Goal: Task Accomplishment & Management: Complete application form

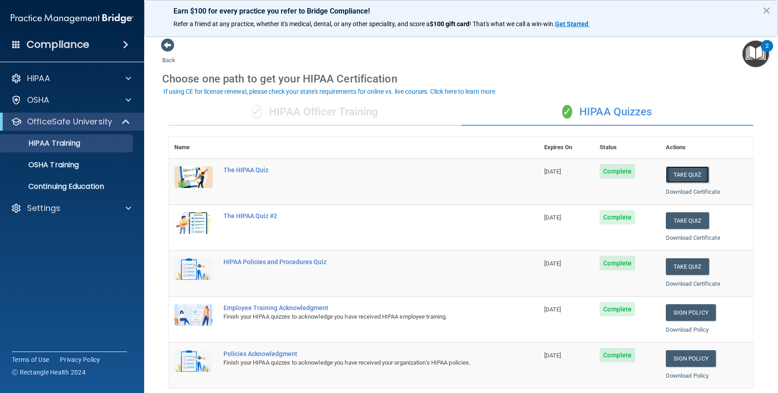
click at [679, 173] on button "Take Quiz" at bounding box center [687, 174] width 43 height 17
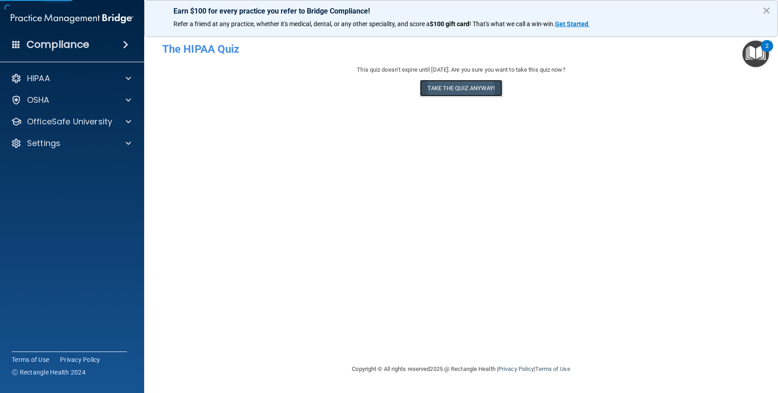
click at [463, 84] on button "Take the quiz anyway!" at bounding box center [461, 88] width 82 height 17
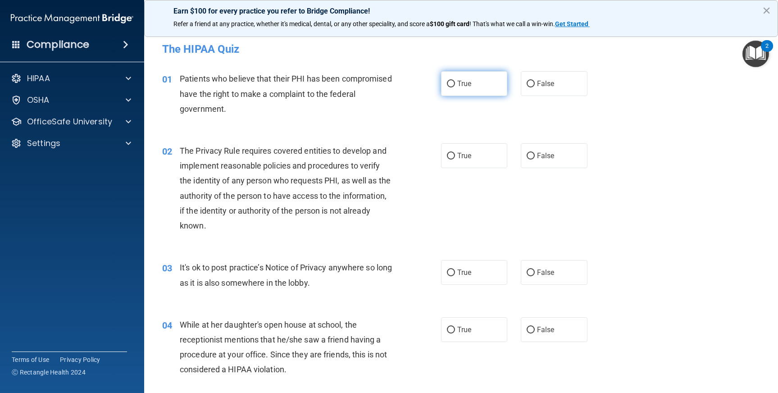
click at [452, 83] on label "True" at bounding box center [474, 83] width 67 height 25
click at [452, 83] on input "True" at bounding box center [451, 84] width 8 height 7
radio input "true"
click at [467, 156] on span "True" at bounding box center [464, 155] width 14 height 9
click at [455, 156] on input "True" at bounding box center [451, 156] width 8 height 7
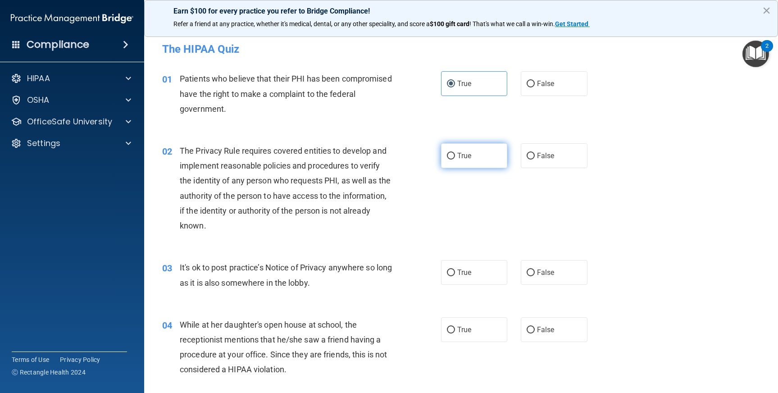
radio input "true"
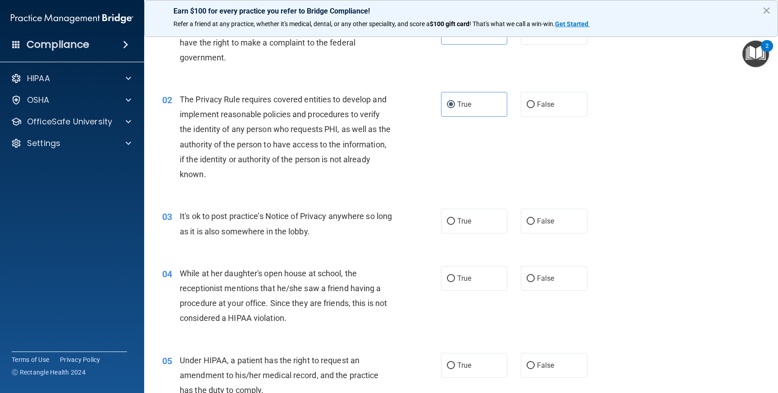
scroll to position [52, 0]
click at [483, 227] on label "True" at bounding box center [474, 220] width 67 height 25
click at [455, 224] on input "True" at bounding box center [451, 221] width 8 height 7
radio input "true"
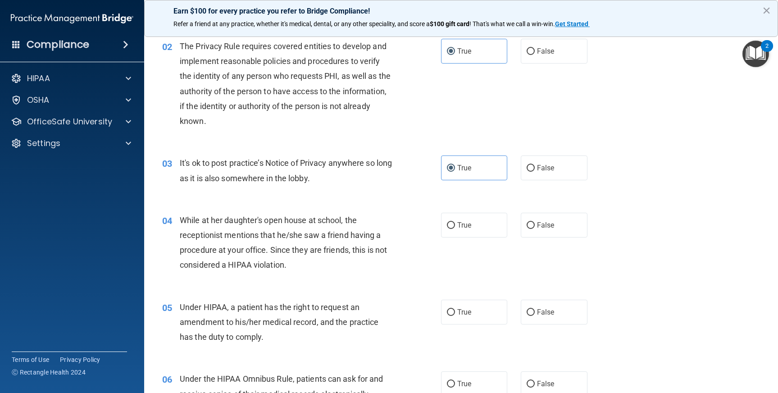
scroll to position [111, 0]
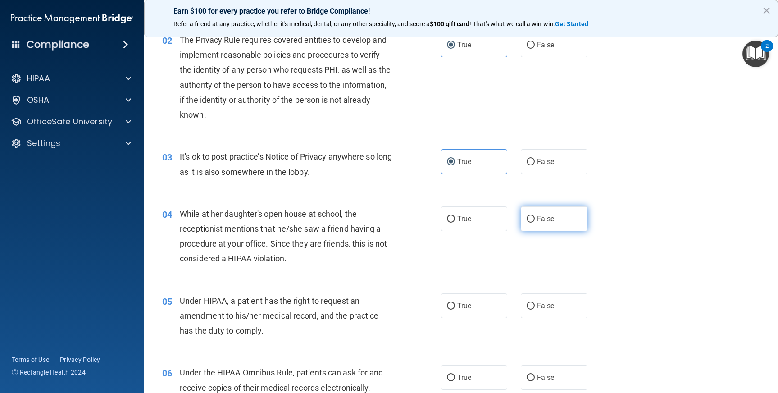
click at [539, 223] on label "False" at bounding box center [554, 218] width 67 height 25
click at [535, 222] on input "False" at bounding box center [530, 219] width 8 height 7
radio input "true"
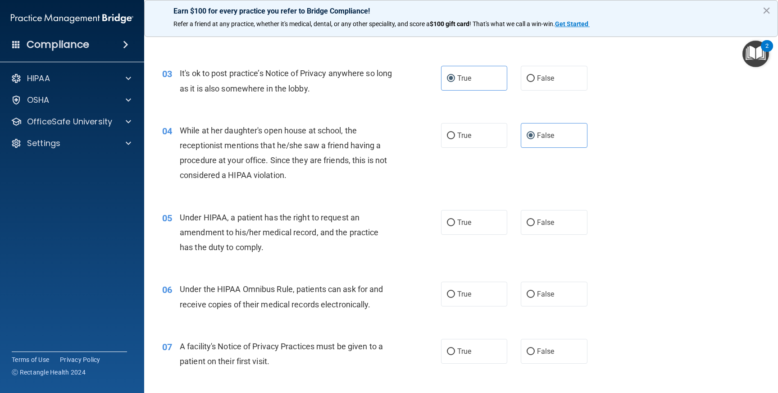
scroll to position [207, 0]
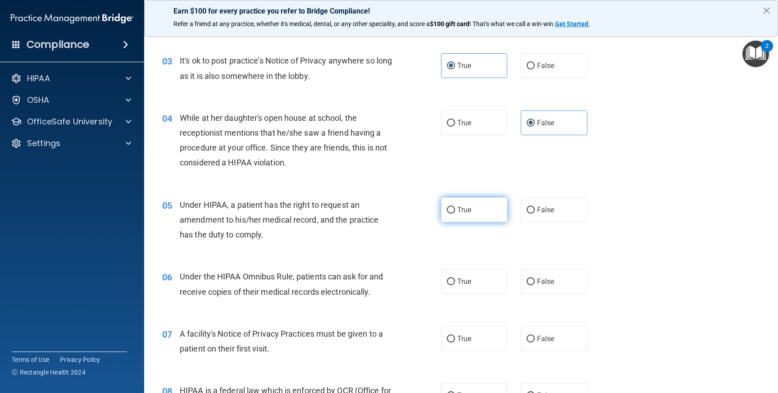
click at [466, 215] on label "True" at bounding box center [474, 209] width 67 height 25
click at [455, 213] on input "True" at bounding box center [451, 210] width 8 height 7
radio input "true"
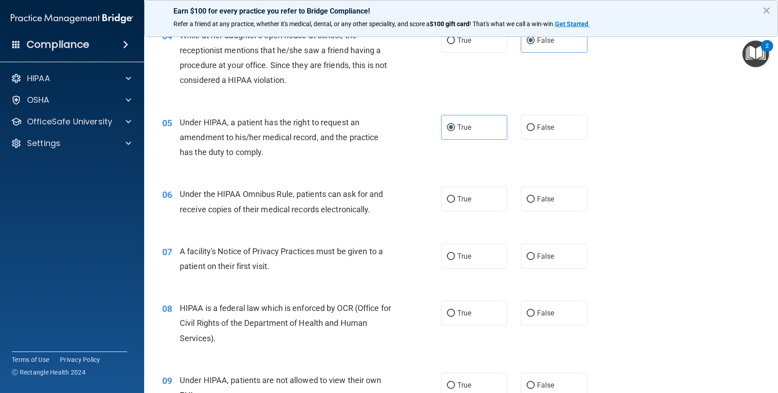
scroll to position [300, 0]
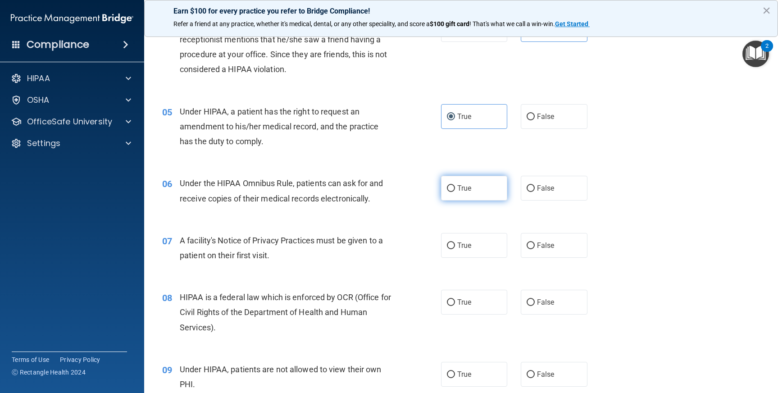
click at [462, 187] on span "True" at bounding box center [464, 188] width 14 height 9
click at [455, 187] on input "True" at bounding box center [451, 188] width 8 height 7
radio input "true"
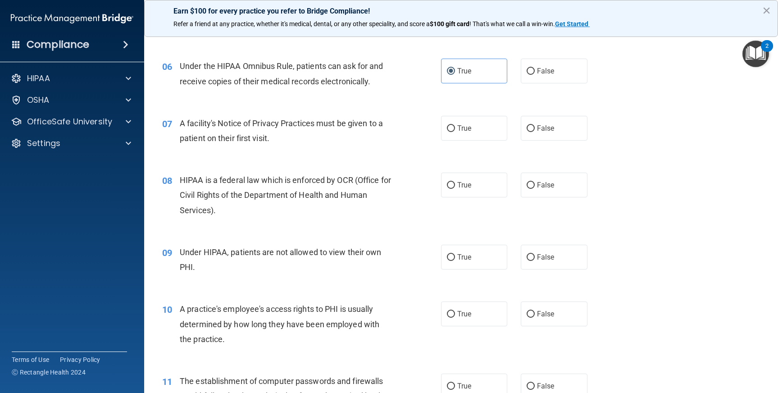
scroll to position [418, 0]
click at [539, 124] on span "False" at bounding box center [546, 127] width 18 height 9
click at [535, 124] on input "False" at bounding box center [530, 127] width 8 height 7
radio input "true"
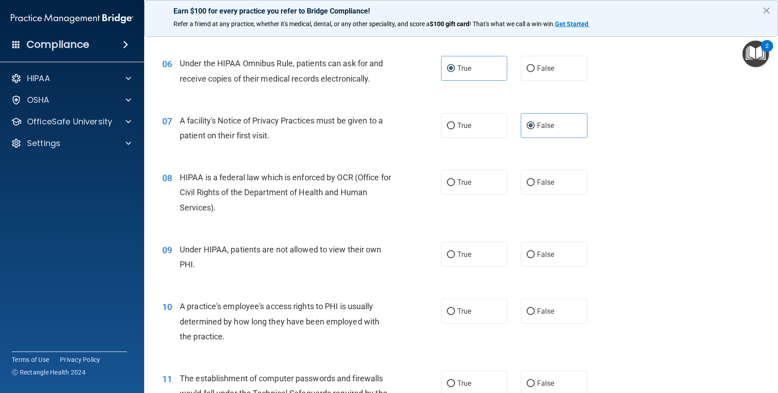
scroll to position [432, 0]
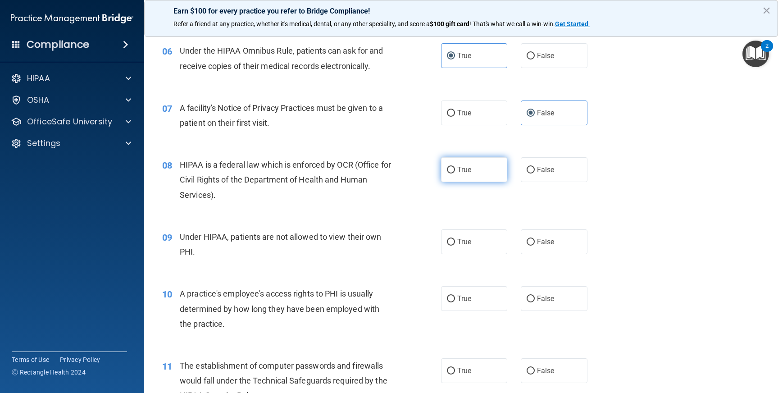
click at [467, 170] on span "True" at bounding box center [464, 169] width 14 height 9
click at [455, 170] on input "True" at bounding box center [451, 170] width 8 height 7
radio input "true"
click at [544, 247] on label "False" at bounding box center [554, 241] width 67 height 25
click at [535, 245] on input "False" at bounding box center [530, 242] width 8 height 7
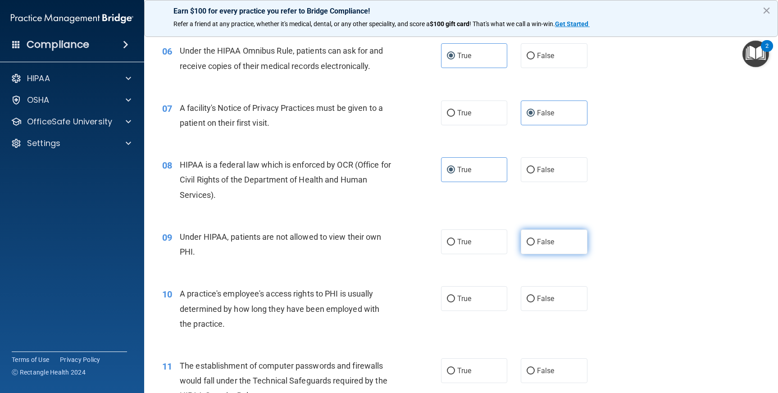
radio input "true"
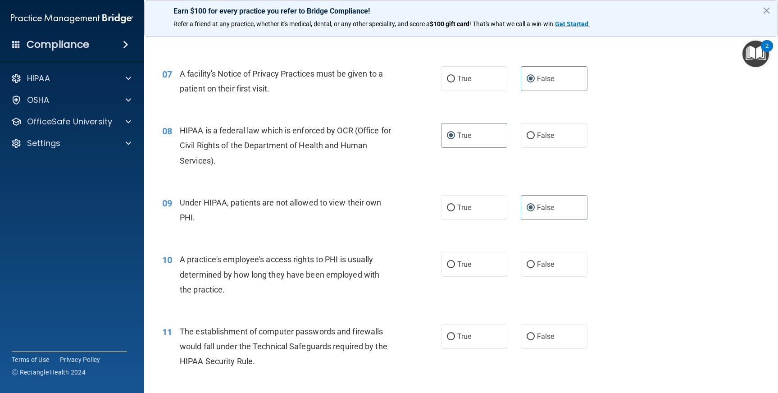
scroll to position [509, 0]
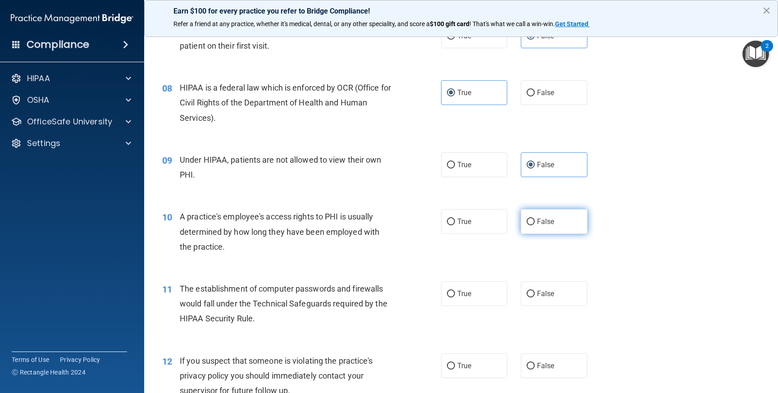
click at [537, 218] on span "False" at bounding box center [546, 221] width 18 height 9
click at [533, 218] on input "False" at bounding box center [530, 221] width 8 height 7
radio input "true"
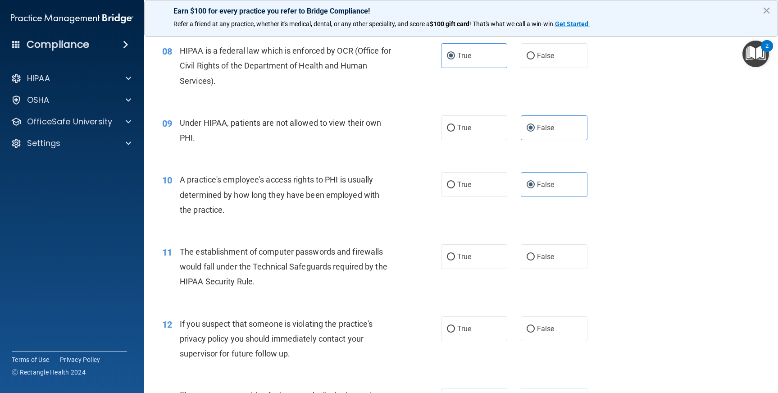
scroll to position [646, 0]
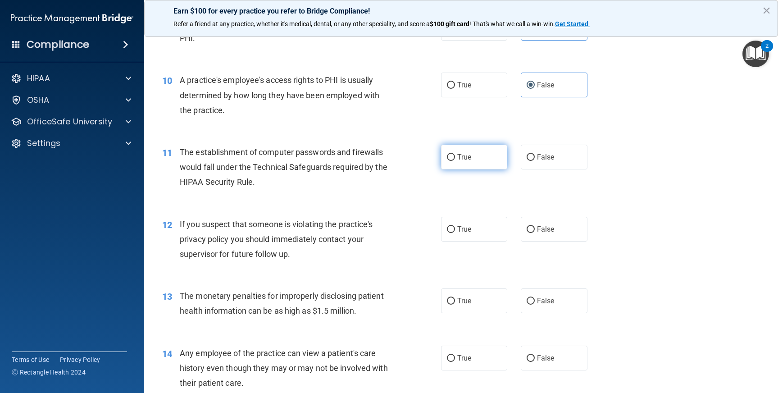
click at [471, 162] on label "True" at bounding box center [474, 157] width 67 height 25
click at [455, 161] on input "True" at bounding box center [451, 157] width 8 height 7
radio input "true"
click at [460, 230] on span "True" at bounding box center [464, 229] width 14 height 9
click at [455, 230] on input "True" at bounding box center [451, 229] width 8 height 7
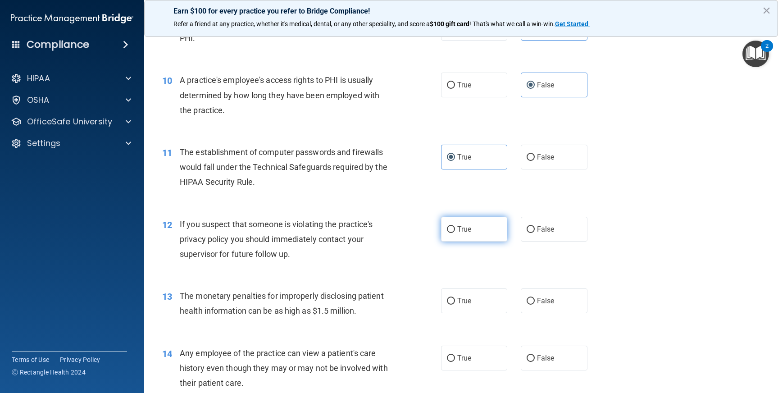
radio input "true"
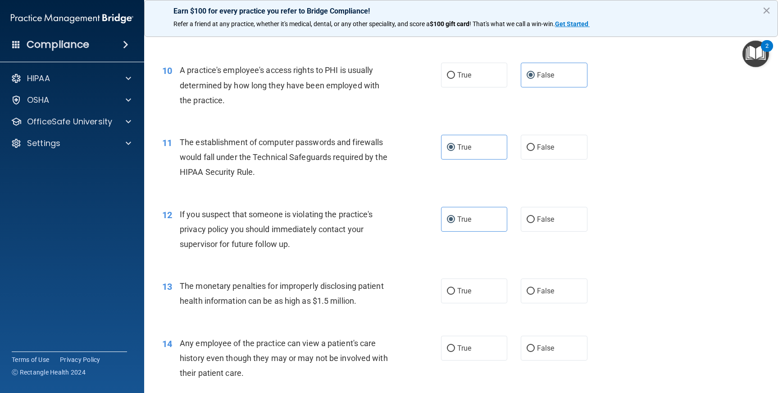
scroll to position [667, 0]
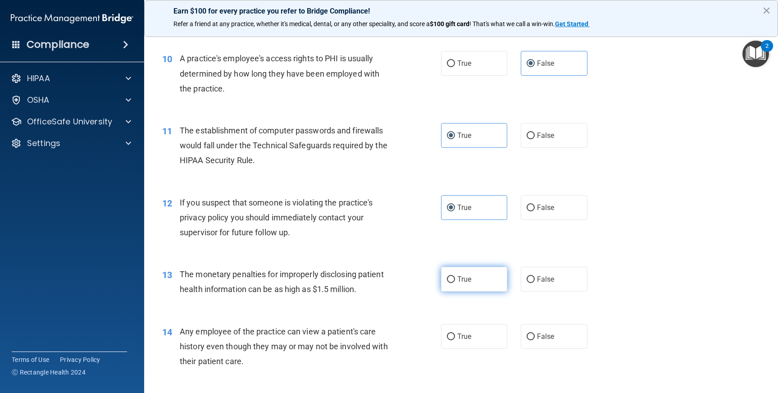
click at [465, 282] on span "True" at bounding box center [464, 279] width 14 height 9
click at [455, 282] on input "True" at bounding box center [451, 279] width 8 height 7
radio input "true"
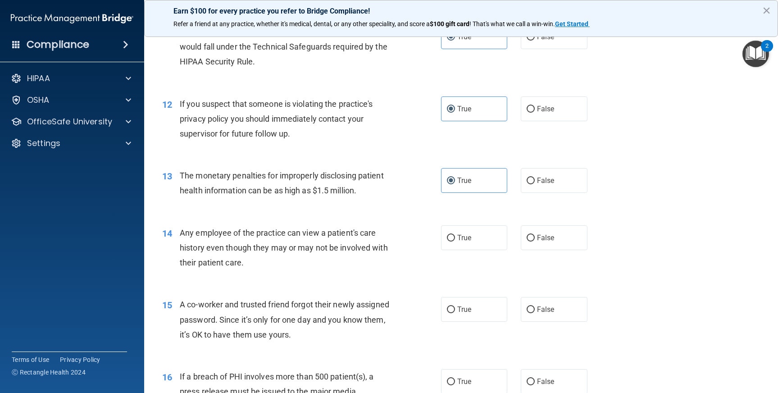
scroll to position [770, 0]
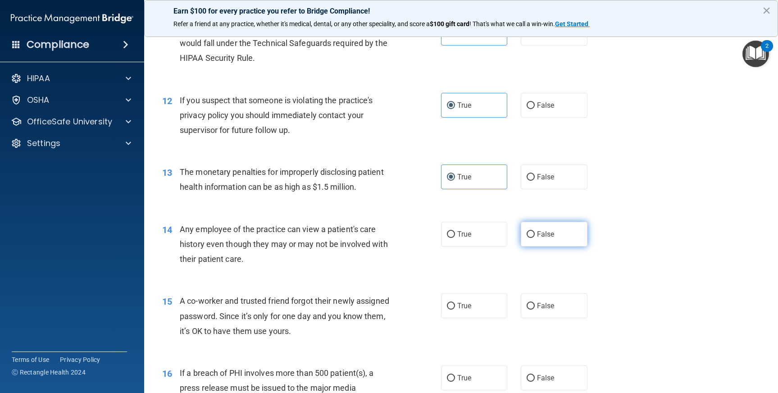
click at [558, 239] on label "False" at bounding box center [554, 234] width 67 height 25
click at [535, 238] on input "False" at bounding box center [530, 234] width 8 height 7
radio input "true"
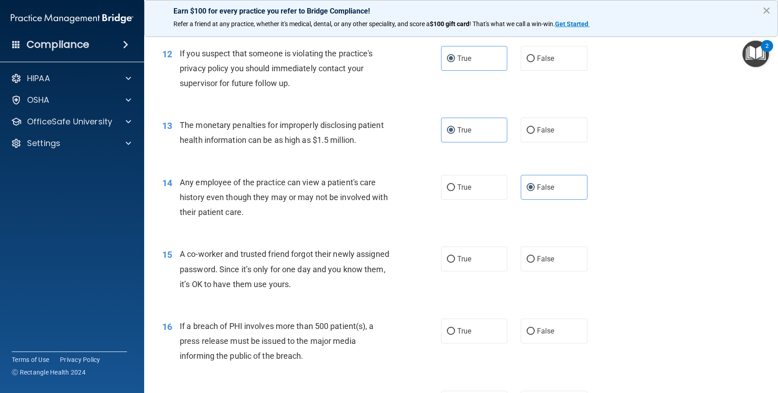
scroll to position [833, 0]
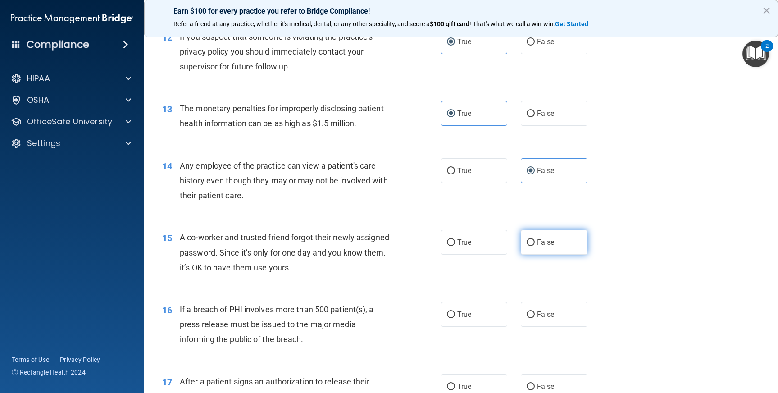
click at [528, 245] on input "False" at bounding box center [530, 242] width 8 height 7
radio input "true"
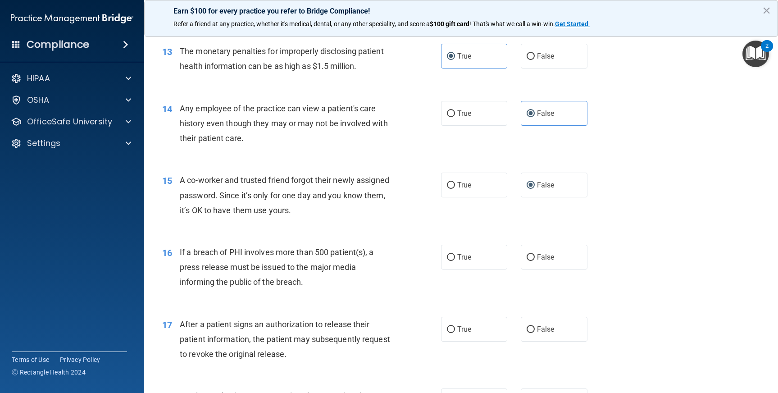
scroll to position [998, 0]
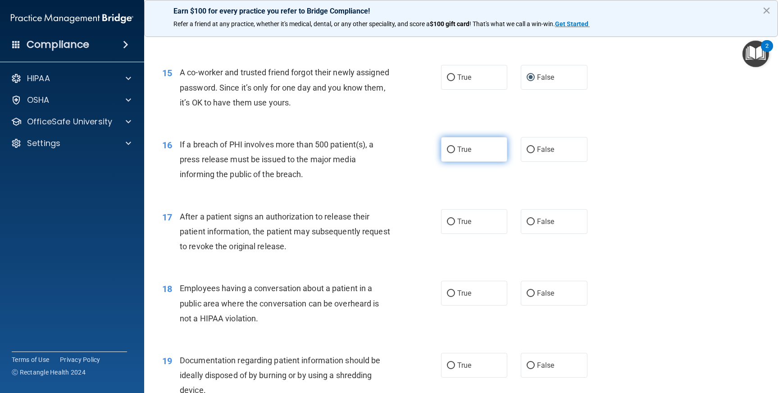
click at [466, 153] on span "True" at bounding box center [464, 149] width 14 height 9
click at [455, 153] on input "True" at bounding box center [451, 149] width 8 height 7
radio input "true"
click at [493, 229] on label "True" at bounding box center [474, 221] width 67 height 25
click at [455, 225] on input "True" at bounding box center [451, 221] width 8 height 7
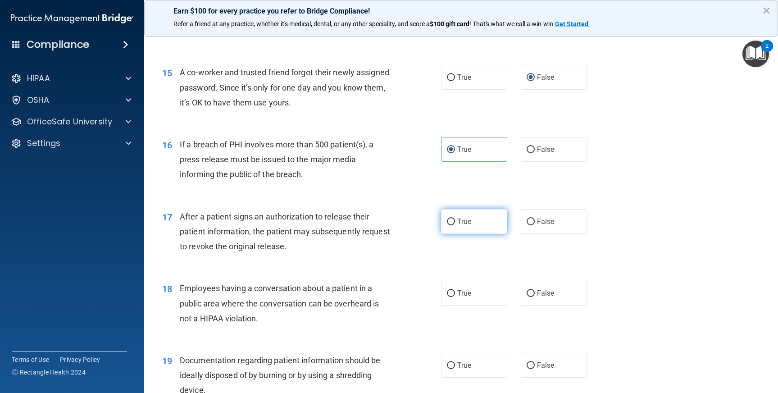
radio input "true"
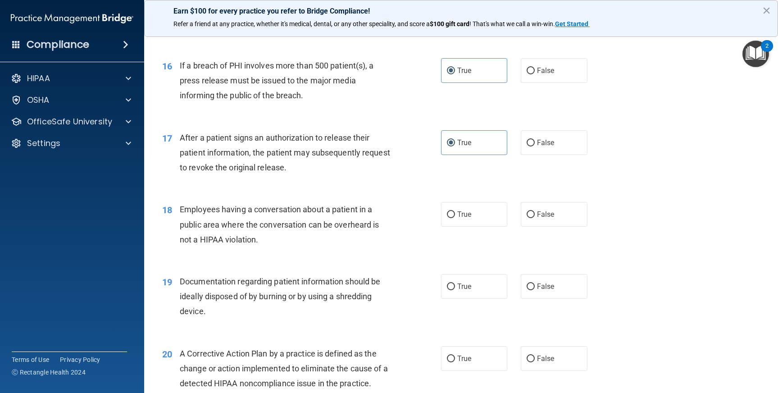
scroll to position [1077, 0]
click at [537, 214] on span "False" at bounding box center [546, 213] width 18 height 9
click at [534, 214] on input "False" at bounding box center [530, 214] width 8 height 7
radio input "true"
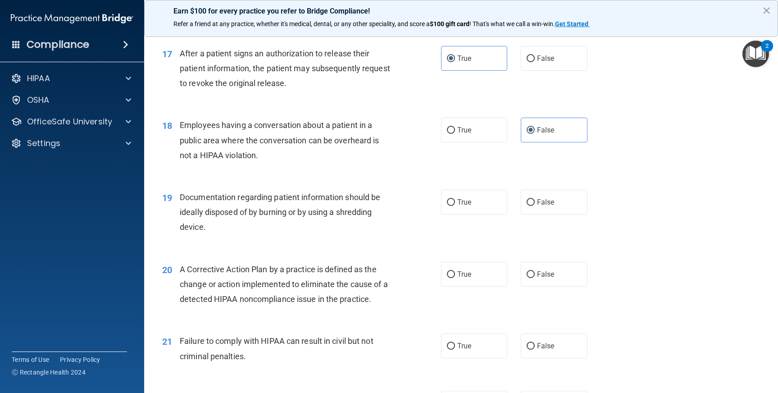
scroll to position [1170, 0]
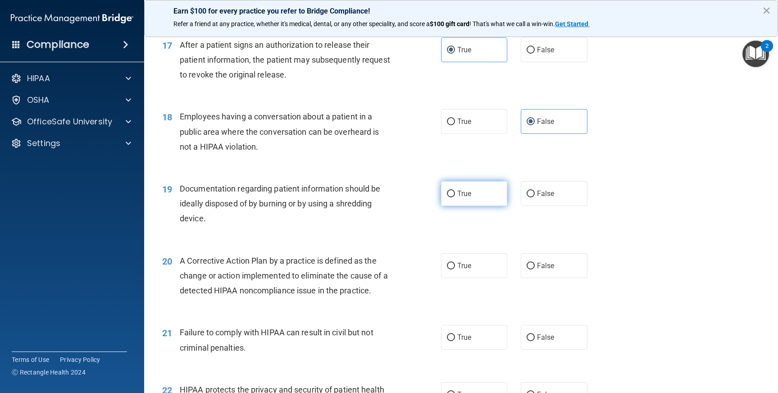
click at [471, 194] on label "True" at bounding box center [474, 193] width 67 height 25
click at [455, 194] on input "True" at bounding box center [451, 194] width 8 height 7
radio input "true"
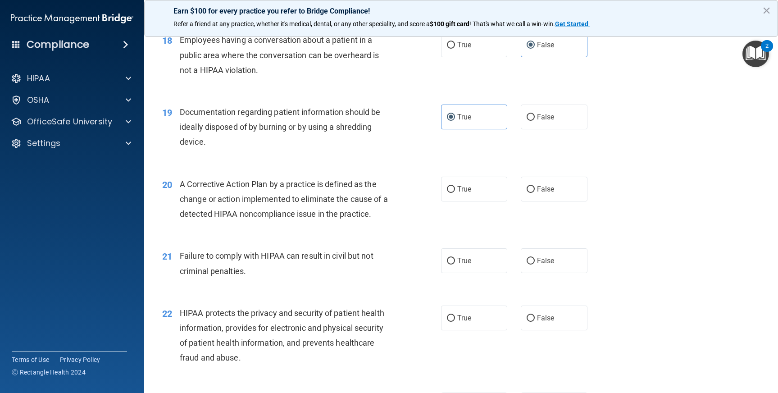
scroll to position [1260, 0]
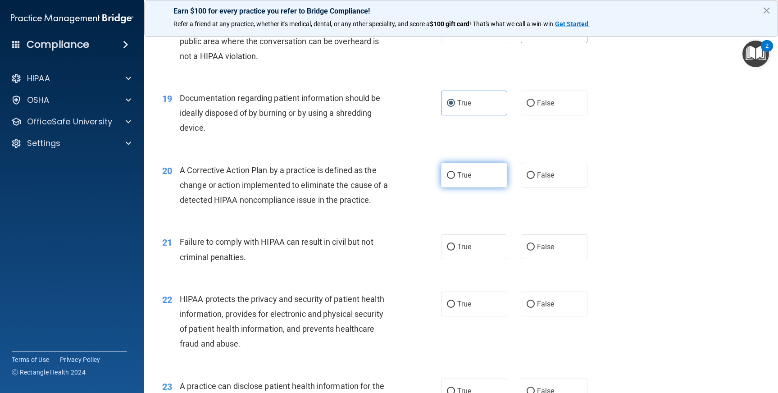
click at [464, 177] on span "True" at bounding box center [464, 175] width 14 height 9
click at [455, 177] on input "True" at bounding box center [451, 175] width 8 height 7
radio input "true"
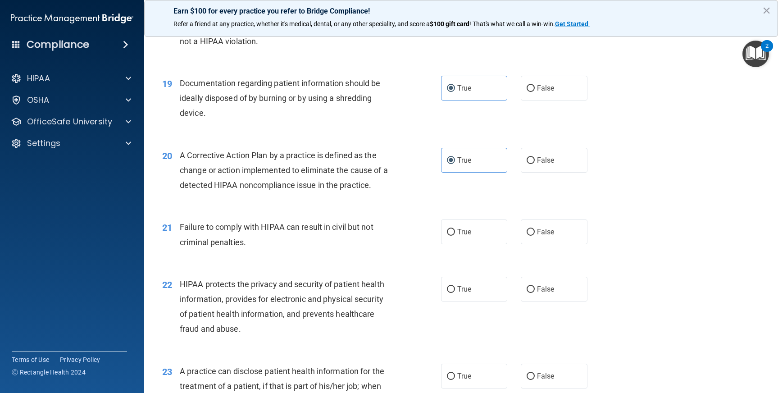
scroll to position [1304, 0]
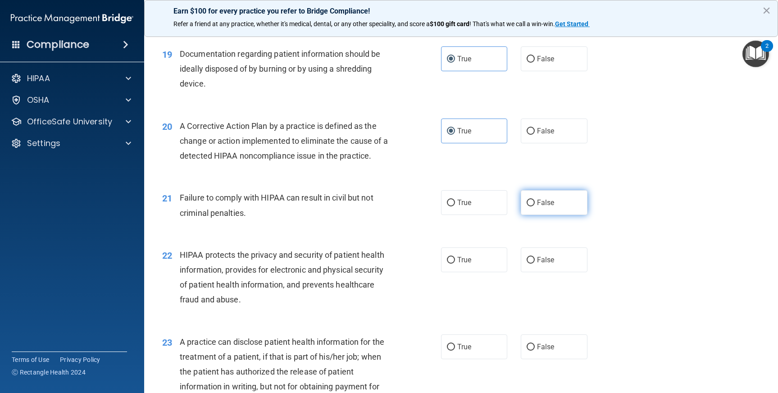
click at [536, 208] on label "False" at bounding box center [554, 202] width 67 height 25
click at [535, 206] on input "False" at bounding box center [530, 203] width 8 height 7
radio input "true"
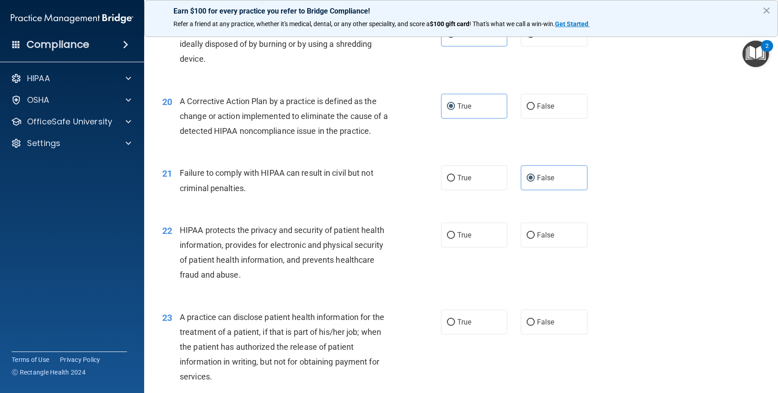
scroll to position [1353, 0]
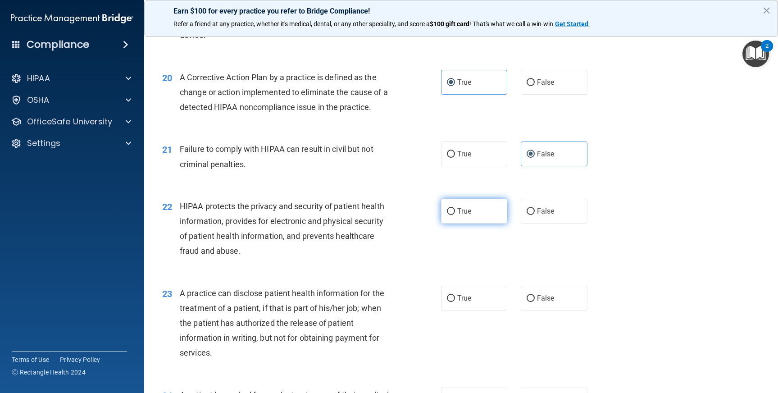
click at [468, 214] on label "True" at bounding box center [474, 211] width 67 height 25
click at [455, 214] on input "True" at bounding box center [451, 211] width 8 height 7
radio input "true"
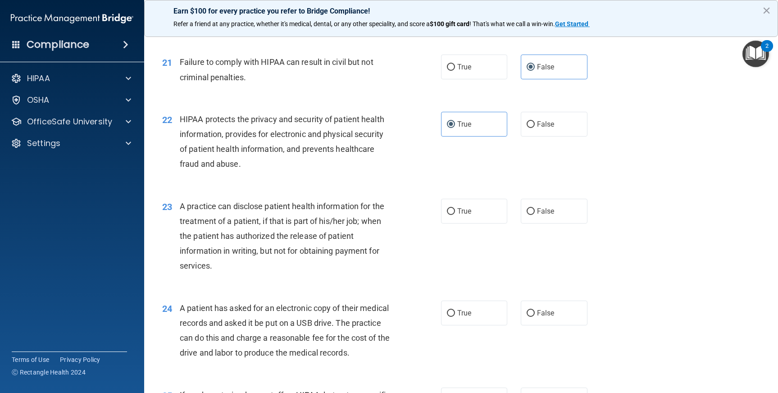
scroll to position [1444, 0]
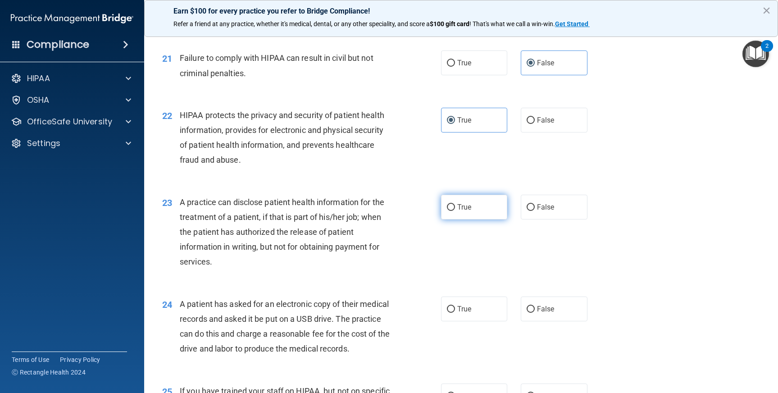
click at [460, 208] on span "True" at bounding box center [464, 207] width 14 height 9
click at [455, 208] on input "True" at bounding box center [451, 207] width 8 height 7
radio input "true"
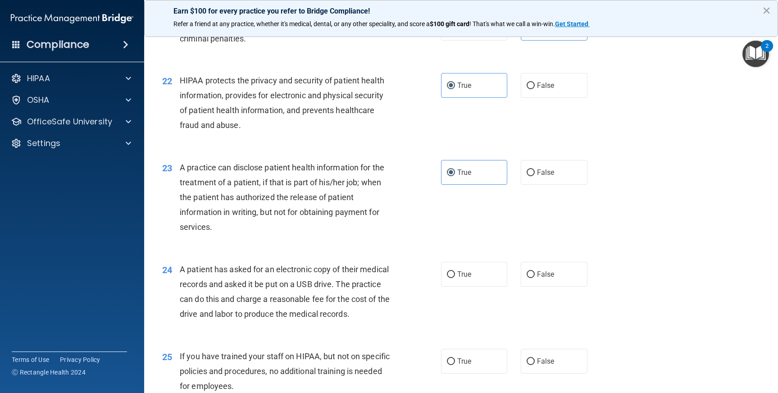
scroll to position [1488, 0]
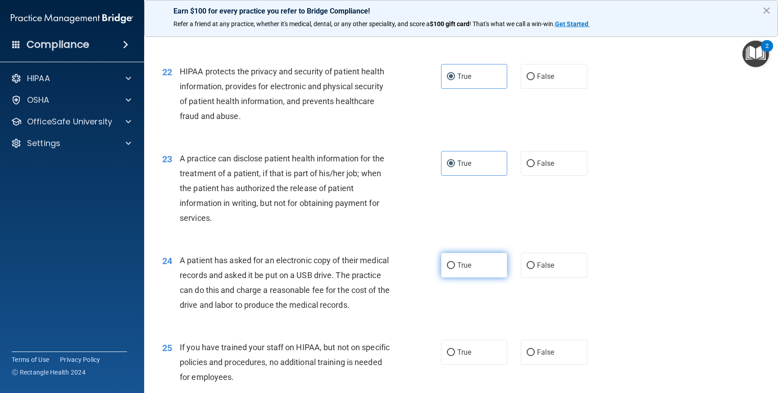
click at [461, 261] on span "True" at bounding box center [464, 265] width 14 height 9
click at [455, 262] on input "True" at bounding box center [451, 265] width 8 height 7
radio input "true"
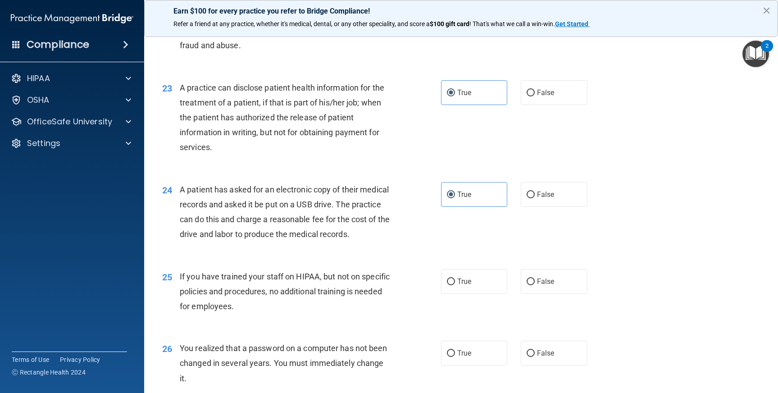
scroll to position [1567, 0]
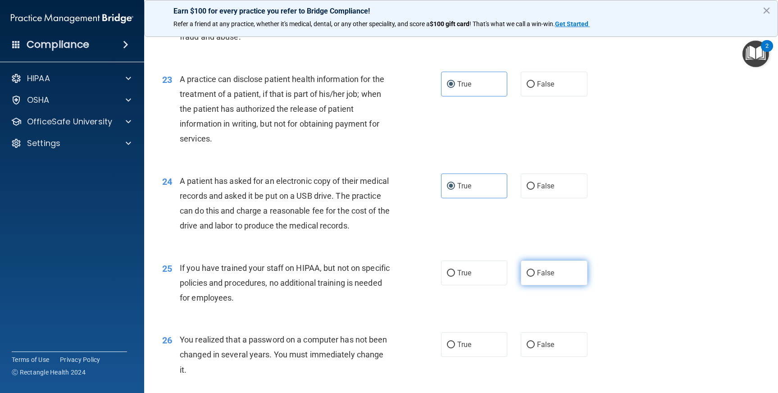
click at [530, 285] on label "False" at bounding box center [554, 272] width 67 height 25
click at [530, 277] on input "False" at bounding box center [530, 273] width 8 height 7
radio input "true"
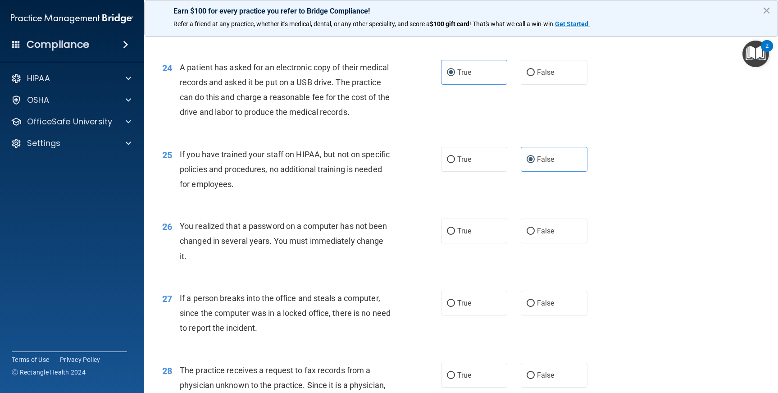
scroll to position [1691, 0]
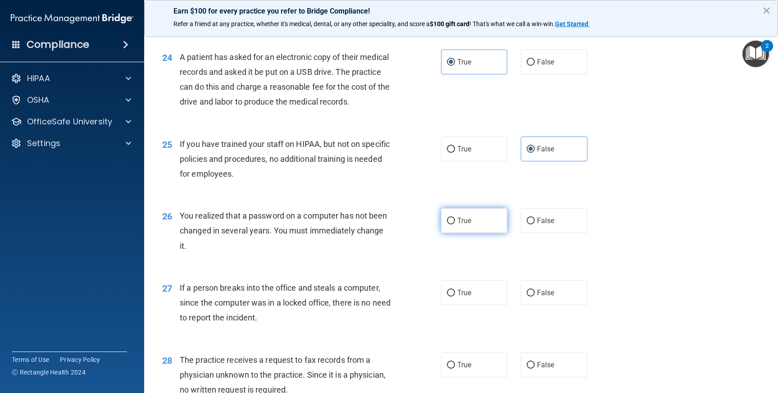
click at [470, 233] on label "True" at bounding box center [474, 220] width 67 height 25
click at [455, 224] on input "True" at bounding box center [451, 221] width 8 height 7
radio input "true"
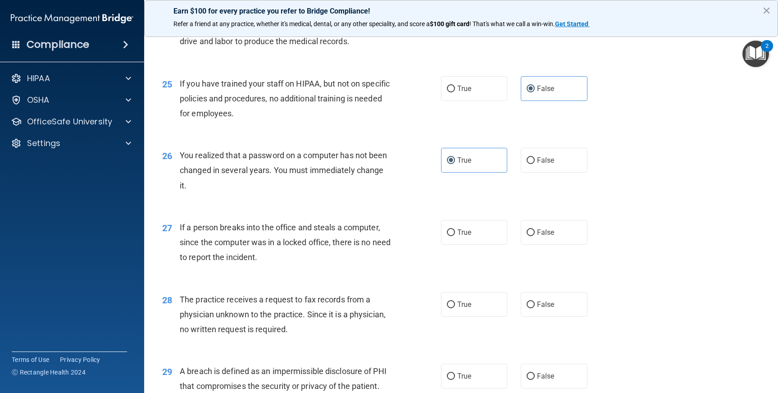
scroll to position [1805, 0]
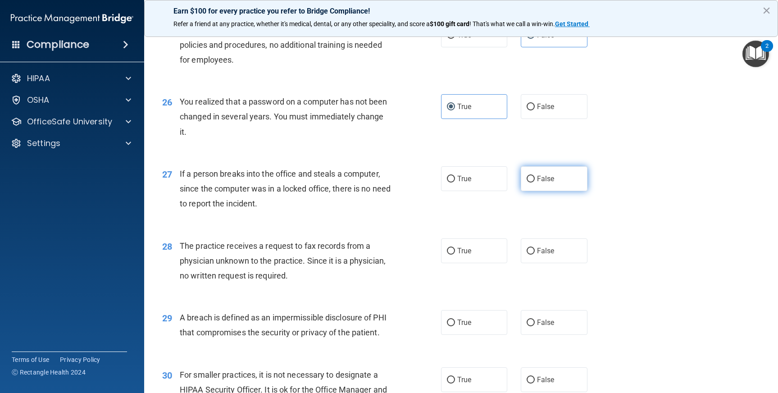
click at [532, 191] on label "False" at bounding box center [554, 178] width 67 height 25
click at [532, 182] on input "False" at bounding box center [530, 179] width 8 height 7
radio input "true"
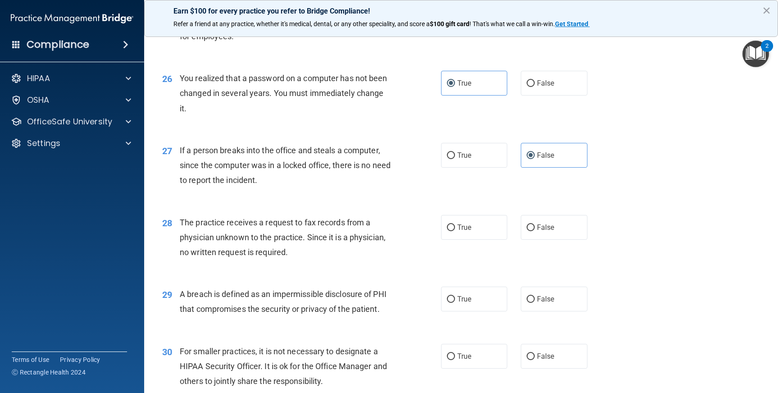
scroll to position [1851, 0]
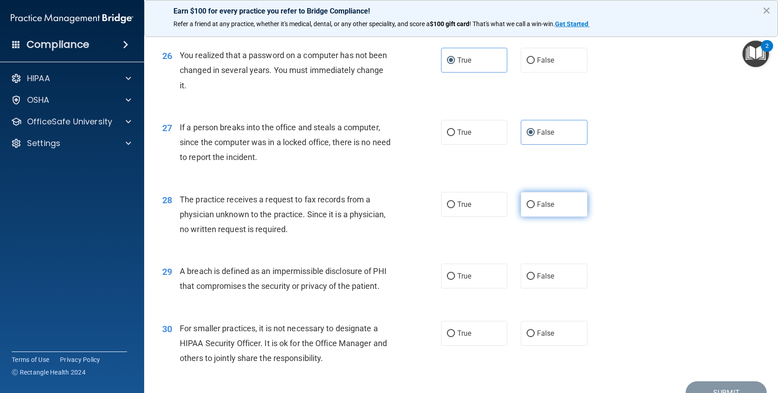
click at [557, 217] on label "False" at bounding box center [554, 204] width 67 height 25
click at [535, 208] on input "False" at bounding box center [530, 204] width 8 height 7
radio input "true"
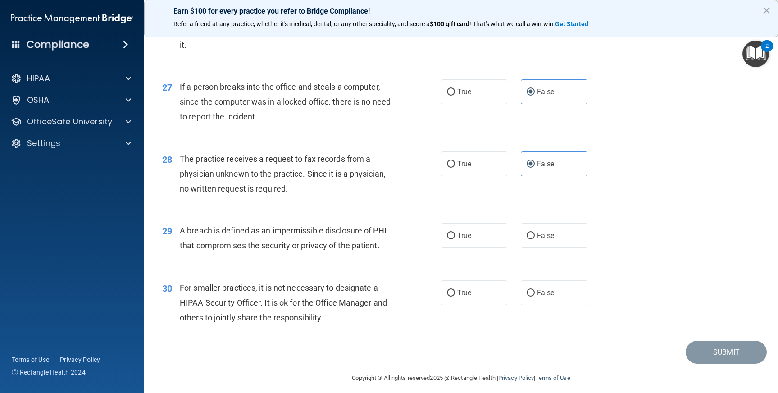
scroll to position [1928, 0]
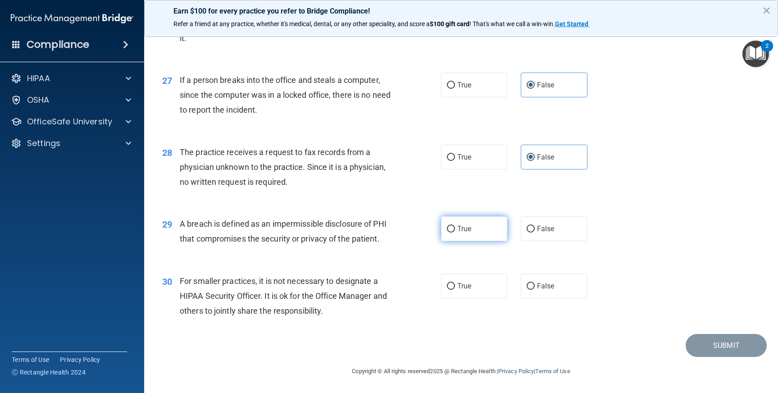
click at [457, 218] on label "True" at bounding box center [474, 228] width 67 height 25
click at [455, 226] on input "True" at bounding box center [451, 229] width 8 height 7
radio input "true"
click at [538, 286] on span "False" at bounding box center [546, 285] width 18 height 9
click at [535, 286] on input "False" at bounding box center [530, 286] width 8 height 7
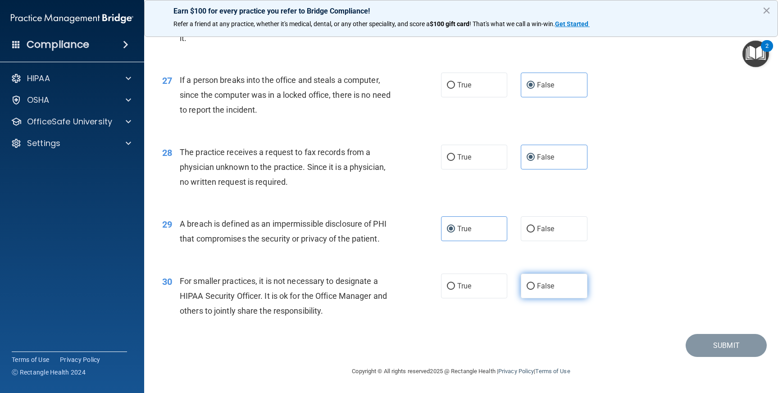
radio input "true"
click at [704, 350] on button "Submit" at bounding box center [725, 345] width 81 height 23
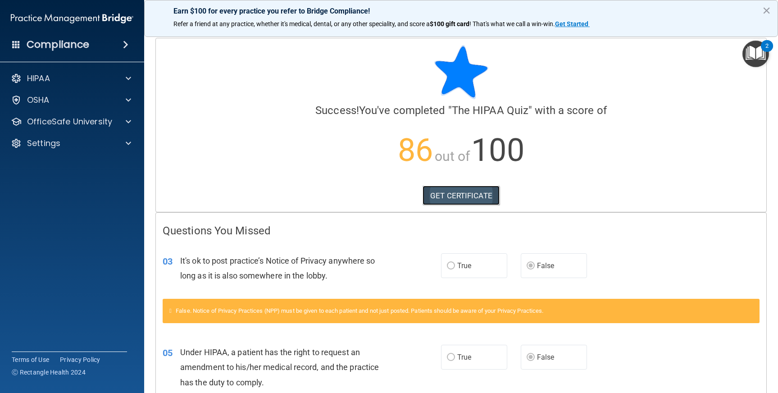
click at [464, 198] on link "GET CERTIFICATE" at bounding box center [460, 196] width 77 height 20
click at [89, 74] on div "HIPAA" at bounding box center [60, 78] width 112 height 11
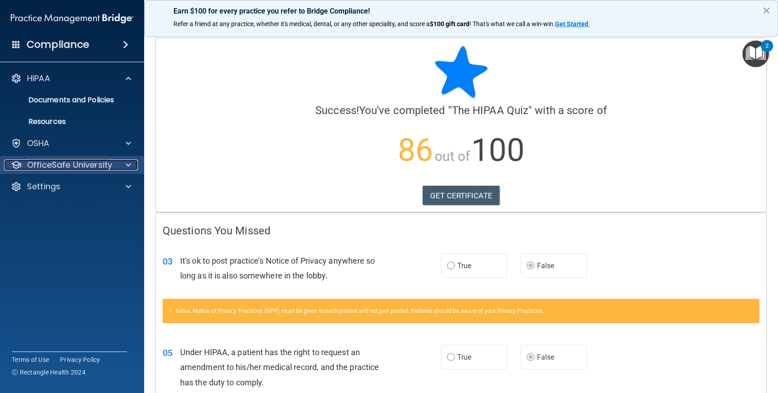
click at [63, 166] on p "OfficeSafe University" at bounding box center [69, 164] width 85 height 11
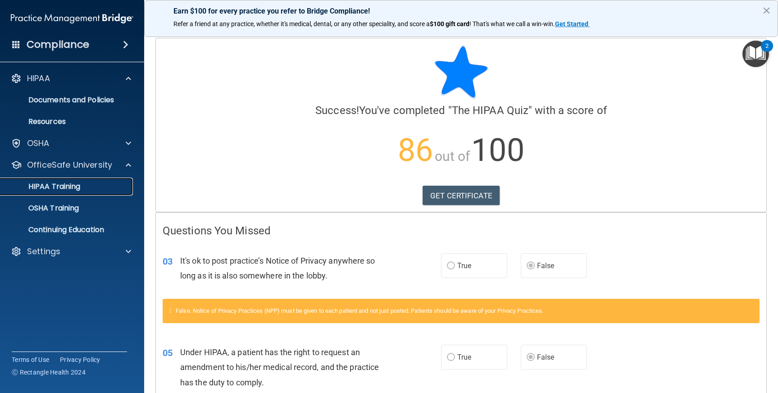
click at [57, 189] on p "HIPAA Training" at bounding box center [43, 186] width 74 height 9
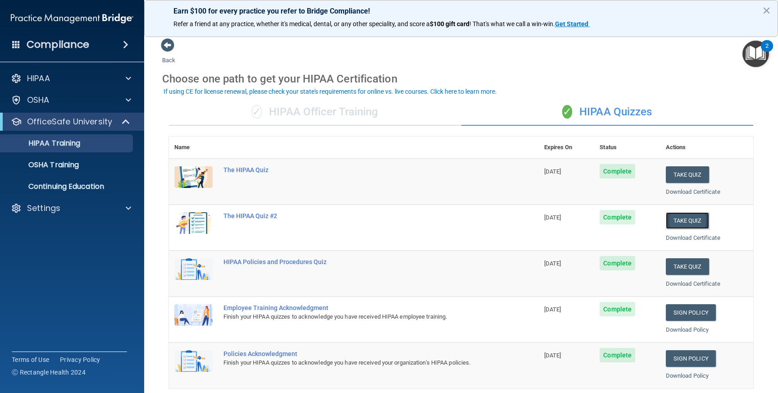
click at [677, 221] on button "Take Quiz" at bounding box center [687, 220] width 43 height 17
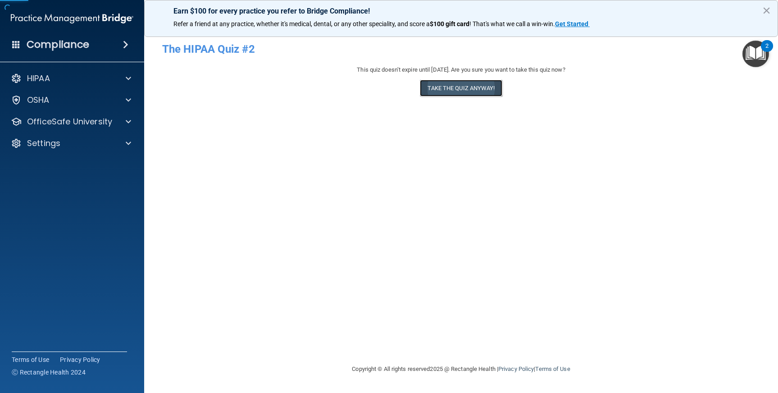
click at [449, 92] on button "Take the quiz anyway!" at bounding box center [461, 88] width 82 height 17
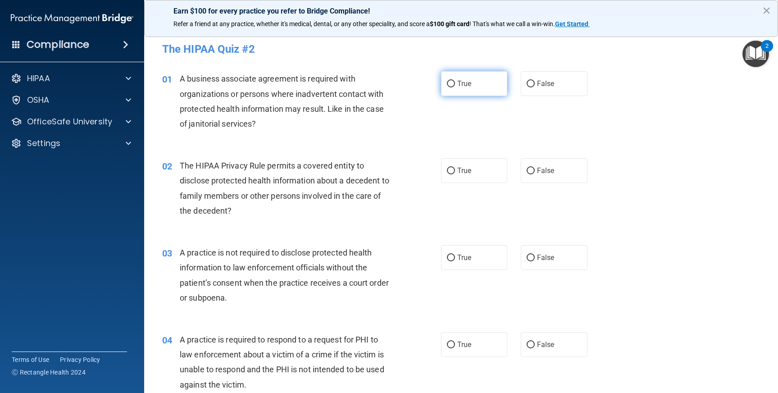
click at [459, 86] on span "True" at bounding box center [464, 83] width 14 height 9
click at [455, 86] on input "True" at bounding box center [451, 84] width 8 height 7
radio input "true"
click at [462, 175] on label "True" at bounding box center [474, 170] width 67 height 25
click at [455, 174] on input "True" at bounding box center [451, 171] width 8 height 7
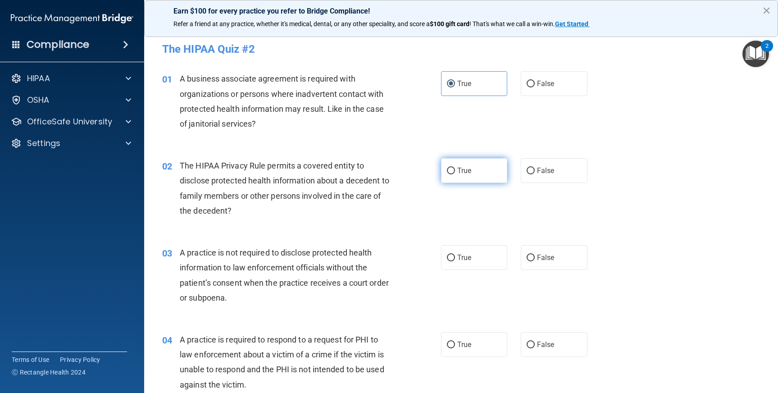
radio input "true"
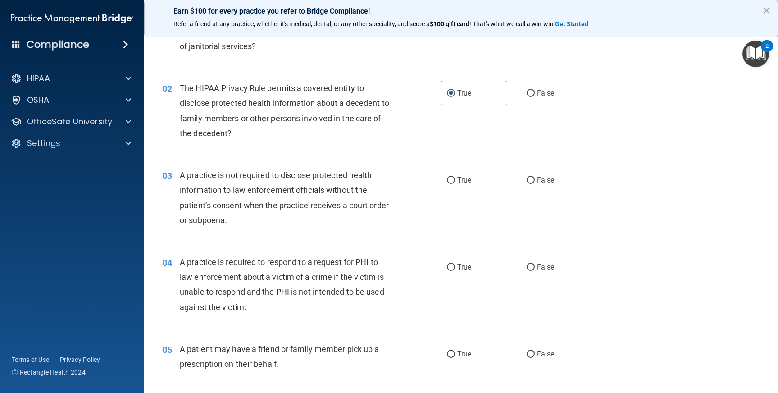
scroll to position [117, 0]
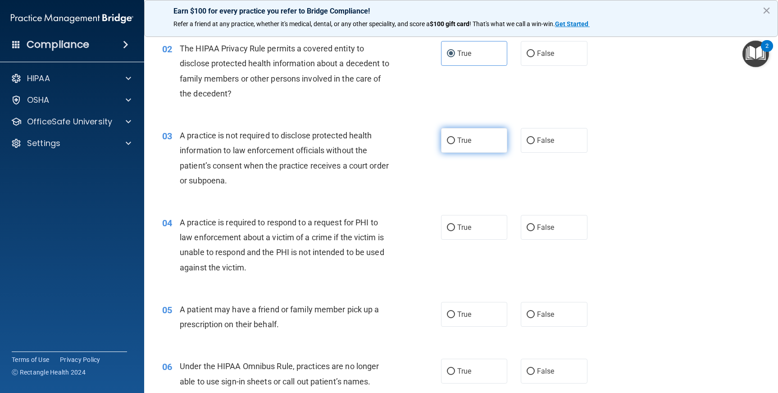
click at [449, 137] on input "True" at bounding box center [451, 140] width 8 height 7
radio input "true"
click at [472, 314] on label "True" at bounding box center [474, 314] width 67 height 25
click at [455, 314] on input "True" at bounding box center [451, 314] width 8 height 7
radio input "true"
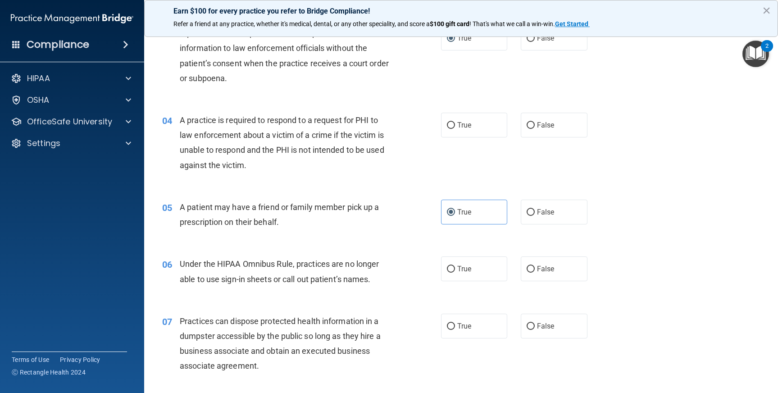
scroll to position [227, 0]
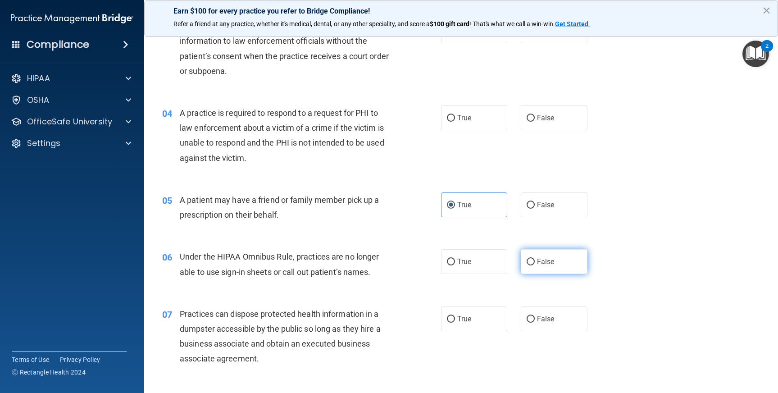
click at [537, 258] on span "False" at bounding box center [546, 261] width 18 height 9
click at [534, 259] on input "False" at bounding box center [530, 262] width 8 height 7
radio input "true"
click at [537, 322] on span "False" at bounding box center [546, 318] width 18 height 9
click at [534, 322] on input "False" at bounding box center [530, 319] width 8 height 7
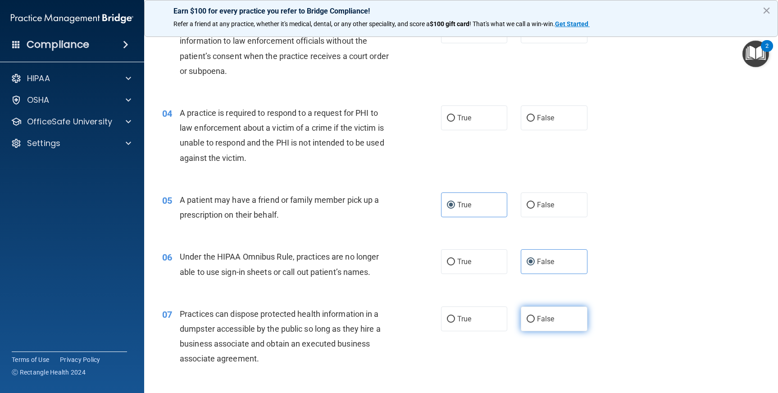
radio input "true"
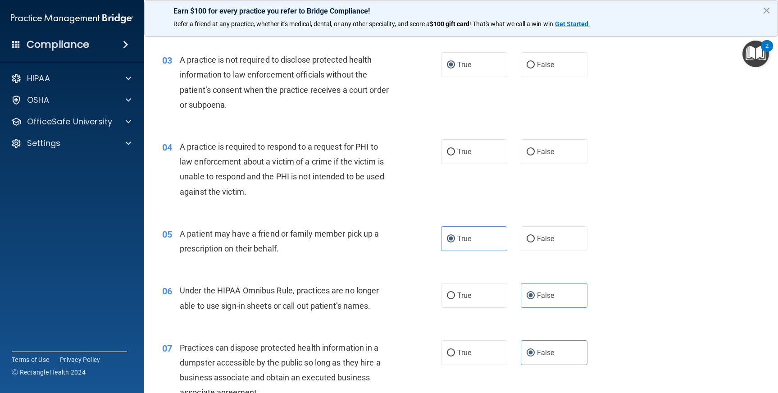
scroll to position [192, 0]
click at [472, 153] on label "True" at bounding box center [474, 152] width 67 height 25
click at [455, 153] on input "True" at bounding box center [451, 152] width 8 height 7
radio input "true"
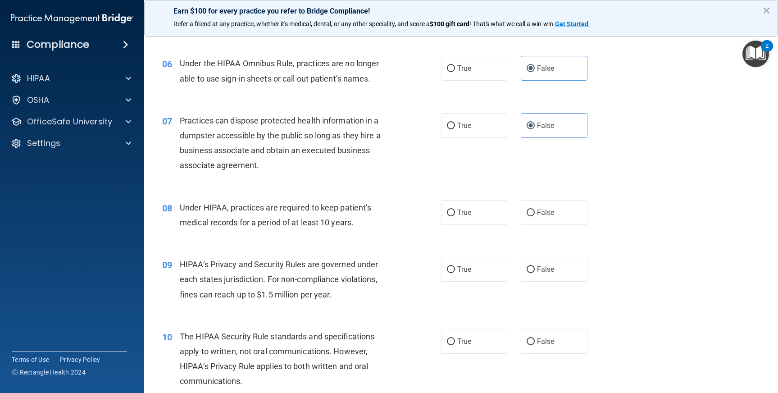
scroll to position [432, 0]
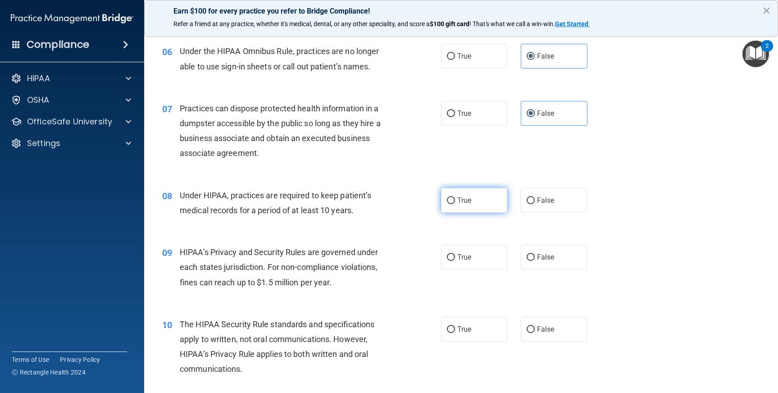
click at [468, 205] on label "True" at bounding box center [474, 200] width 67 height 25
click at [455, 204] on input "True" at bounding box center [451, 200] width 8 height 7
radio input "true"
click at [476, 258] on label "True" at bounding box center [474, 257] width 67 height 25
click at [455, 258] on input "True" at bounding box center [451, 257] width 8 height 7
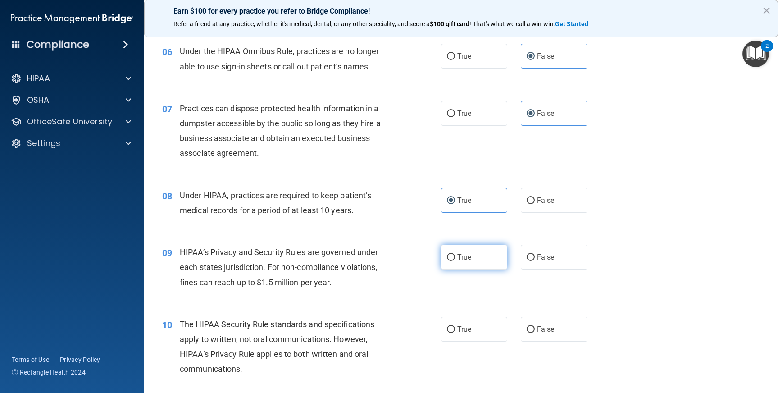
radio input "true"
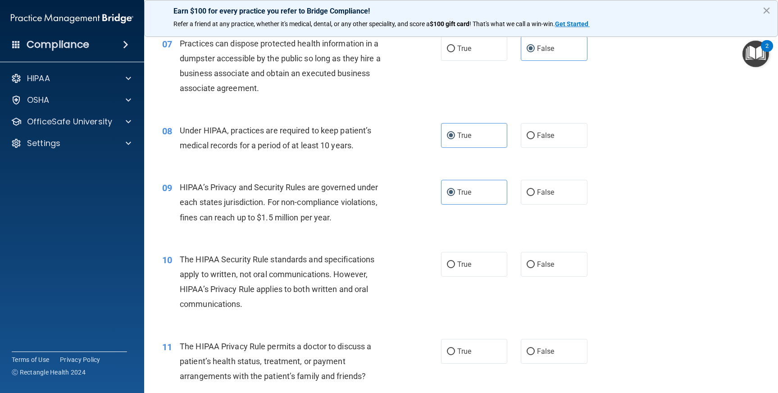
scroll to position [497, 0]
click at [471, 268] on label "True" at bounding box center [474, 263] width 67 height 25
click at [455, 268] on input "True" at bounding box center [451, 264] width 8 height 7
radio input "true"
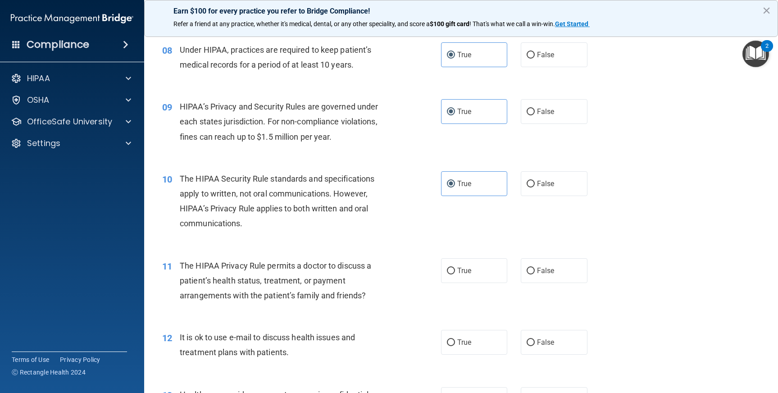
scroll to position [590, 0]
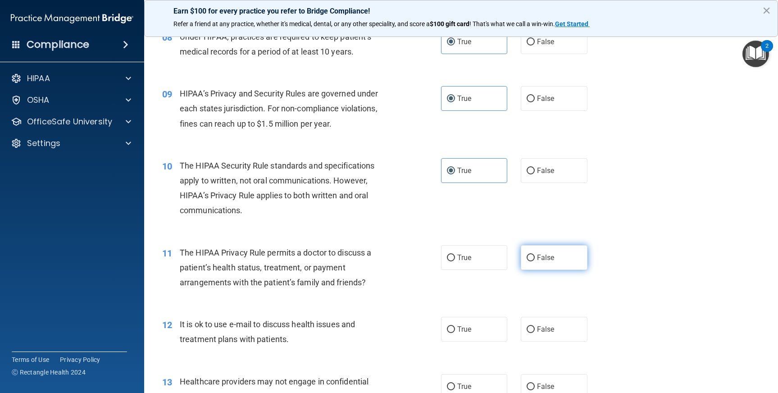
click at [546, 258] on span "False" at bounding box center [546, 257] width 18 height 9
click at [535, 258] on input "False" at bounding box center [530, 257] width 8 height 7
radio input "true"
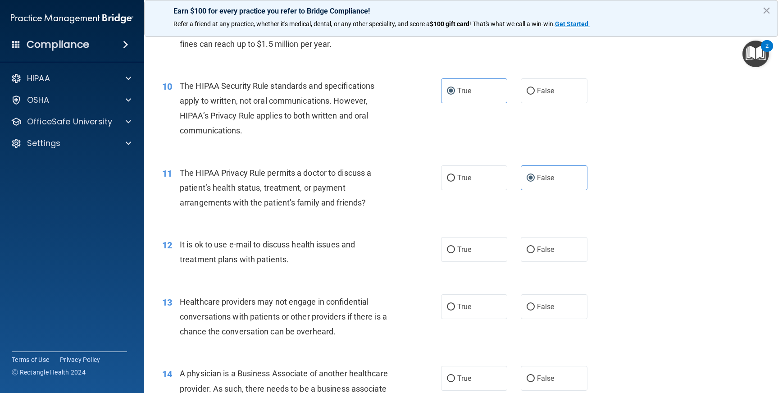
scroll to position [677, 0]
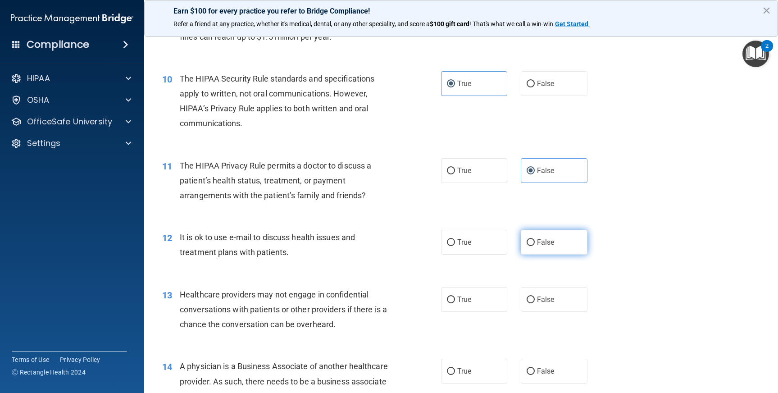
click at [541, 242] on span "False" at bounding box center [546, 242] width 18 height 9
click at [535, 242] on input "False" at bounding box center [530, 242] width 8 height 7
radio input "true"
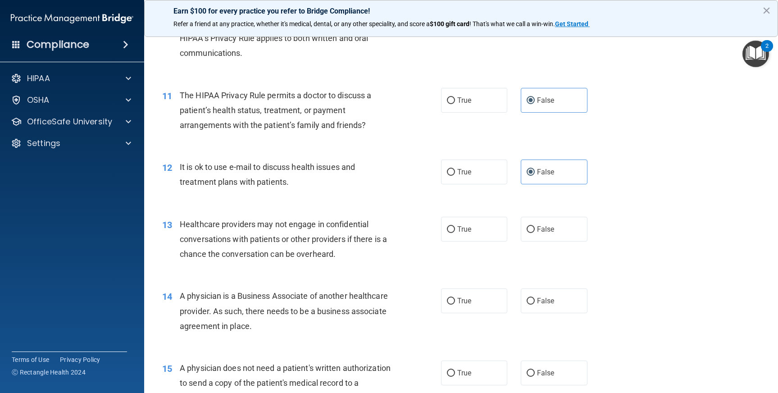
scroll to position [780, 0]
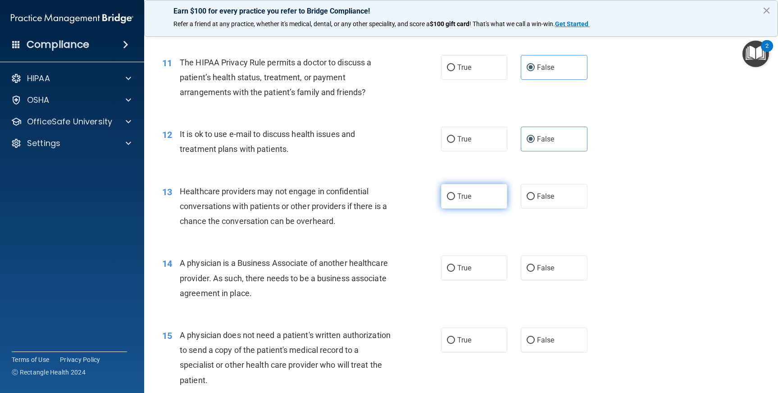
click at [464, 199] on span "True" at bounding box center [464, 196] width 14 height 9
click at [455, 199] on input "True" at bounding box center [451, 196] width 8 height 7
radio input "true"
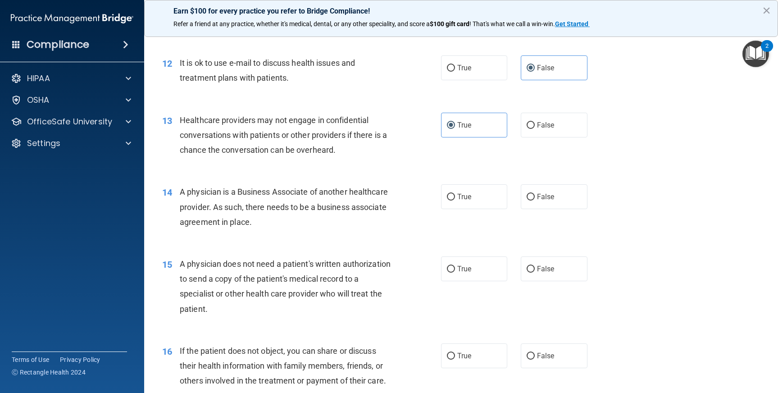
scroll to position [859, 0]
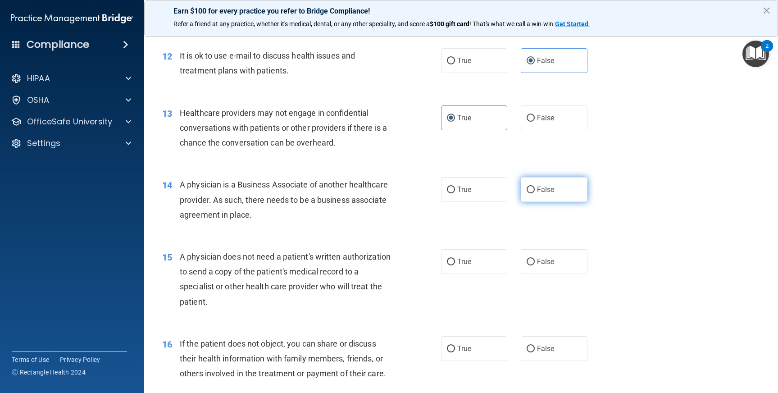
click at [547, 189] on span "False" at bounding box center [546, 189] width 18 height 9
click at [535, 189] on input "False" at bounding box center [530, 189] width 8 height 7
radio input "true"
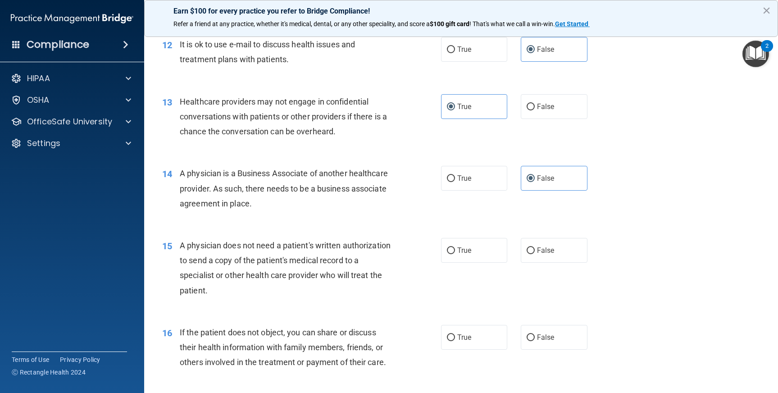
scroll to position [902, 0]
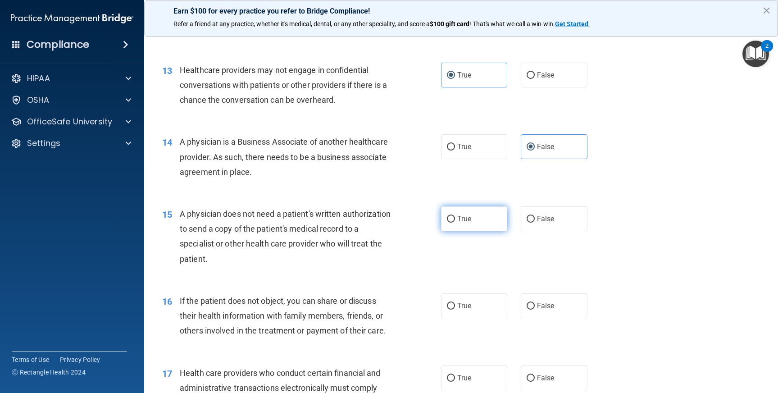
click at [474, 217] on label "True" at bounding box center [474, 218] width 67 height 25
click at [455, 217] on input "True" at bounding box center [451, 219] width 8 height 7
radio input "true"
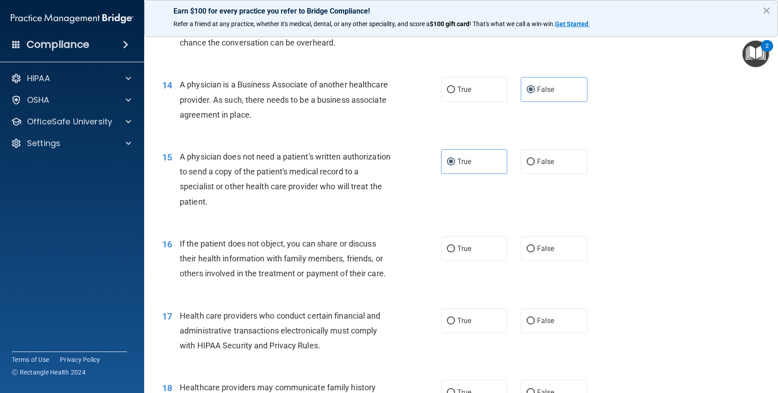
scroll to position [995, 0]
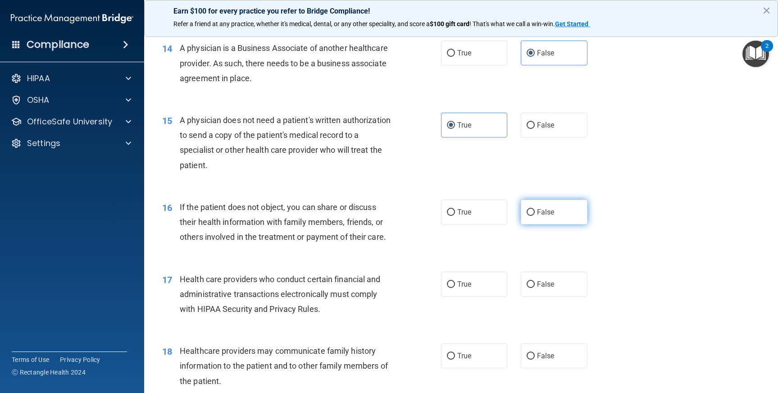
click at [537, 215] on span "False" at bounding box center [546, 212] width 18 height 9
click at [535, 215] on input "False" at bounding box center [530, 212] width 8 height 7
radio input "true"
click at [467, 288] on span "True" at bounding box center [464, 284] width 14 height 9
click at [455, 288] on input "True" at bounding box center [451, 284] width 8 height 7
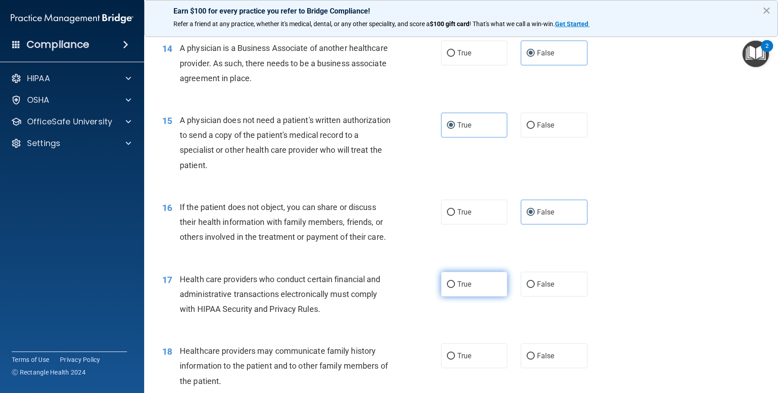
radio input "true"
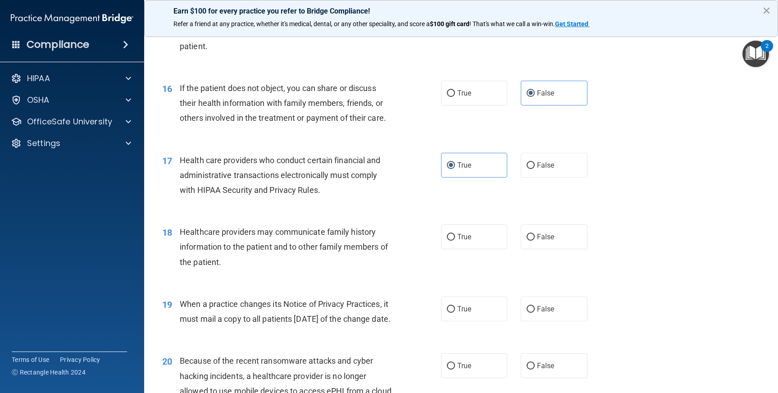
scroll to position [1119, 0]
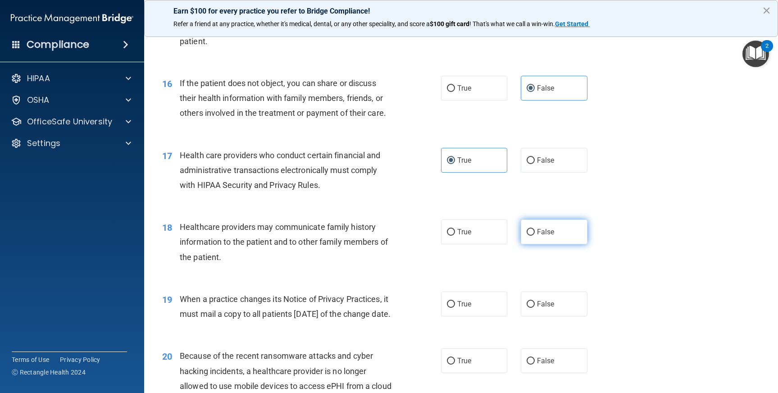
click at [540, 234] on span "False" at bounding box center [546, 231] width 18 height 9
click at [535, 234] on input "False" at bounding box center [530, 232] width 8 height 7
radio input "true"
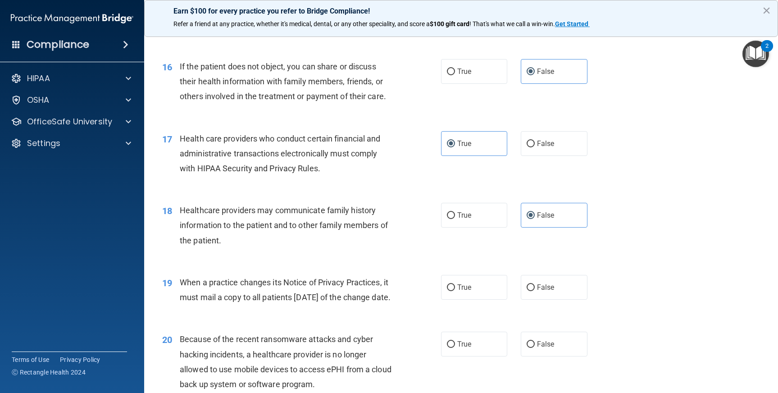
scroll to position [1192, 0]
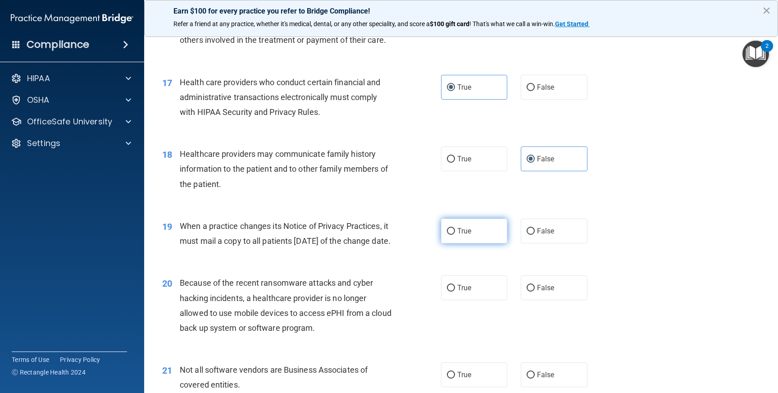
click at [469, 233] on label "True" at bounding box center [474, 230] width 67 height 25
click at [455, 233] on input "True" at bounding box center [451, 231] width 8 height 7
radio input "true"
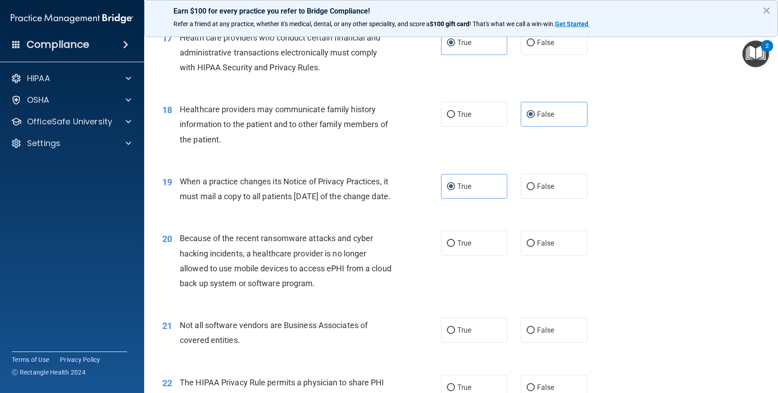
scroll to position [1266, 0]
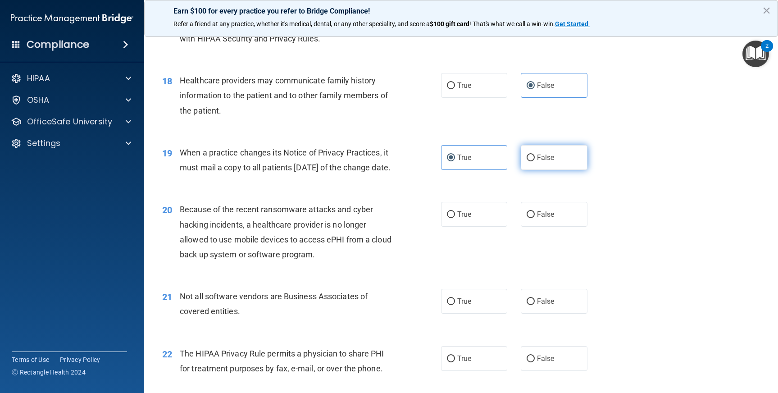
click at [540, 163] on label "False" at bounding box center [554, 157] width 67 height 25
click at [535, 161] on input "False" at bounding box center [530, 157] width 8 height 7
radio input "true"
radio input "false"
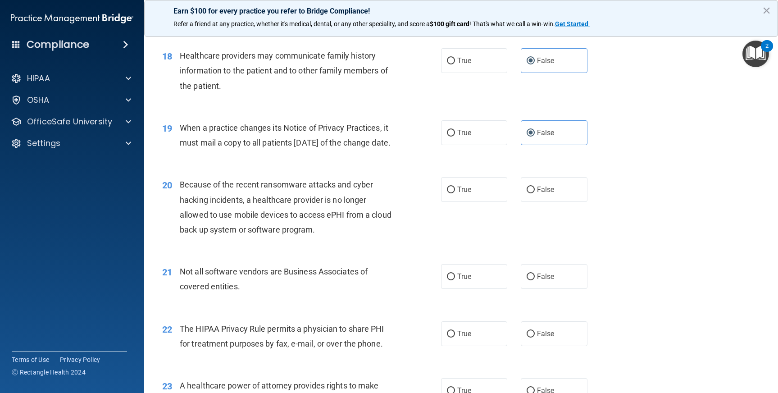
scroll to position [1316, 0]
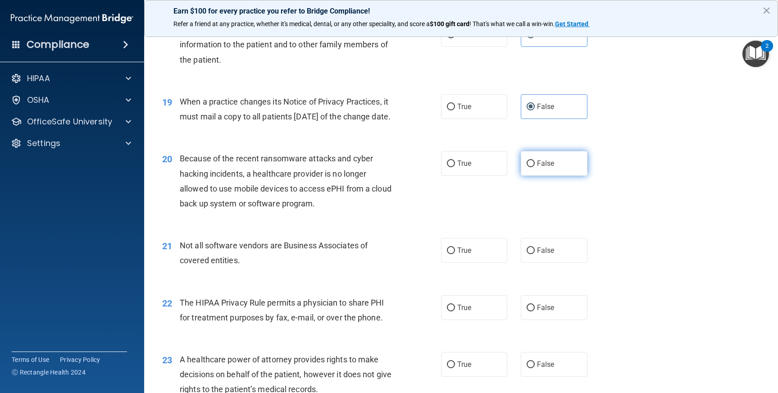
click at [547, 168] on span "False" at bounding box center [546, 163] width 18 height 9
click at [535, 167] on input "False" at bounding box center [530, 163] width 8 height 7
radio input "true"
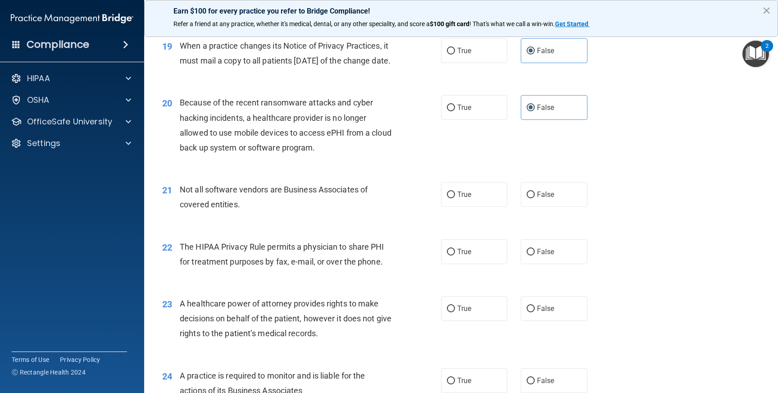
scroll to position [1376, 0]
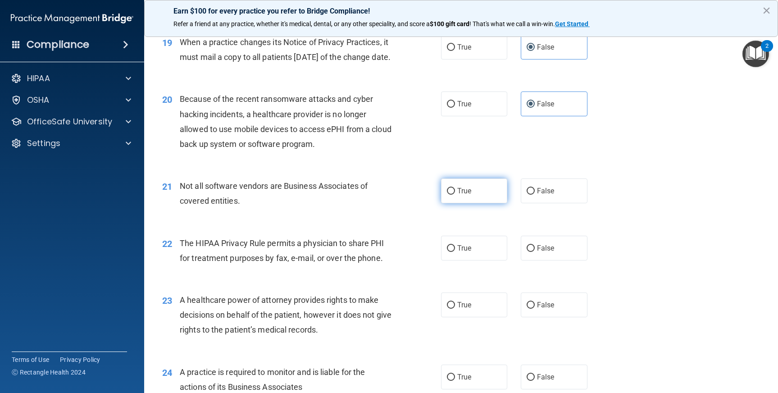
click at [481, 203] on label "True" at bounding box center [474, 190] width 67 height 25
click at [455, 195] on input "True" at bounding box center [451, 191] width 8 height 7
radio input "true"
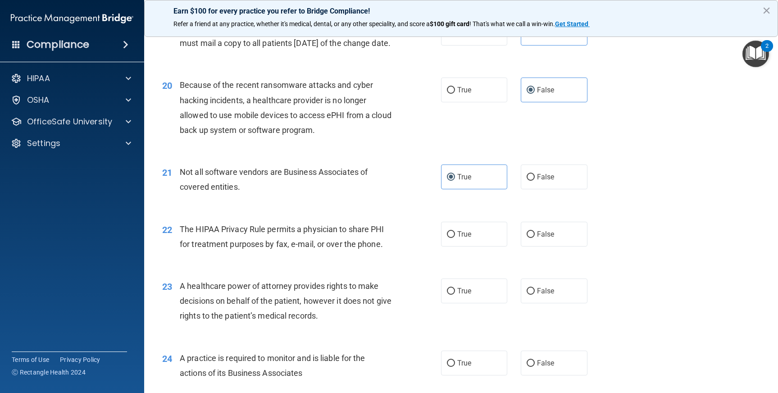
scroll to position [1425, 0]
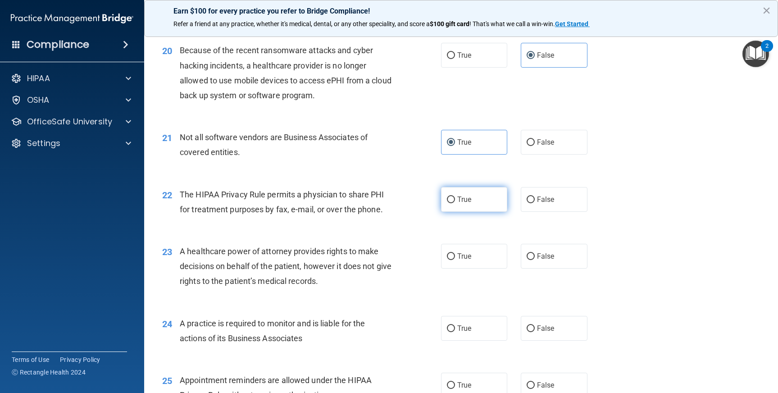
click at [467, 212] on label "True" at bounding box center [474, 199] width 67 height 25
click at [455, 203] on input "True" at bounding box center [451, 199] width 8 height 7
radio input "true"
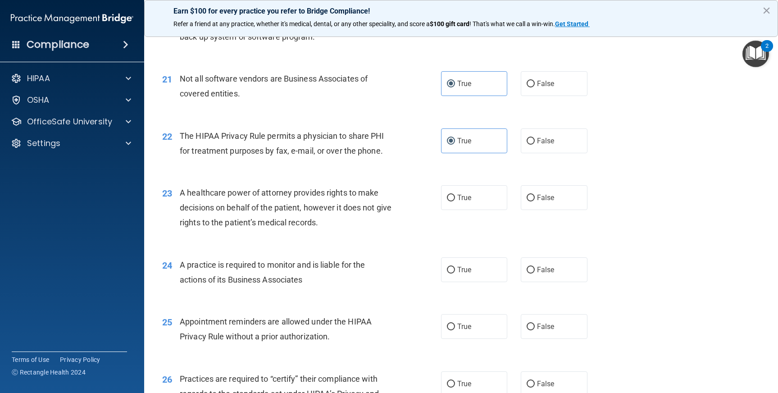
scroll to position [1485, 0]
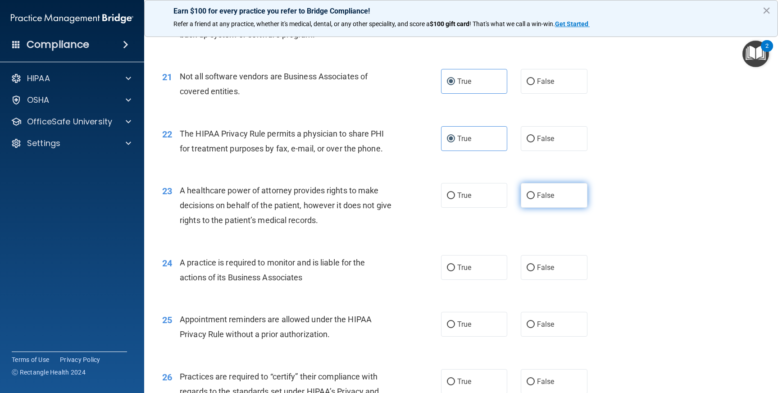
click at [537, 200] on span "False" at bounding box center [546, 195] width 18 height 9
click at [535, 199] on input "False" at bounding box center [530, 195] width 8 height 7
radio input "true"
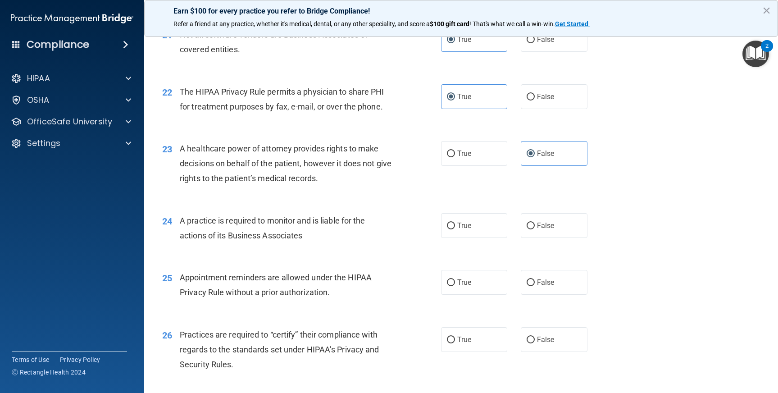
scroll to position [1529, 0]
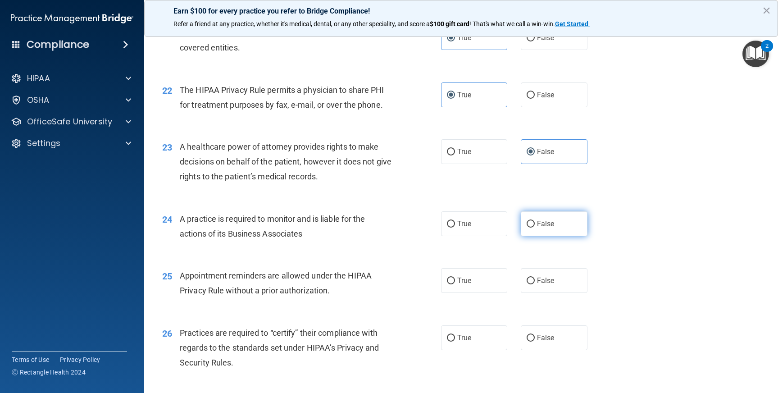
click at [529, 227] on input "False" at bounding box center [530, 224] width 8 height 7
radio input "true"
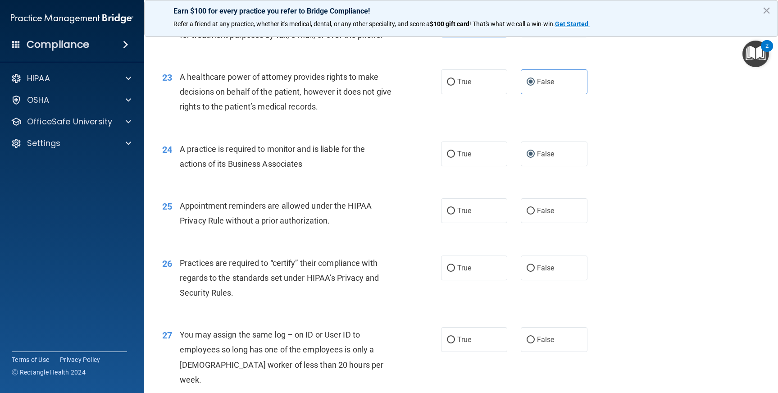
scroll to position [1608, 0]
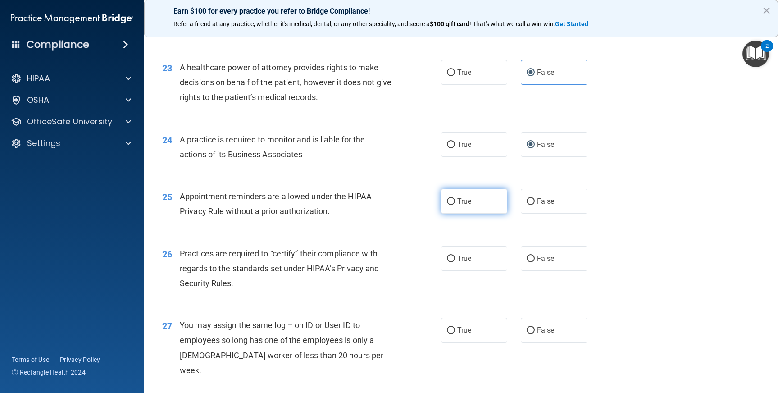
click at [459, 205] on span "True" at bounding box center [464, 201] width 14 height 9
click at [455, 205] on input "True" at bounding box center [451, 201] width 8 height 7
radio input "true"
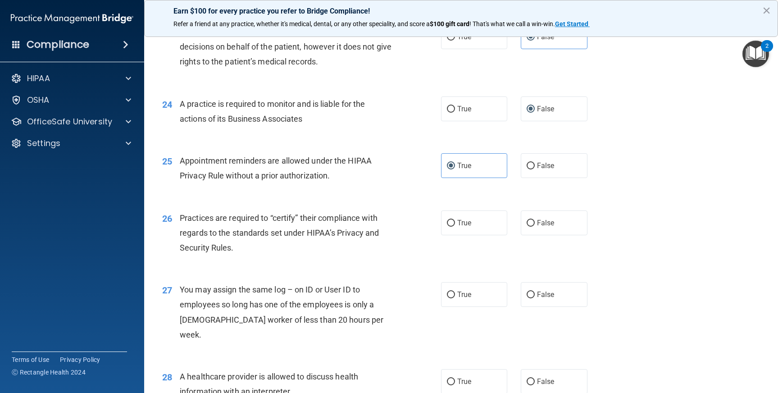
scroll to position [1645, 0]
click at [477, 234] on label "True" at bounding box center [474, 221] width 67 height 25
click at [455, 226] on input "True" at bounding box center [451, 222] width 8 height 7
radio input "true"
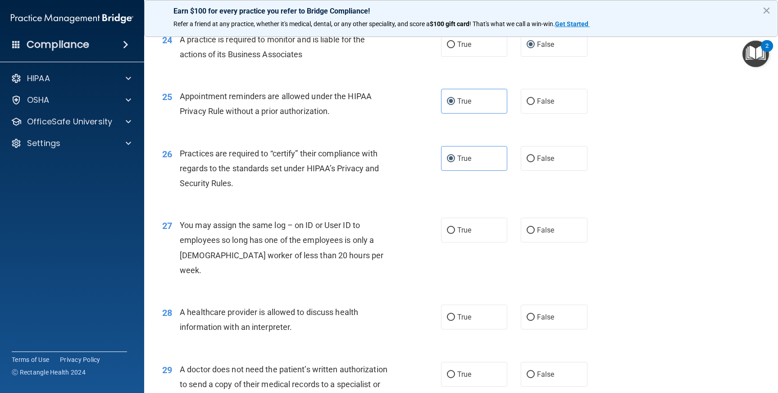
scroll to position [1710, 0]
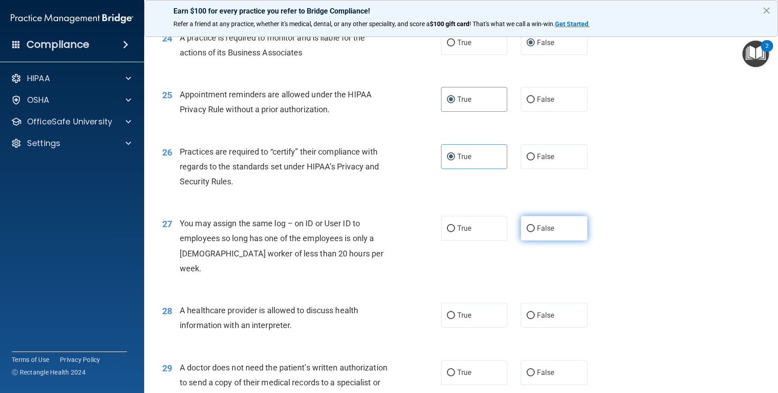
click at [554, 240] on label "False" at bounding box center [554, 228] width 67 height 25
click at [535, 232] on input "False" at bounding box center [530, 228] width 8 height 7
radio input "true"
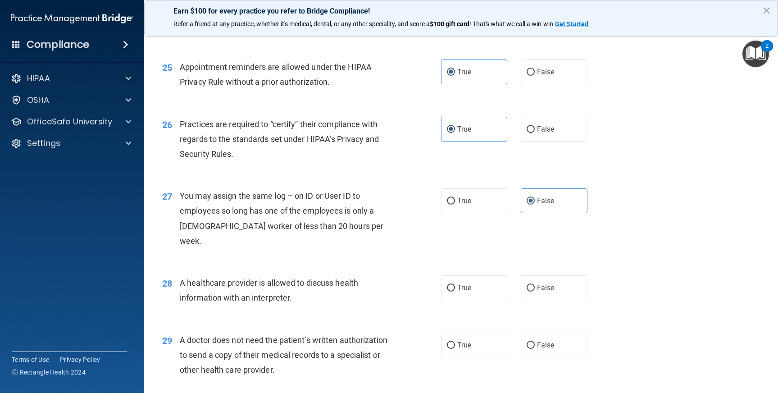
scroll to position [1779, 0]
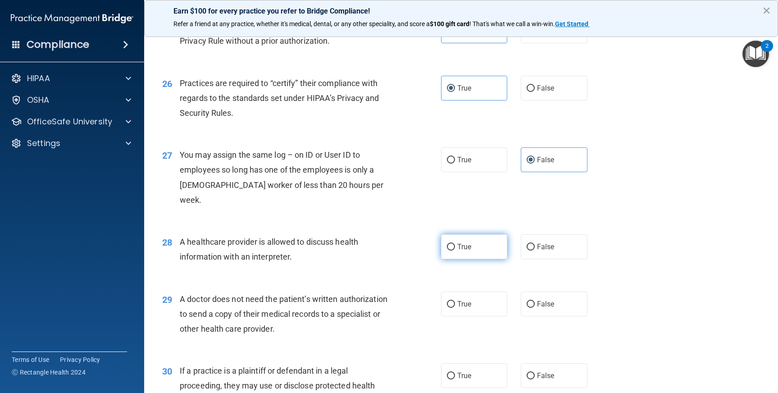
click at [471, 250] on label "True" at bounding box center [474, 246] width 67 height 25
click at [455, 250] on input "True" at bounding box center [451, 247] width 8 height 7
radio input "true"
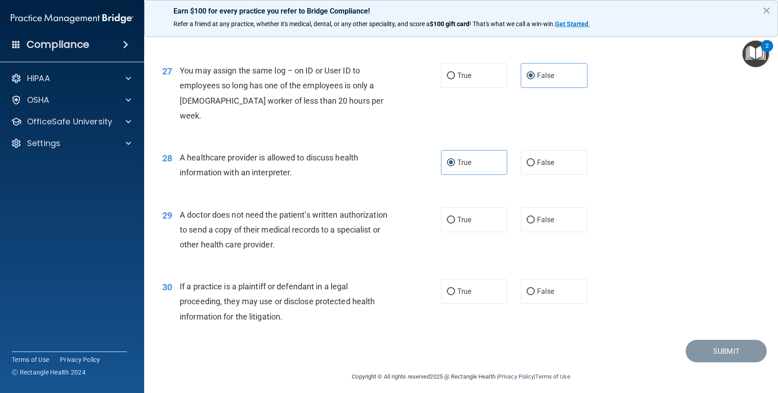
scroll to position [1868, 0]
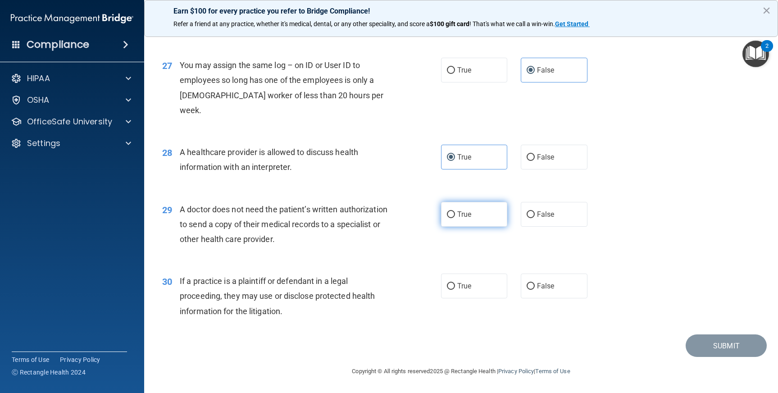
click at [463, 213] on span "True" at bounding box center [464, 214] width 14 height 9
click at [455, 213] on input "True" at bounding box center [451, 214] width 8 height 7
radio input "true"
click at [468, 286] on label "True" at bounding box center [474, 285] width 67 height 25
click at [455, 286] on input "True" at bounding box center [451, 286] width 8 height 7
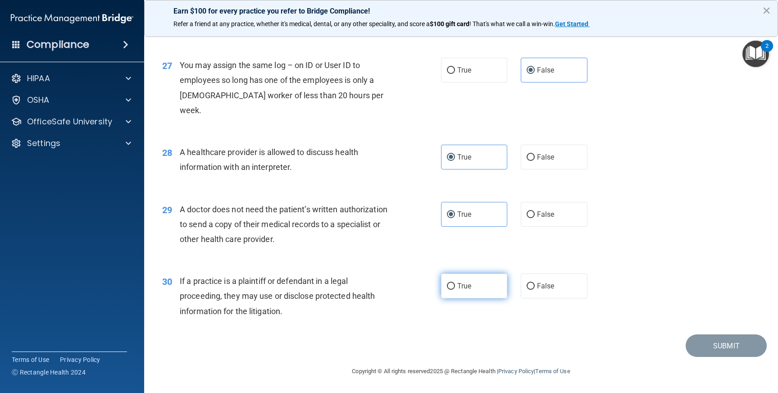
radio input "true"
click at [717, 347] on button "Submit" at bounding box center [725, 345] width 81 height 23
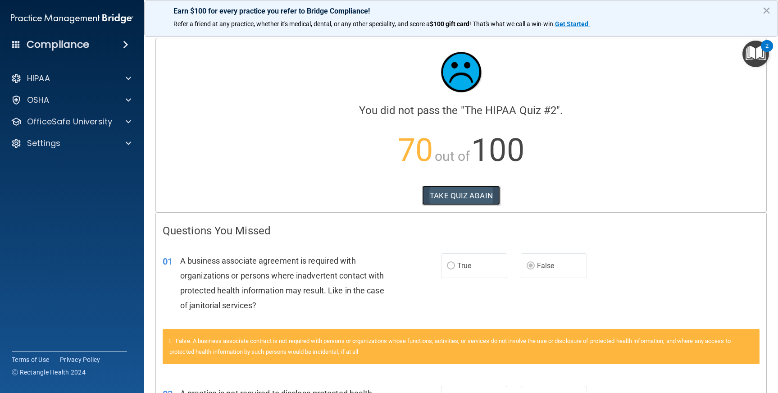
click at [445, 194] on button "TAKE QUIZ AGAIN" at bounding box center [461, 196] width 78 height 20
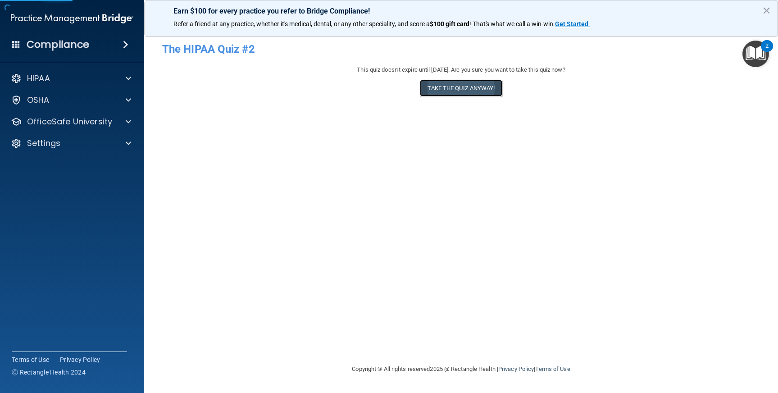
click at [455, 91] on button "Take the quiz anyway!" at bounding box center [461, 88] width 82 height 17
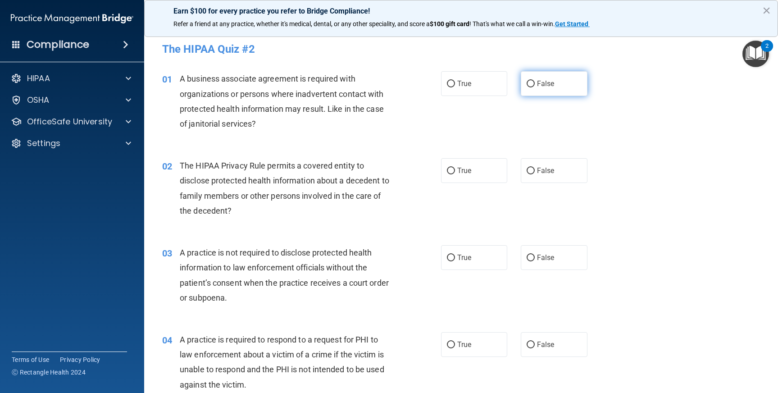
click at [527, 83] on input "False" at bounding box center [530, 84] width 8 height 7
radio input "true"
click at [526, 169] on input "False" at bounding box center [530, 171] width 8 height 7
radio input "true"
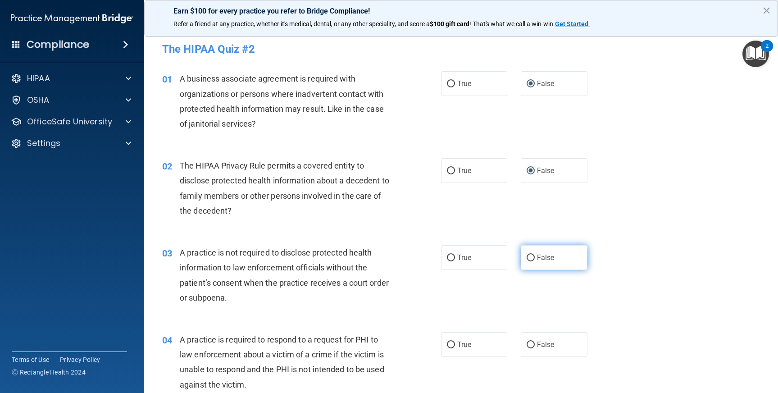
click at [528, 258] on input "False" at bounding box center [530, 257] width 8 height 7
radio input "true"
click at [526, 171] on input "False" at bounding box center [530, 171] width 8 height 7
click at [449, 170] on input "True" at bounding box center [451, 171] width 8 height 7
radio input "true"
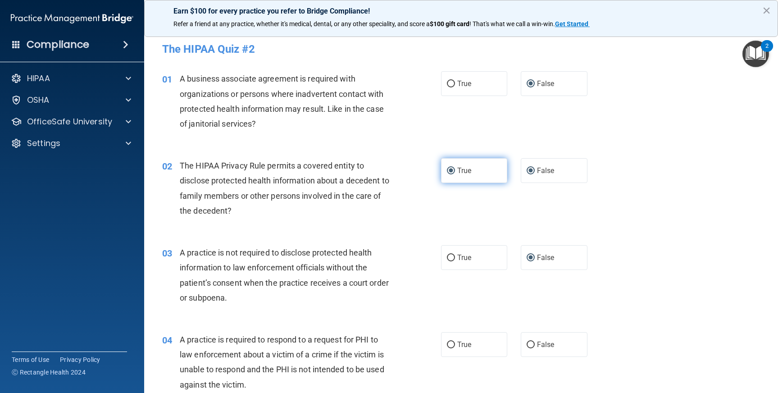
radio input "false"
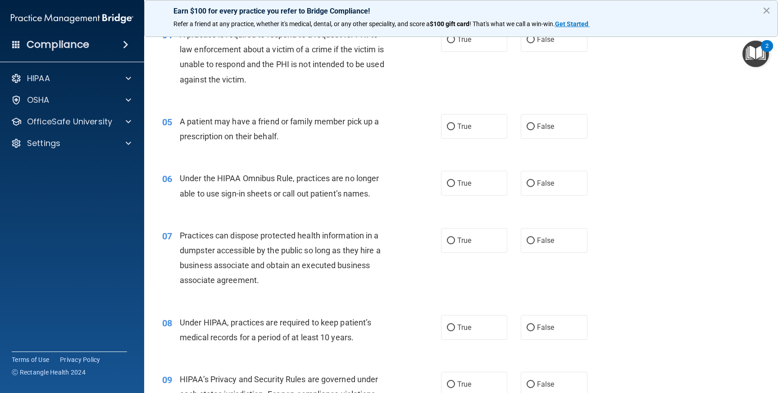
scroll to position [310, 0]
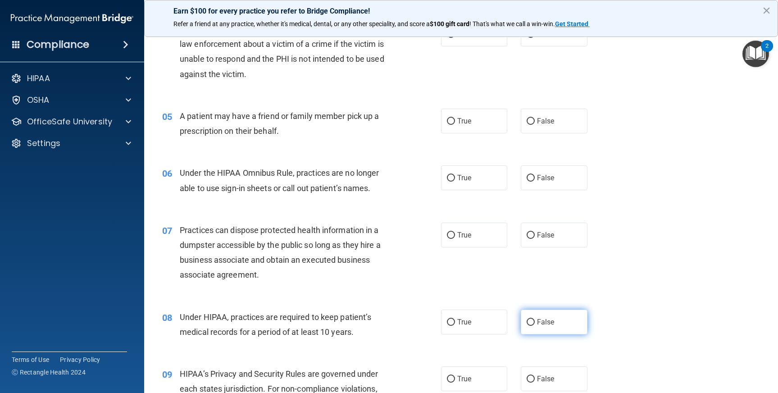
click at [526, 320] on input "False" at bounding box center [530, 322] width 8 height 7
radio input "true"
click at [526, 232] on input "False" at bounding box center [530, 235] width 8 height 7
radio input "true"
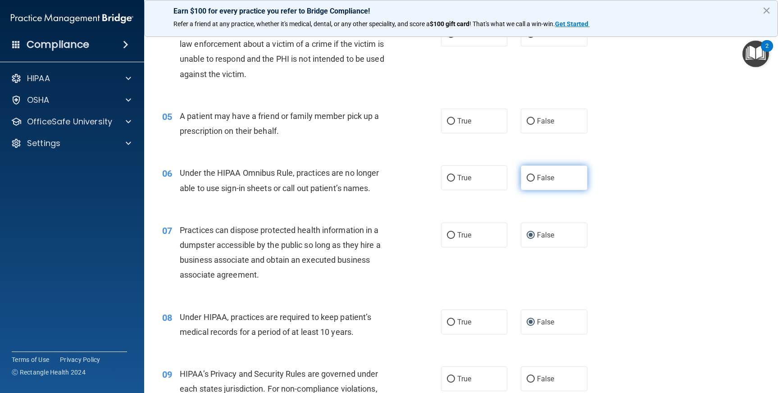
click at [527, 175] on input "False" at bounding box center [530, 178] width 8 height 7
radio input "true"
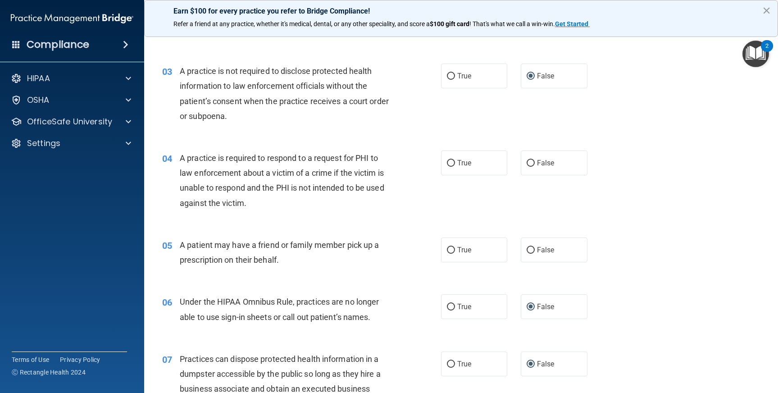
scroll to position [177, 0]
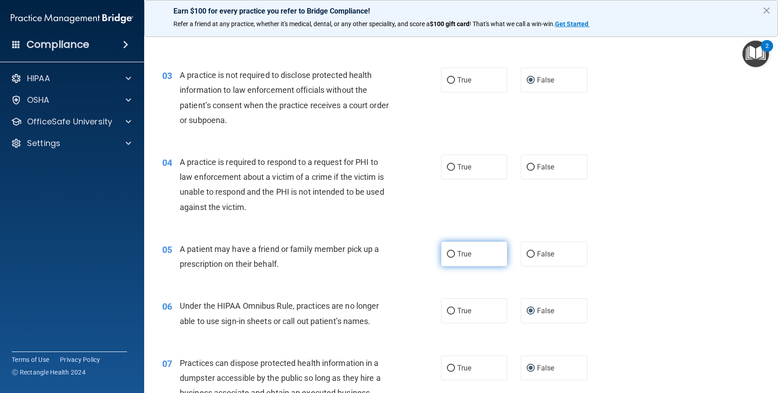
click at [449, 254] on input "True" at bounding box center [451, 254] width 8 height 7
radio input "true"
click at [448, 169] on input "True" at bounding box center [451, 167] width 8 height 7
radio input "true"
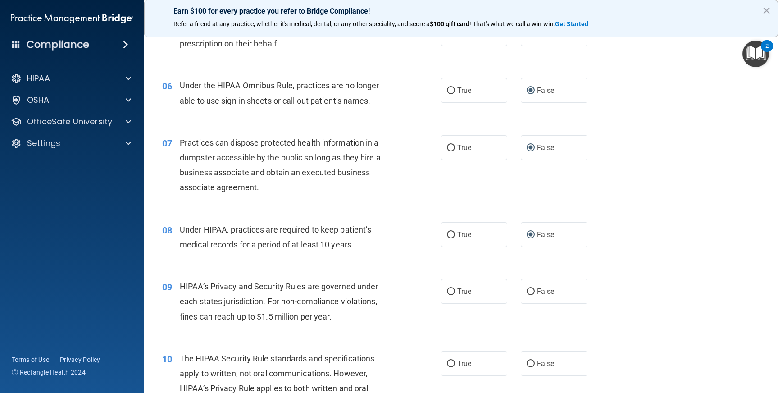
scroll to position [398, 0]
click at [526, 291] on input "False" at bounding box center [530, 291] width 8 height 7
radio input "true"
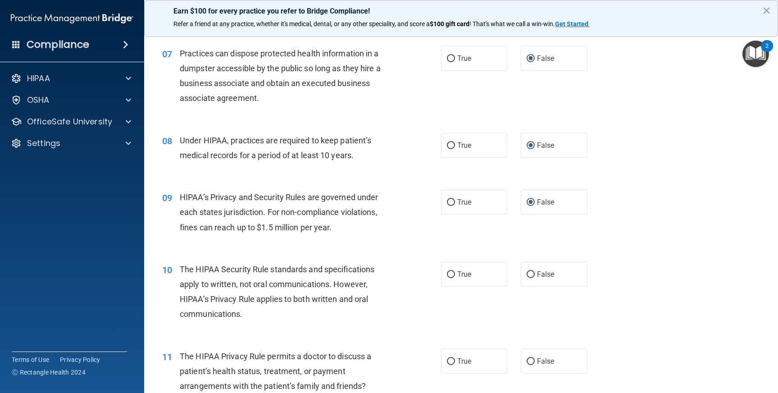
scroll to position [489, 0]
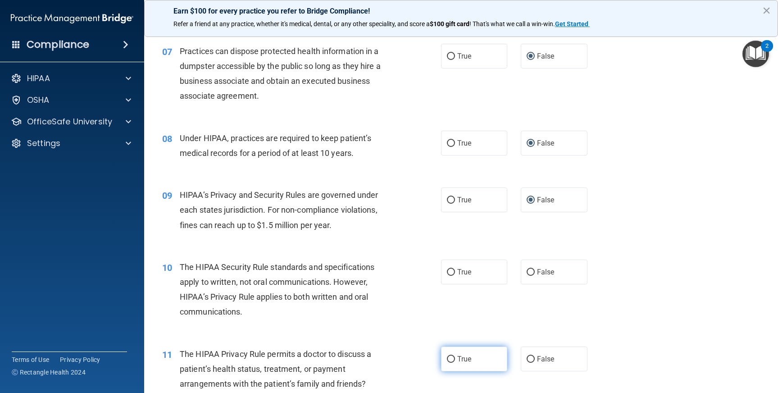
click at [448, 357] on input "True" at bounding box center [451, 359] width 8 height 7
radio input "true"
click at [448, 270] on input "True" at bounding box center [451, 272] width 8 height 7
radio input "true"
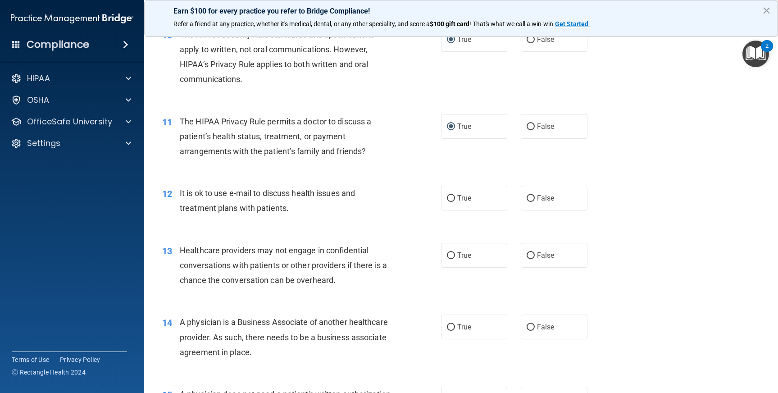
scroll to position [722, 0]
click at [448, 199] on input "True" at bounding box center [451, 198] width 8 height 7
radio input "true"
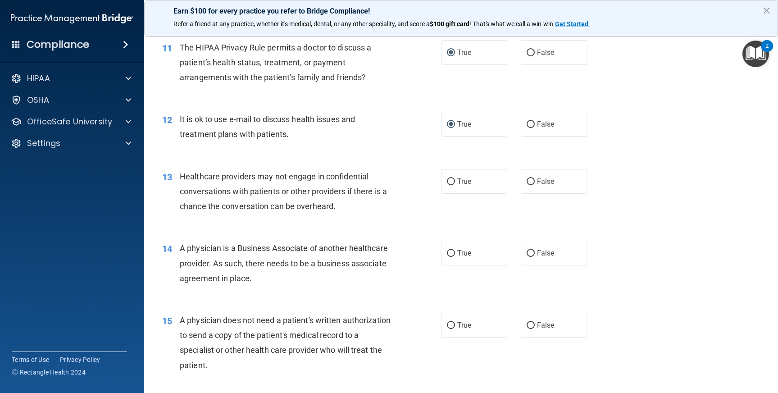
scroll to position [796, 0]
click at [450, 179] on input "True" at bounding box center [451, 180] width 8 height 7
radio input "true"
click at [528, 251] on input "False" at bounding box center [530, 252] width 8 height 7
radio input "true"
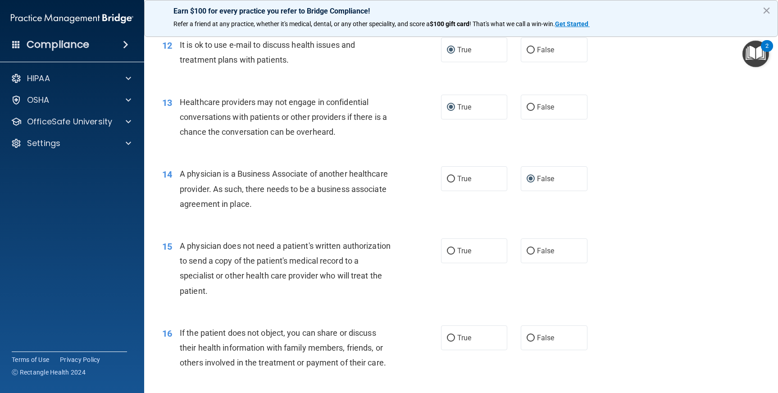
scroll to position [882, 0]
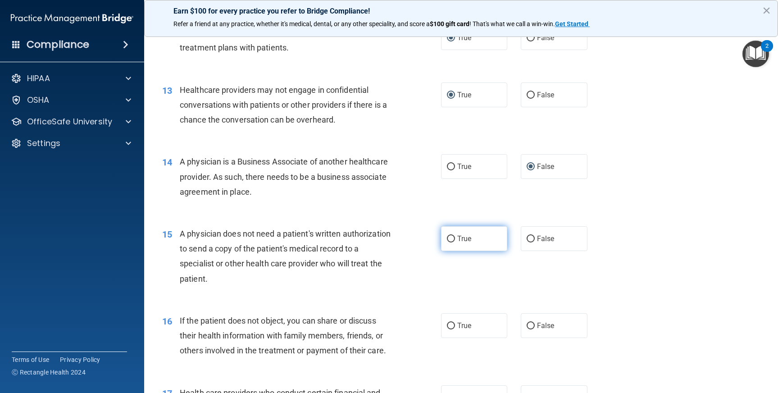
click at [449, 239] on input "True" at bounding box center [451, 239] width 8 height 7
radio input "true"
drag, startPoint x: 446, startPoint y: 326, endPoint x: 441, endPoint y: 328, distance: 5.3
click at [447, 326] on input "True" at bounding box center [451, 325] width 8 height 7
radio input "true"
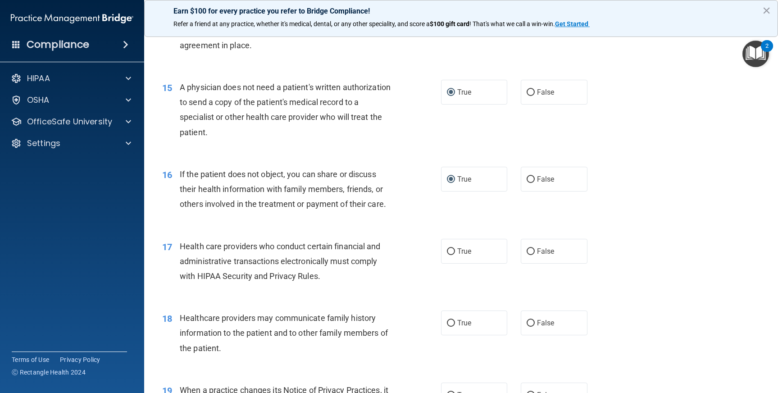
scroll to position [1032, 0]
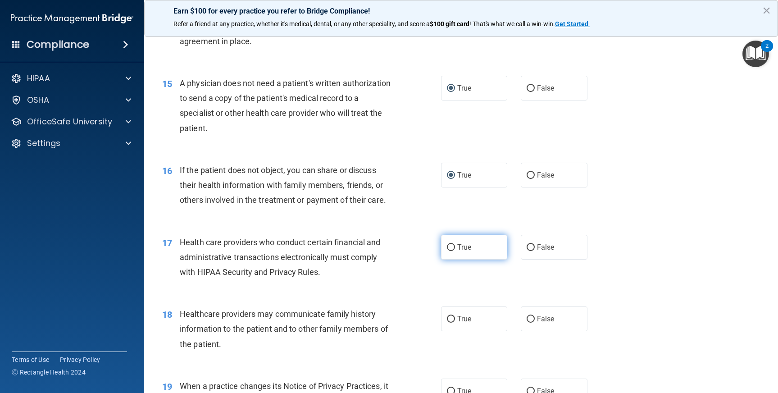
click at [447, 249] on input "True" at bounding box center [451, 247] width 8 height 7
radio input "true"
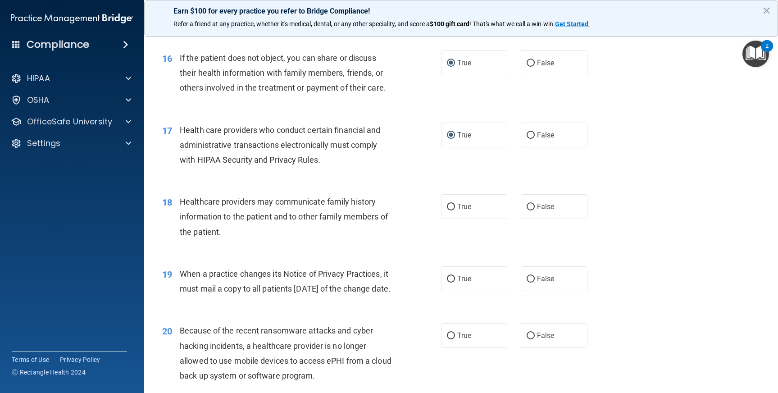
scroll to position [1145, 0]
click at [527, 207] on input "False" at bounding box center [530, 206] width 8 height 7
radio input "true"
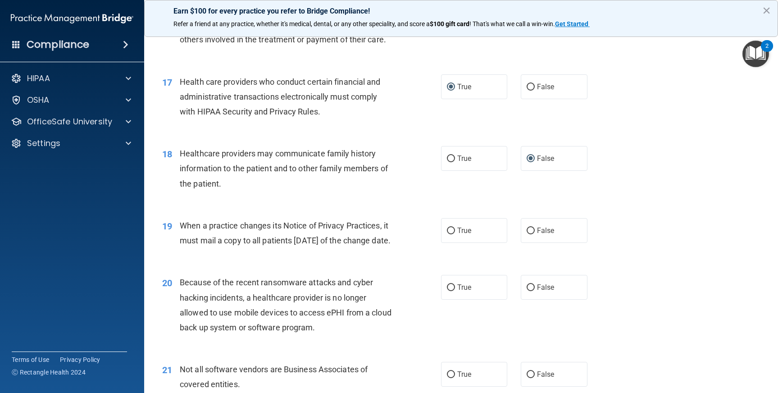
scroll to position [1198, 0]
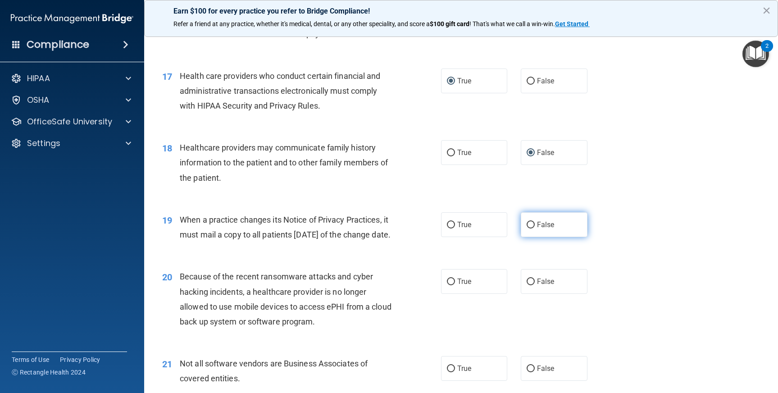
click at [526, 223] on input "False" at bounding box center [530, 225] width 8 height 7
radio input "true"
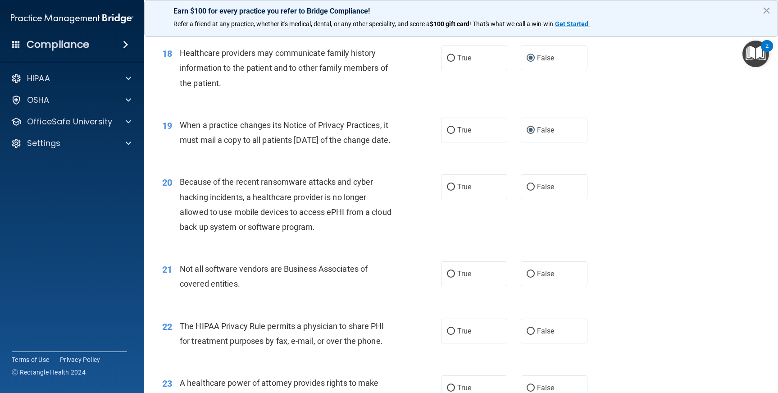
scroll to position [1299, 0]
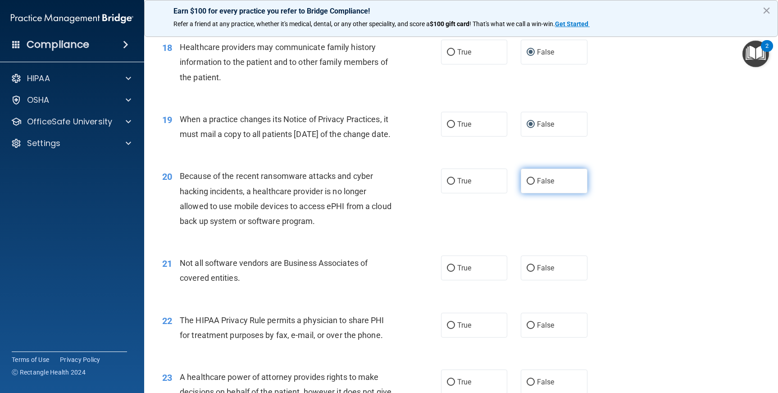
click at [529, 185] on input "False" at bounding box center [530, 181] width 8 height 7
radio input "true"
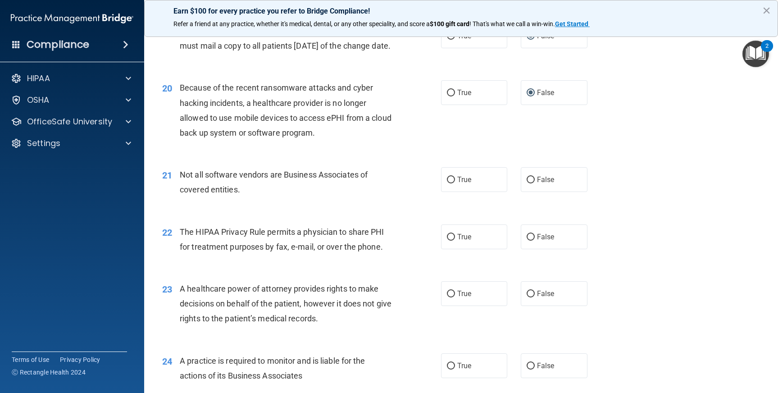
scroll to position [1391, 0]
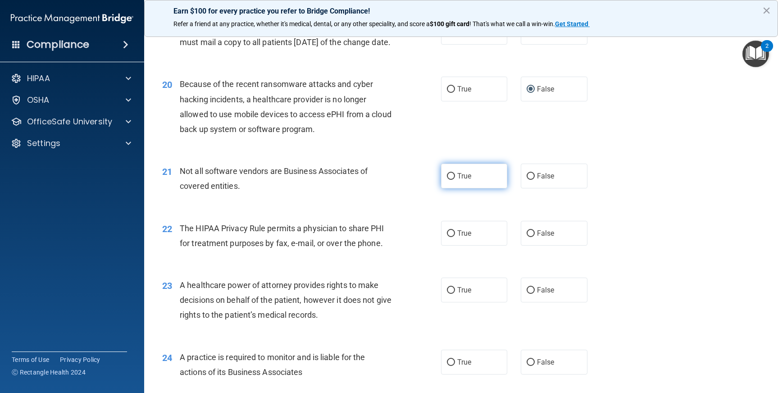
click at [447, 180] on input "True" at bounding box center [451, 176] width 8 height 7
radio input "true"
click at [447, 237] on input "True" at bounding box center [451, 233] width 8 height 7
radio input "true"
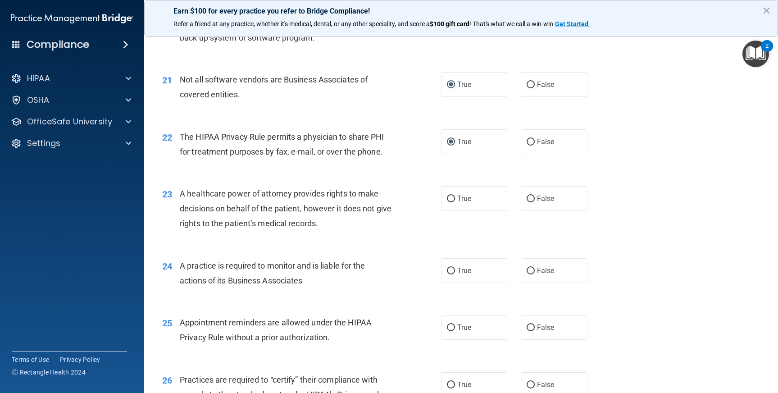
scroll to position [1493, 0]
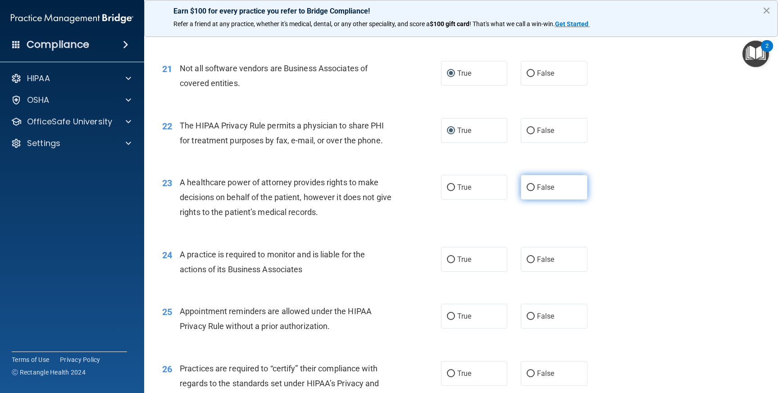
click at [528, 191] on input "False" at bounding box center [530, 187] width 8 height 7
radio input "true"
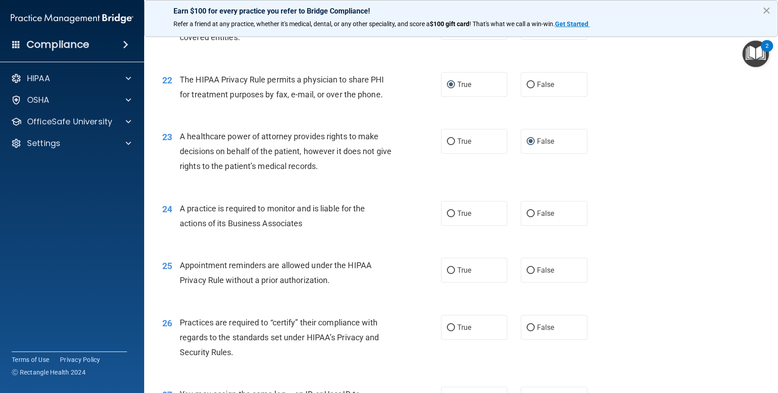
scroll to position [1559, 0]
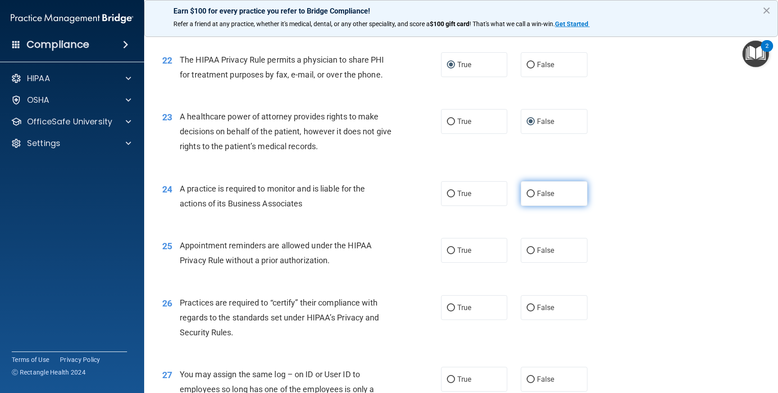
click at [528, 197] on input "False" at bounding box center [530, 194] width 8 height 7
radio input "true"
click at [451, 263] on label "True" at bounding box center [474, 250] width 67 height 25
click at [451, 254] on input "True" at bounding box center [451, 250] width 8 height 7
radio input "true"
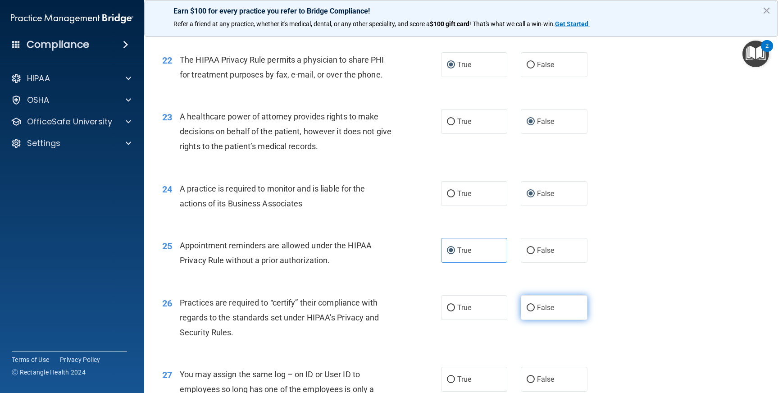
click at [527, 311] on input "False" at bounding box center [530, 307] width 8 height 7
radio input "true"
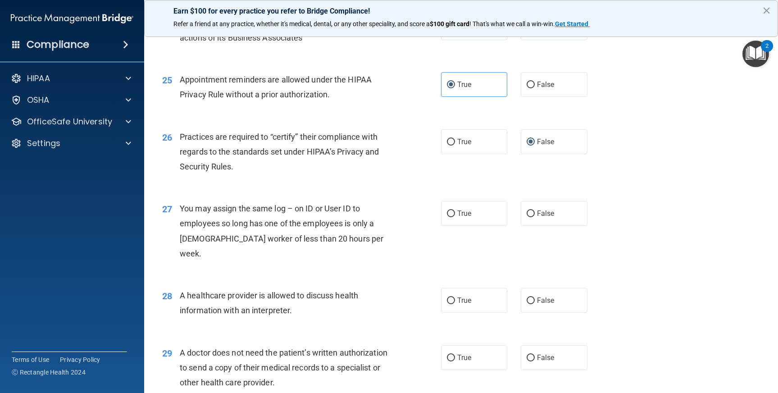
scroll to position [1730, 0]
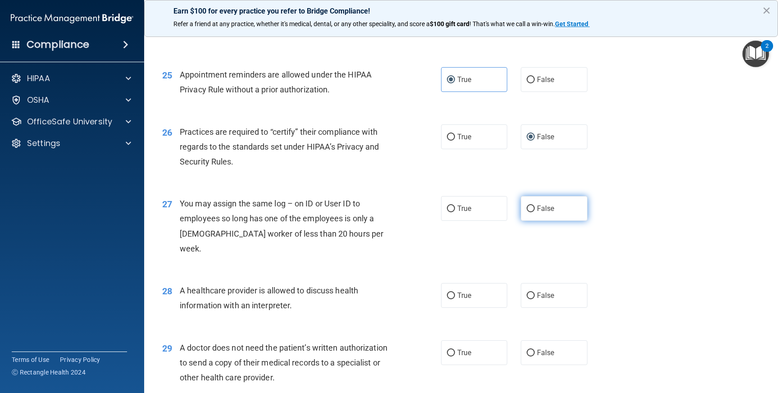
click at [526, 212] on input "False" at bounding box center [530, 208] width 8 height 7
radio input "true"
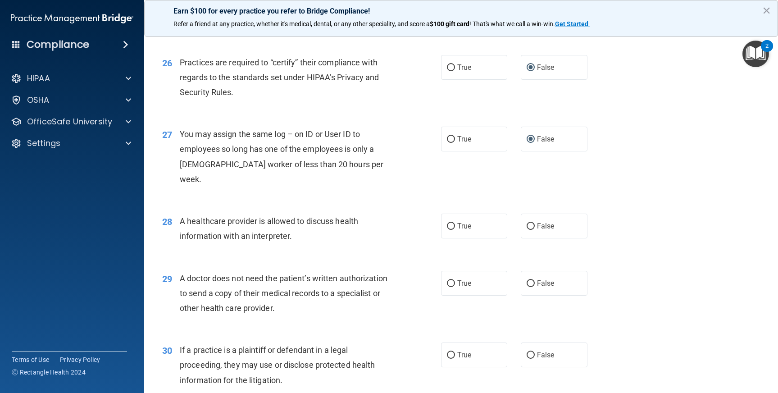
scroll to position [1808, 0]
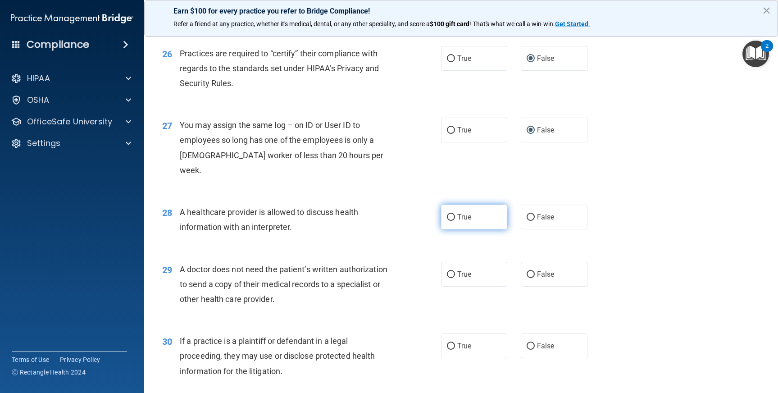
click at [448, 218] on input "True" at bounding box center [451, 217] width 8 height 7
radio input "true"
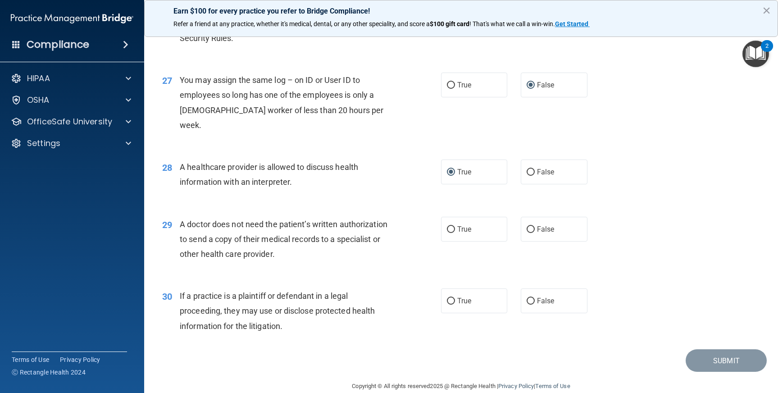
scroll to position [1868, 0]
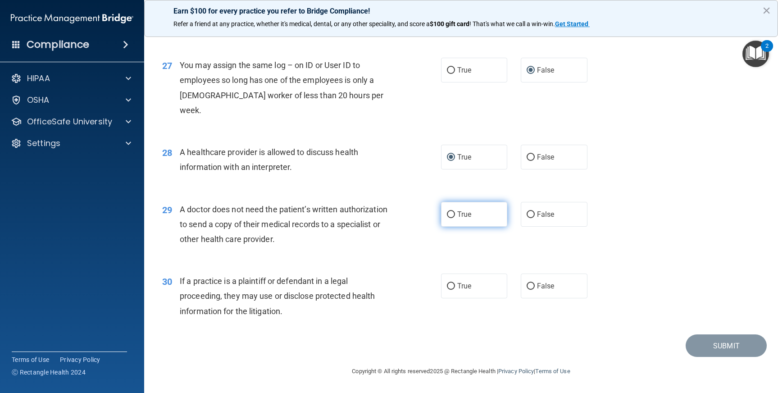
click at [447, 212] on input "True" at bounding box center [451, 214] width 8 height 7
radio input "true"
click at [450, 284] on input "True" at bounding box center [451, 286] width 8 height 7
radio input "true"
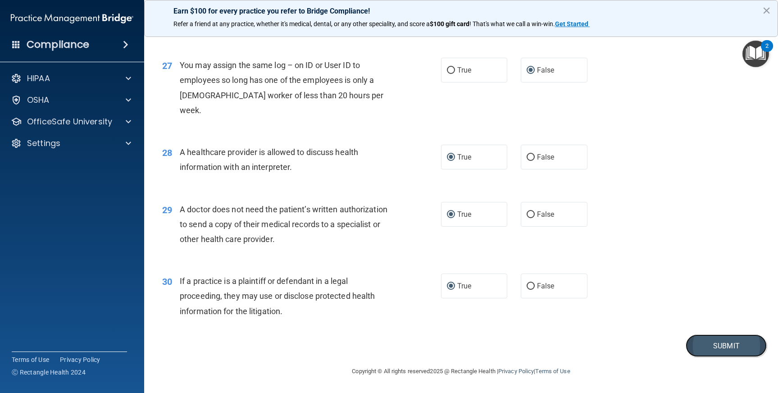
click at [709, 348] on button "Submit" at bounding box center [725, 345] width 81 height 23
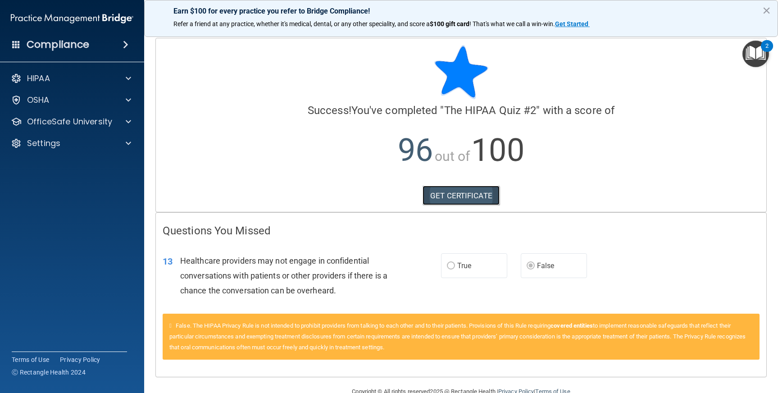
click at [448, 196] on link "GET CERTIFICATE" at bounding box center [460, 196] width 77 height 20
click at [75, 122] on p "OfficeSafe University" at bounding box center [69, 121] width 85 height 11
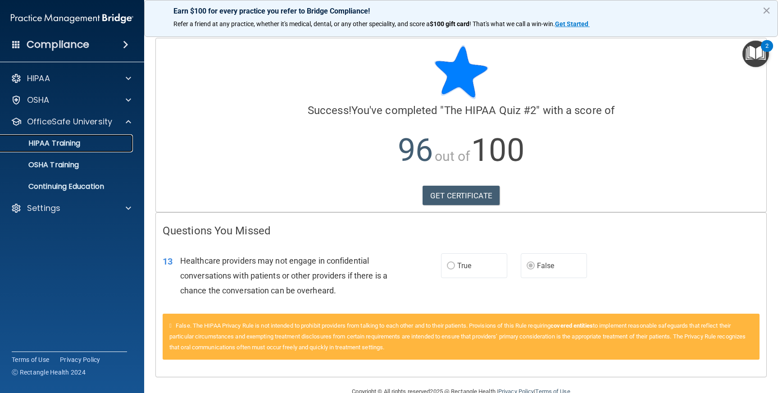
click at [63, 147] on p "HIPAA Training" at bounding box center [43, 143] width 74 height 9
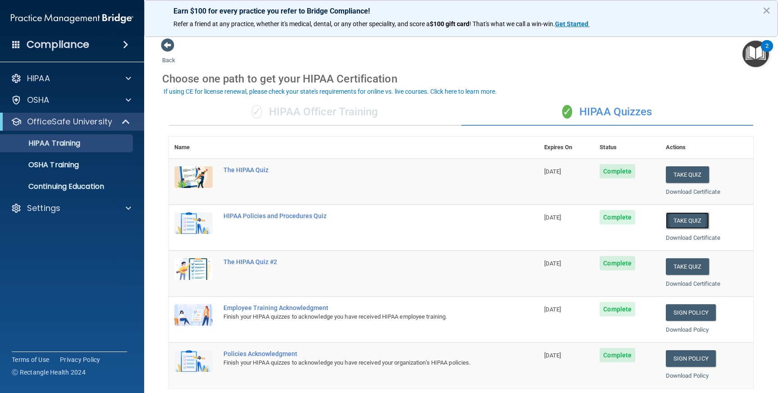
click at [680, 219] on button "Take Quiz" at bounding box center [687, 220] width 43 height 17
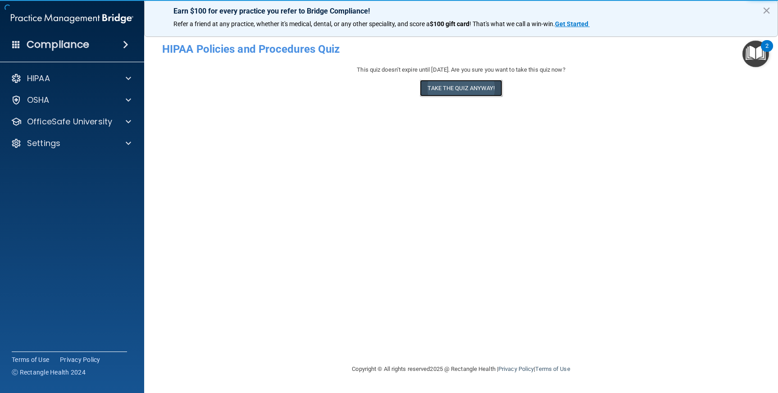
click at [467, 88] on button "Take the quiz anyway!" at bounding box center [461, 88] width 82 height 17
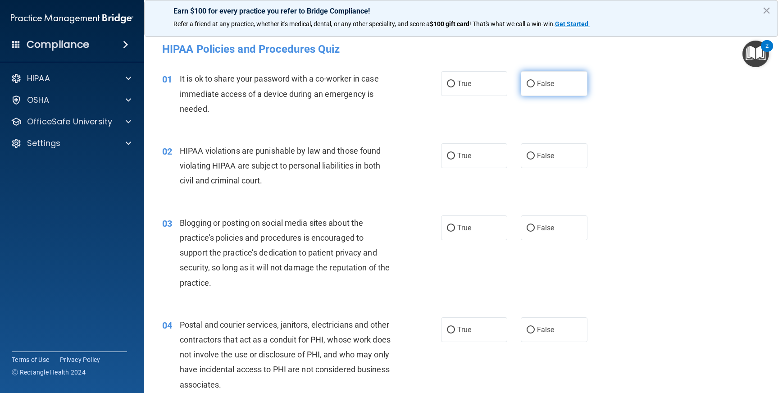
click at [527, 82] on input "False" at bounding box center [530, 84] width 8 height 7
radio input "true"
click at [449, 156] on input "True" at bounding box center [451, 156] width 8 height 7
radio input "true"
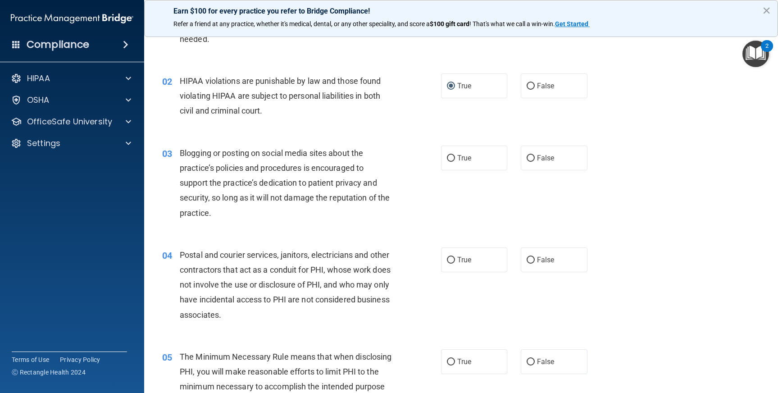
scroll to position [73, 0]
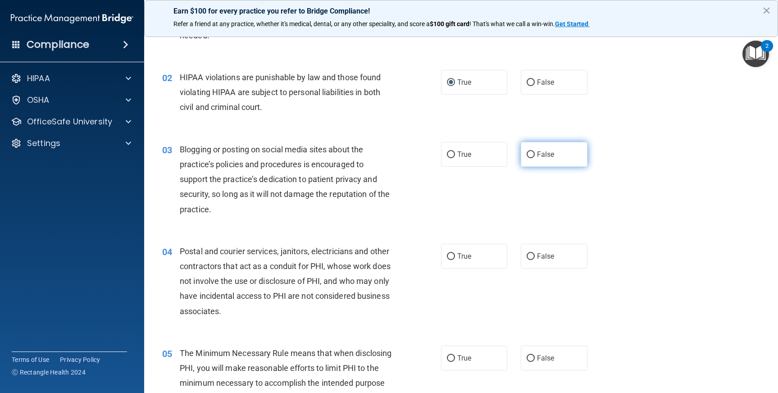
click at [527, 154] on input "False" at bounding box center [530, 154] width 8 height 7
radio input "true"
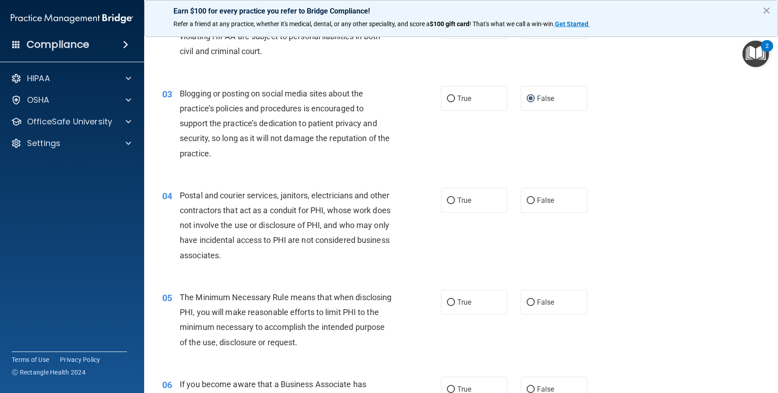
scroll to position [177, 0]
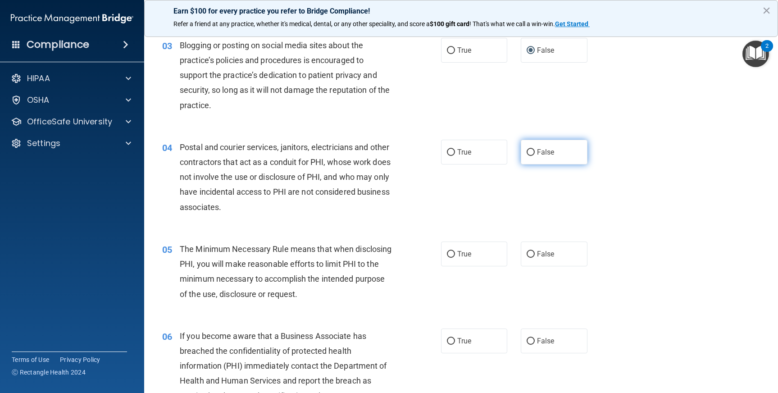
click at [527, 152] on input "False" at bounding box center [530, 152] width 8 height 7
radio input "true"
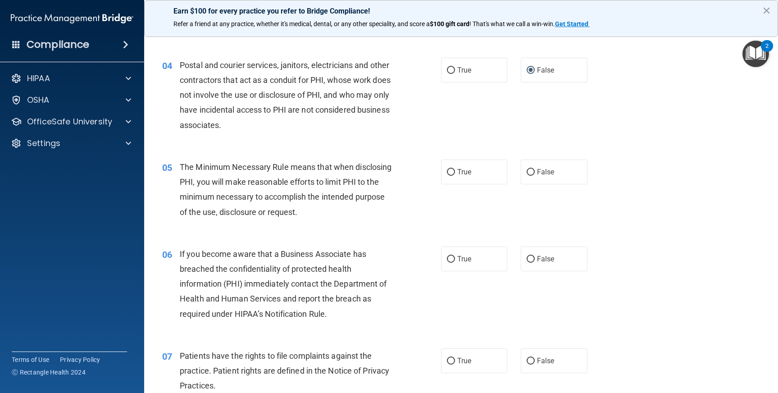
scroll to position [274, 0]
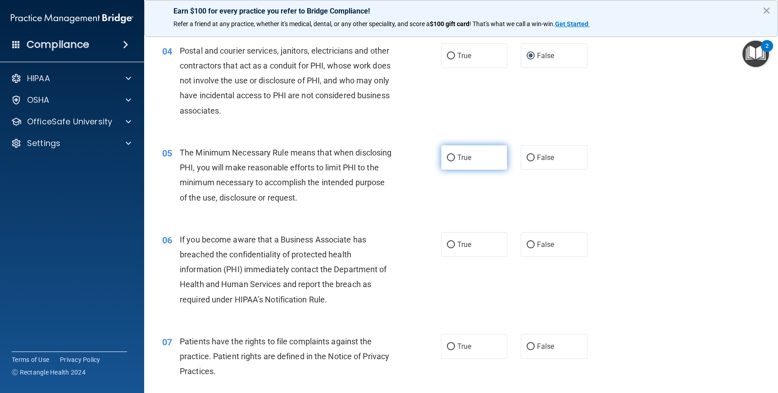
click at [459, 153] on span "True" at bounding box center [464, 157] width 14 height 9
click at [455, 154] on input "True" at bounding box center [451, 157] width 8 height 7
radio input "true"
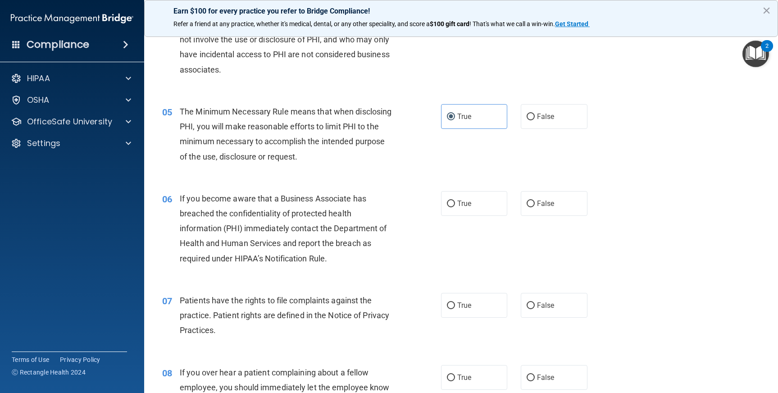
scroll to position [341, 0]
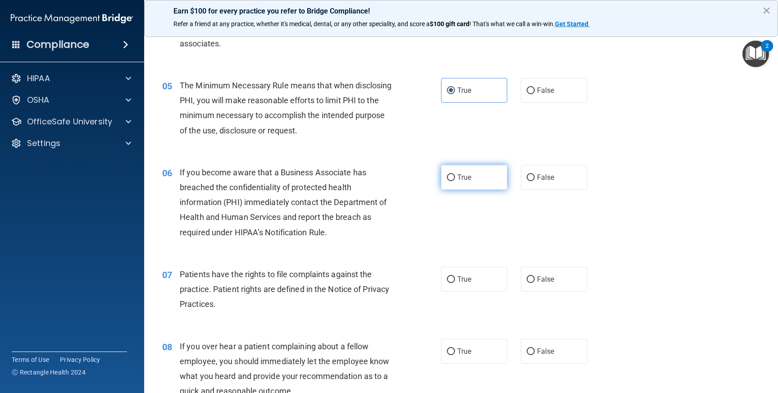
click at [463, 177] on span "True" at bounding box center [464, 177] width 14 height 9
click at [455, 177] on input "True" at bounding box center [451, 177] width 8 height 7
radio input "true"
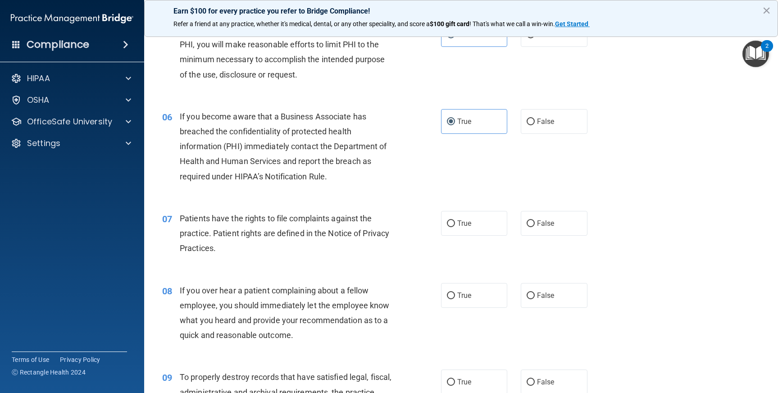
scroll to position [412, 0]
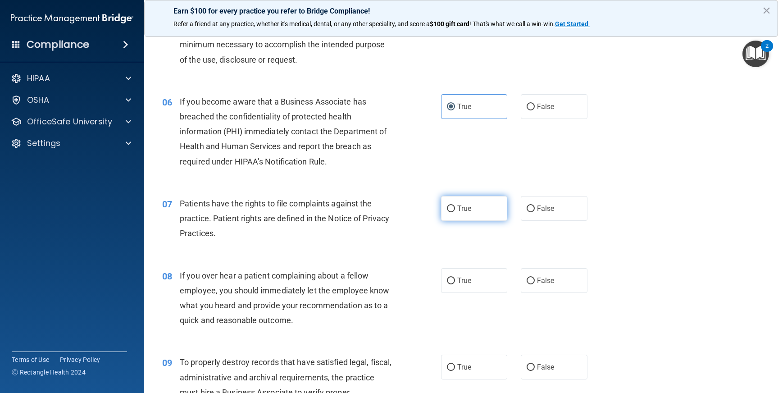
click at [467, 212] on span "True" at bounding box center [464, 208] width 14 height 9
click at [455, 212] on input "True" at bounding box center [451, 208] width 8 height 7
radio input "true"
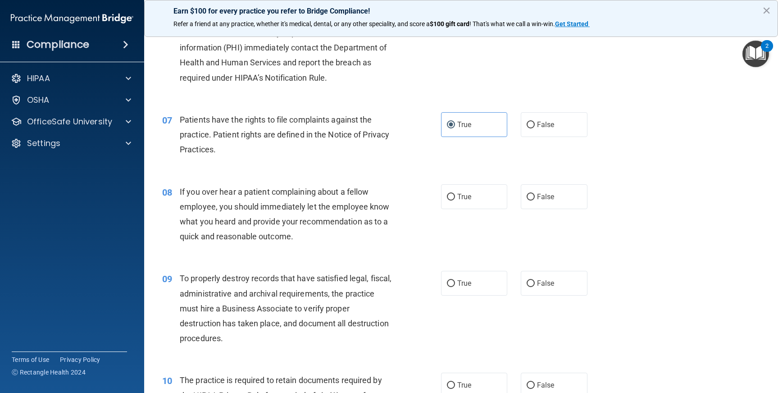
scroll to position [496, 0]
click at [547, 197] on span "False" at bounding box center [546, 196] width 18 height 9
click at [535, 197] on input "False" at bounding box center [530, 196] width 8 height 7
radio input "true"
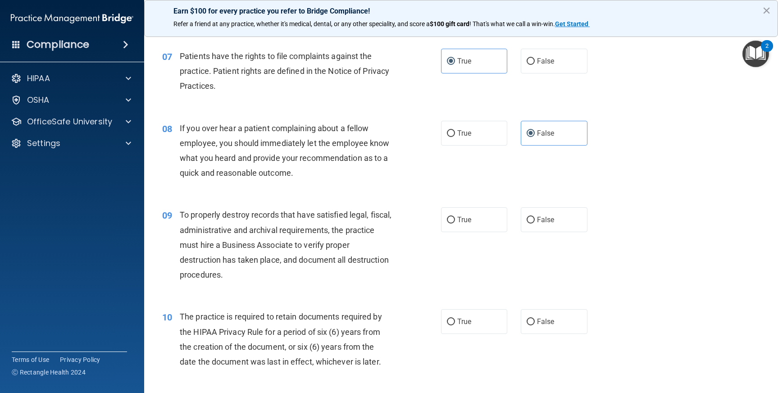
scroll to position [566, 0]
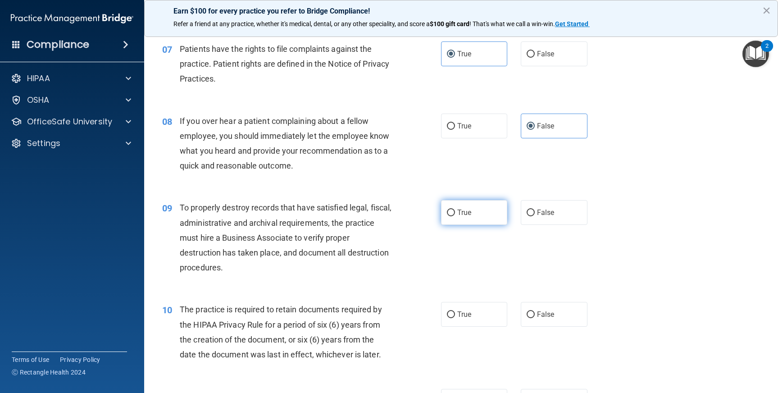
click at [475, 214] on label "True" at bounding box center [474, 212] width 67 height 25
click at [455, 214] on input "True" at bounding box center [451, 212] width 8 height 7
radio input "true"
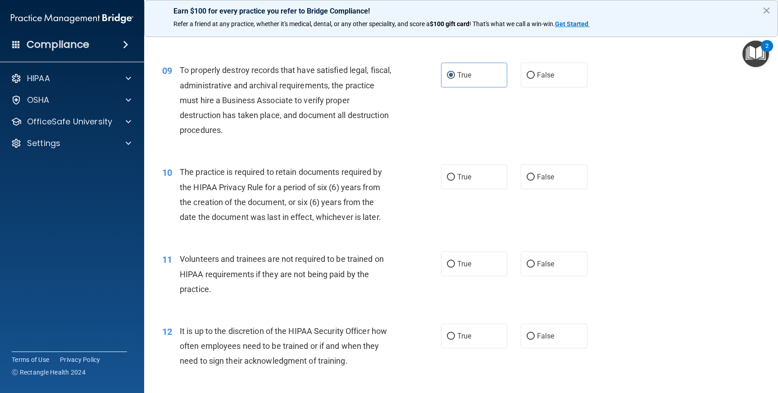
scroll to position [719, 0]
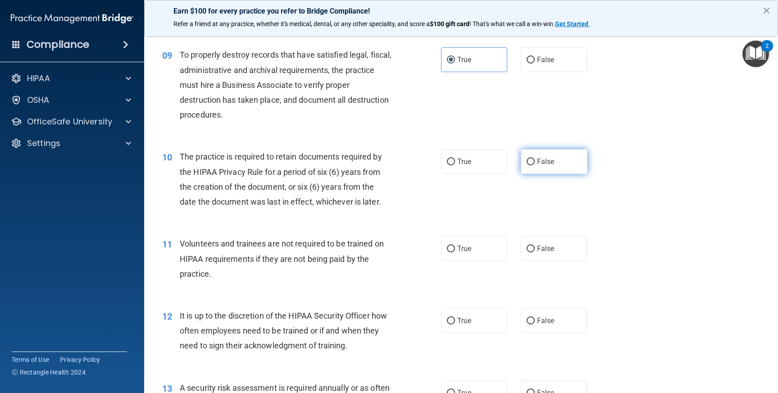
click at [528, 159] on input "False" at bounding box center [530, 162] width 8 height 7
radio input "true"
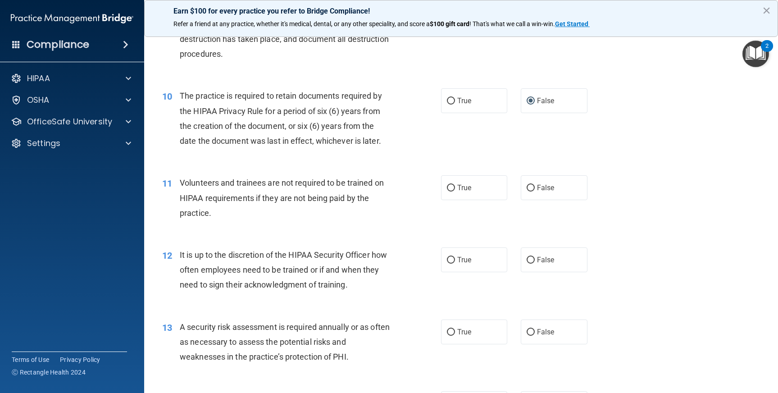
scroll to position [794, 0]
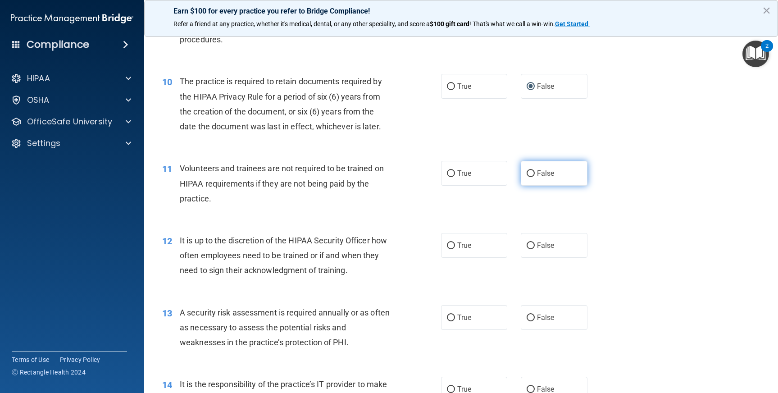
click at [537, 171] on span "False" at bounding box center [546, 173] width 18 height 9
click at [535, 171] on input "False" at bounding box center [530, 173] width 8 height 7
radio input "true"
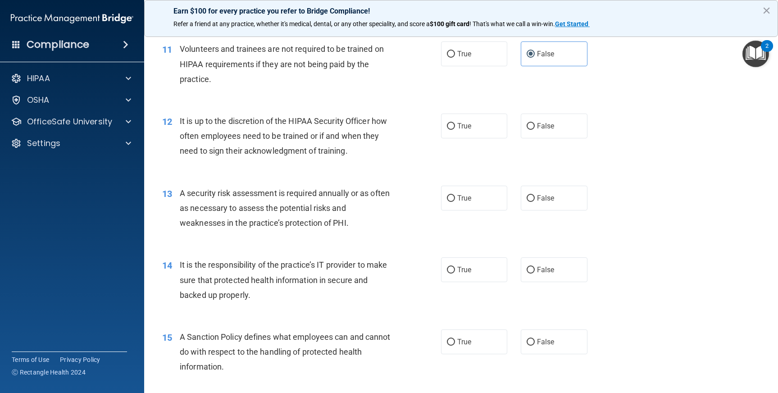
scroll to position [916, 0]
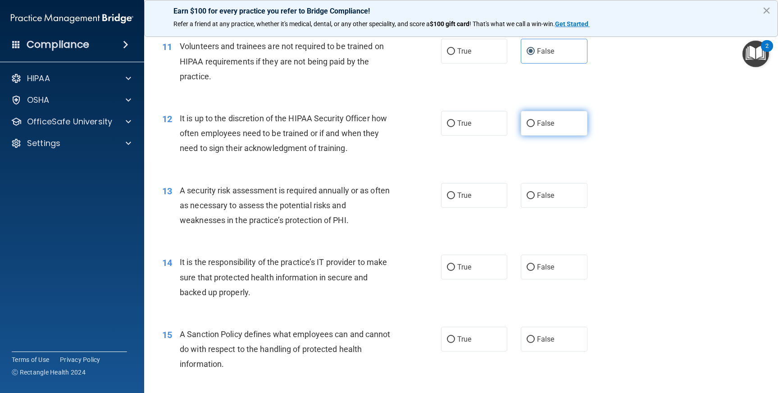
click at [531, 118] on label "False" at bounding box center [554, 123] width 67 height 25
click at [531, 120] on input "False" at bounding box center [530, 123] width 8 height 7
radio input "true"
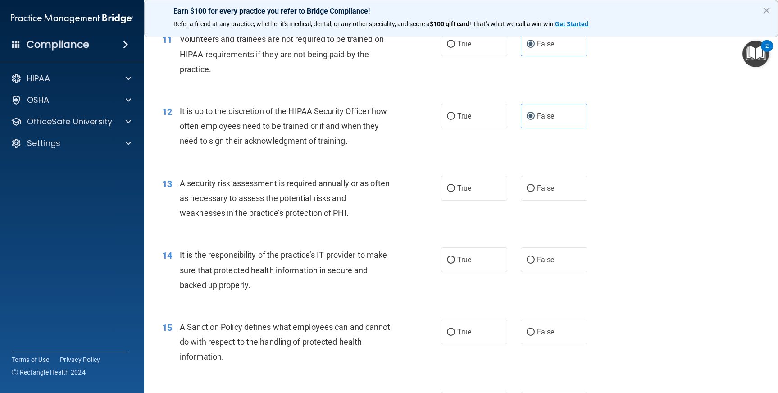
scroll to position [924, 0]
click at [477, 191] on label "True" at bounding box center [474, 187] width 67 height 25
click at [455, 191] on input "True" at bounding box center [451, 187] width 8 height 7
radio input "true"
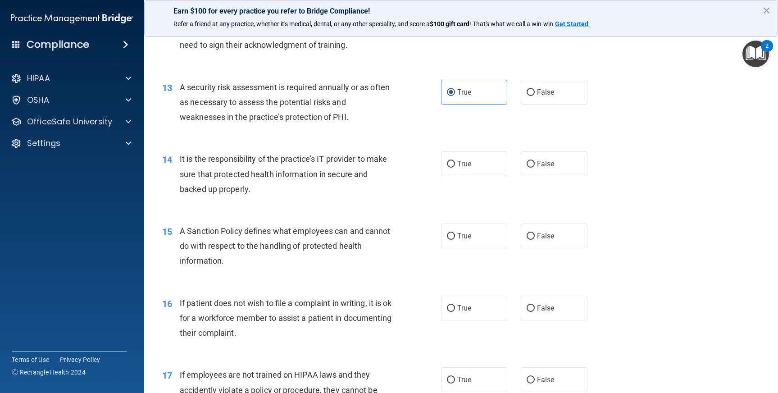
scroll to position [1023, 0]
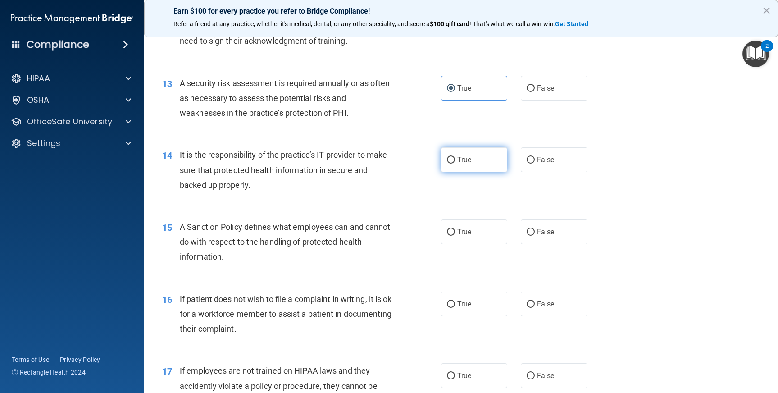
click at [469, 166] on label "True" at bounding box center [474, 159] width 67 height 25
click at [455, 163] on input "True" at bounding box center [451, 160] width 8 height 7
radio input "true"
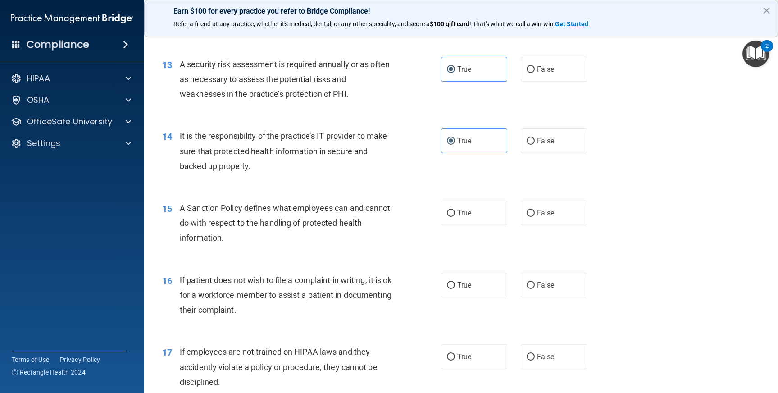
scroll to position [1044, 0]
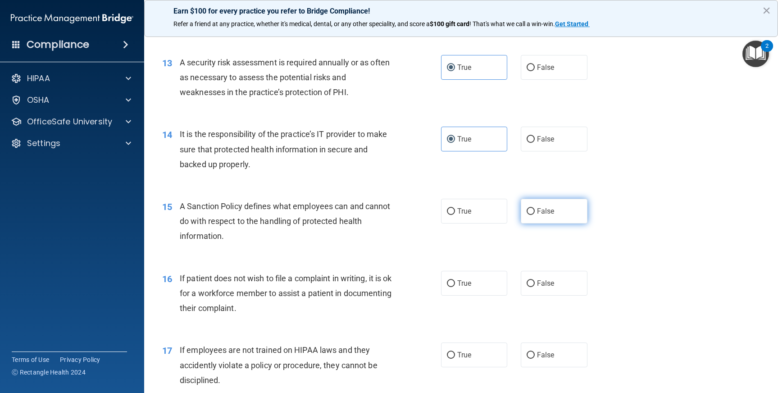
click at [537, 209] on span "False" at bounding box center [546, 211] width 18 height 9
click at [533, 209] on input "False" at bounding box center [530, 211] width 8 height 7
radio input "true"
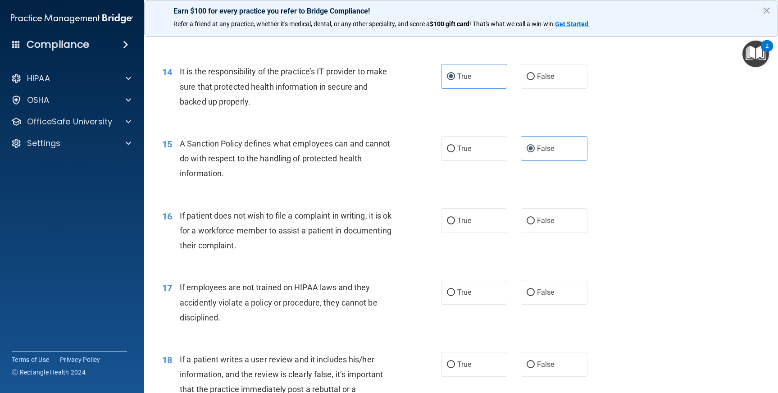
scroll to position [1115, 0]
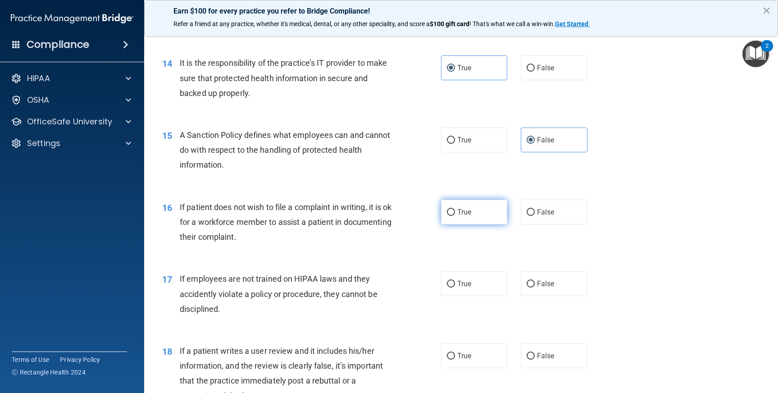
click at [464, 216] on label "True" at bounding box center [474, 212] width 67 height 25
click at [455, 216] on input "True" at bounding box center [451, 212] width 8 height 7
radio input "true"
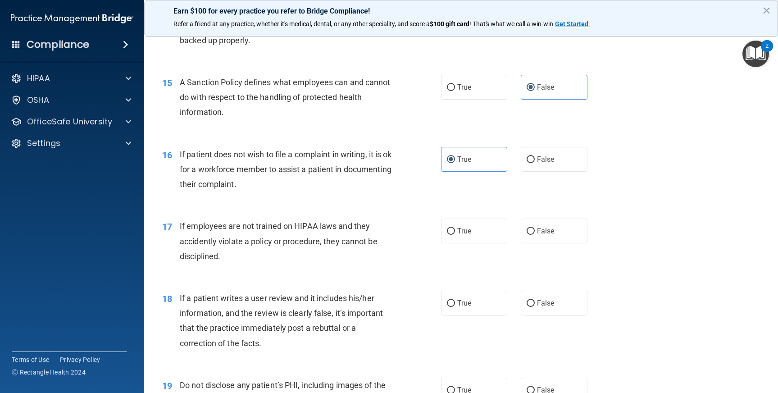
scroll to position [1200, 0]
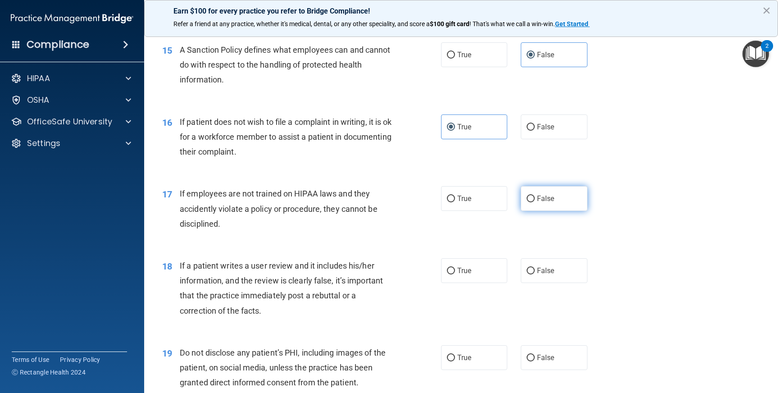
click at [548, 200] on span "False" at bounding box center [546, 198] width 18 height 9
click at [535, 200] on input "False" at bounding box center [530, 198] width 8 height 7
radio input "true"
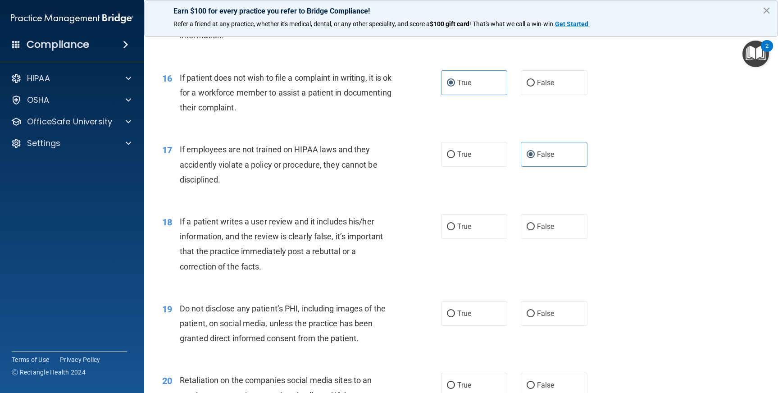
scroll to position [1255, 0]
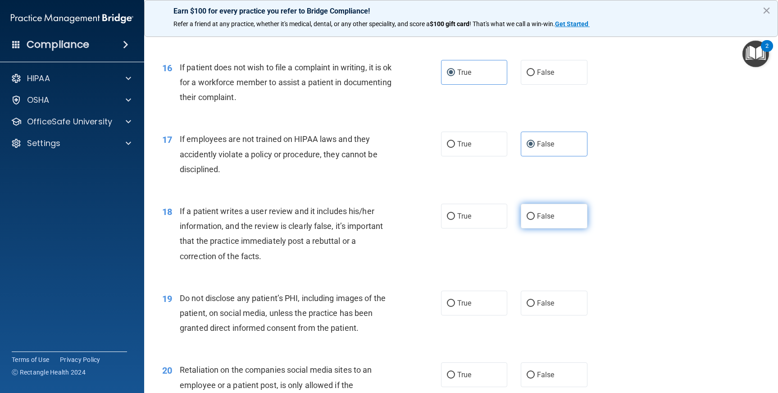
click at [546, 216] on span "False" at bounding box center [546, 216] width 18 height 9
click at [535, 216] on input "False" at bounding box center [530, 216] width 8 height 7
radio input "true"
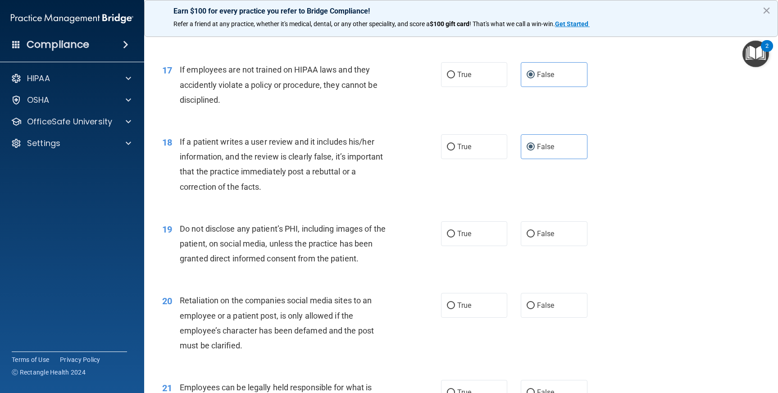
scroll to position [1329, 0]
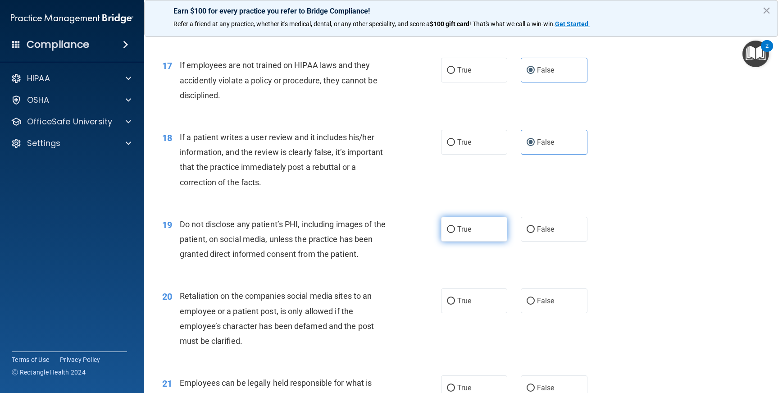
click at [471, 234] on label "True" at bounding box center [474, 229] width 67 height 25
click at [455, 233] on input "True" at bounding box center [451, 229] width 8 height 7
radio input "true"
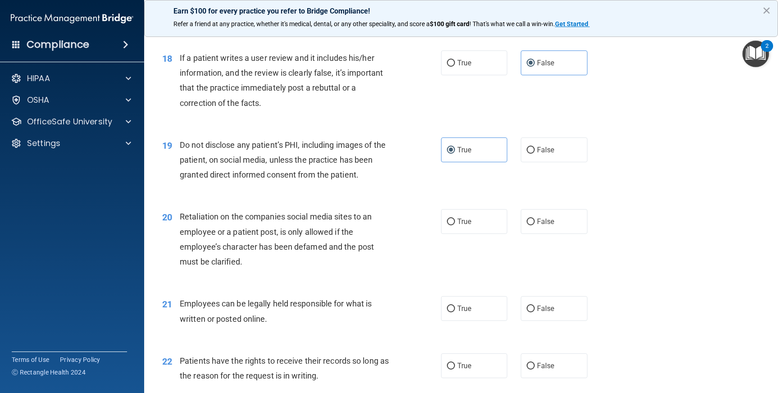
scroll to position [1420, 0]
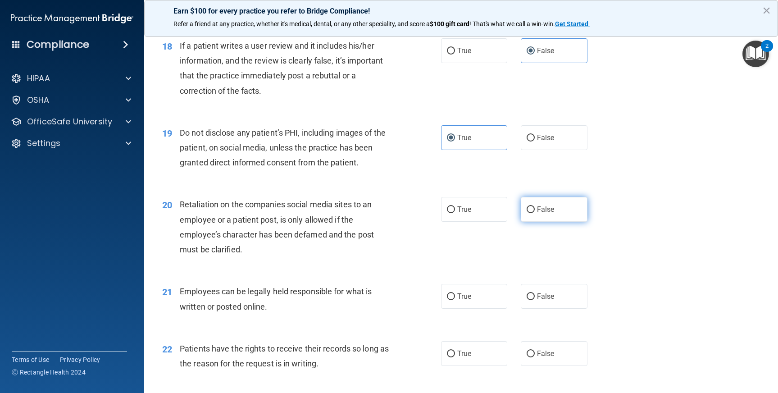
click at [526, 210] on input "False" at bounding box center [530, 209] width 8 height 7
radio input "true"
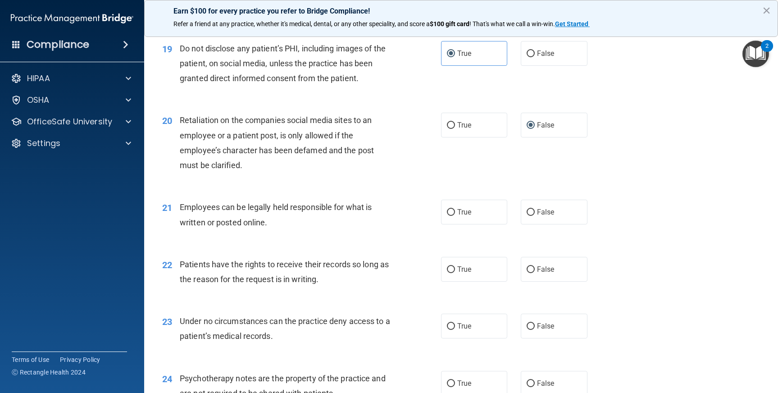
scroll to position [1515, 0]
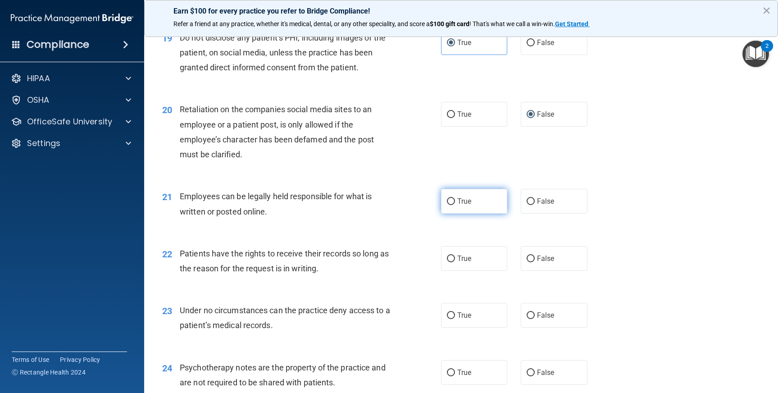
click at [459, 205] on label "True" at bounding box center [474, 201] width 67 height 25
click at [455, 205] on input "True" at bounding box center [451, 201] width 8 height 7
radio input "true"
click at [543, 257] on span "False" at bounding box center [546, 258] width 18 height 9
click at [535, 257] on input "False" at bounding box center [530, 258] width 8 height 7
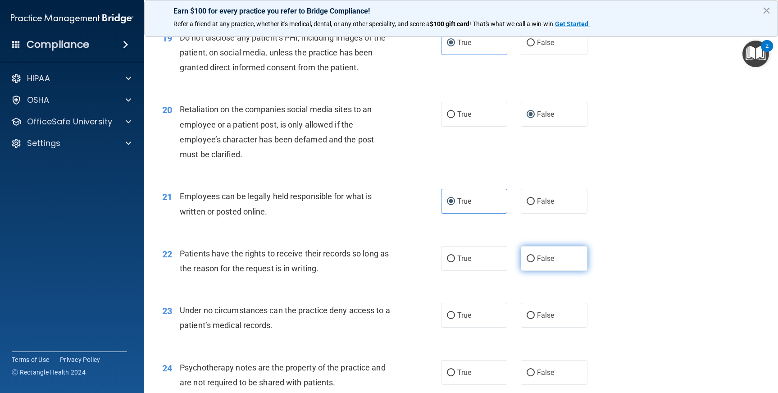
radio input "true"
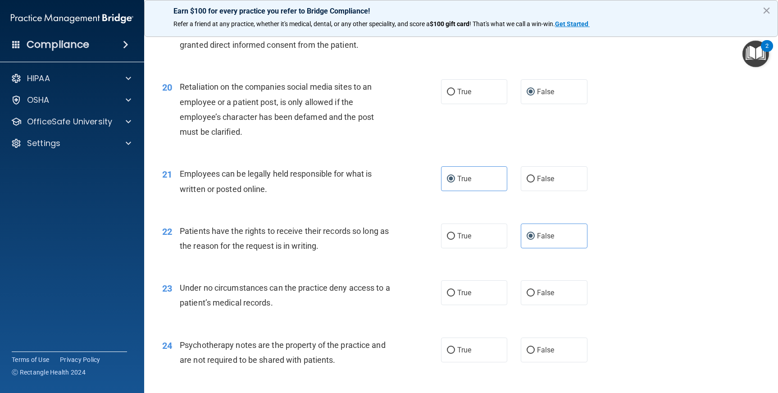
scroll to position [1571, 0]
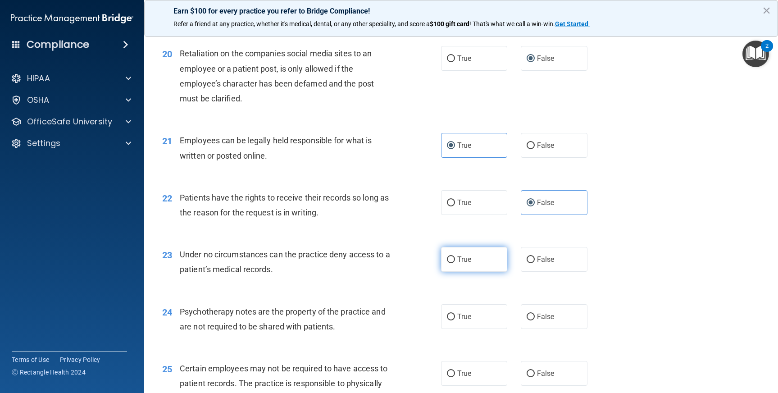
click at [464, 263] on label "True" at bounding box center [474, 259] width 67 height 25
click at [455, 263] on input "True" at bounding box center [451, 259] width 8 height 7
radio input "true"
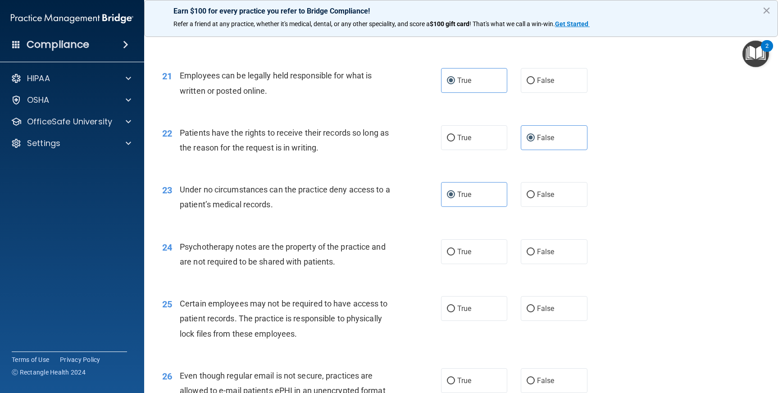
scroll to position [1637, 0]
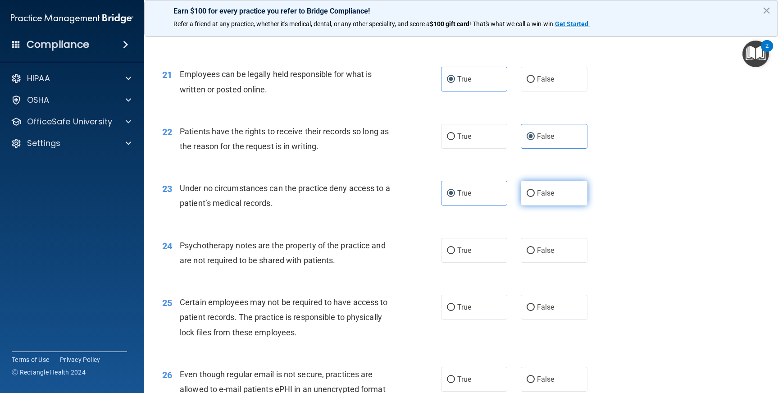
click at [546, 193] on span "False" at bounding box center [546, 193] width 18 height 9
click at [535, 193] on input "False" at bounding box center [530, 193] width 8 height 7
radio input "true"
radio input "false"
click at [527, 250] on input "False" at bounding box center [530, 250] width 8 height 7
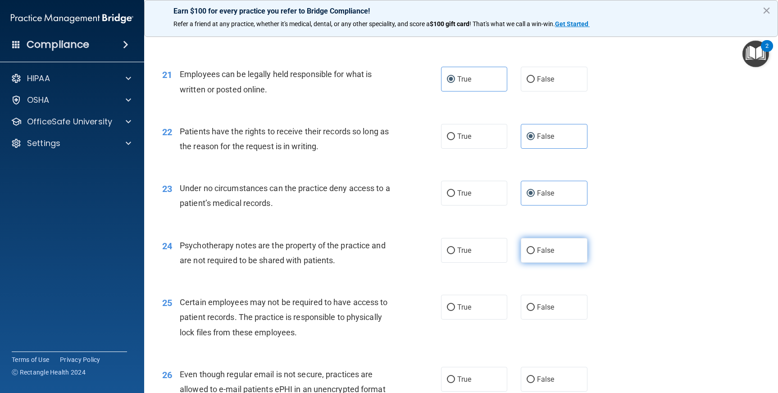
radio input "true"
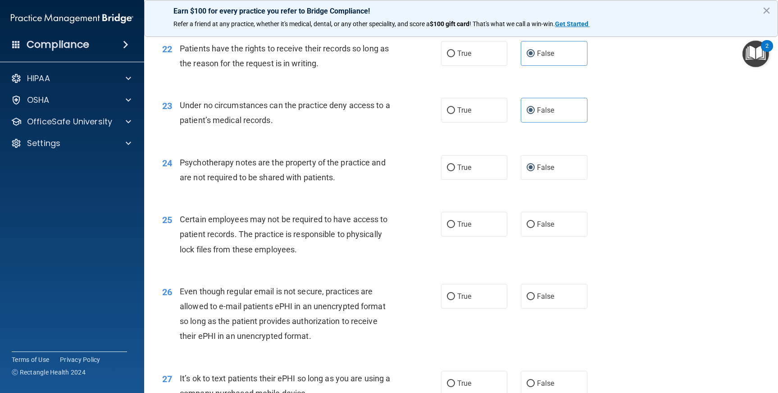
scroll to position [1753, 0]
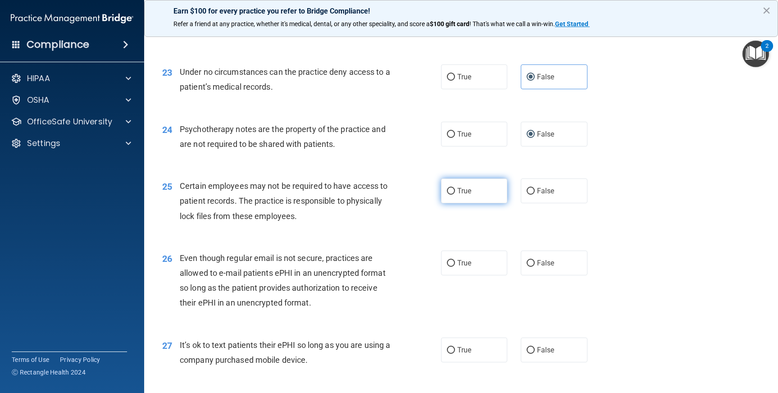
click at [461, 195] on label "True" at bounding box center [474, 190] width 67 height 25
click at [455, 195] on input "True" at bounding box center [451, 191] width 8 height 7
radio input "true"
click at [542, 194] on span "False" at bounding box center [546, 190] width 18 height 9
click at [535, 194] on input "False" at bounding box center [530, 191] width 8 height 7
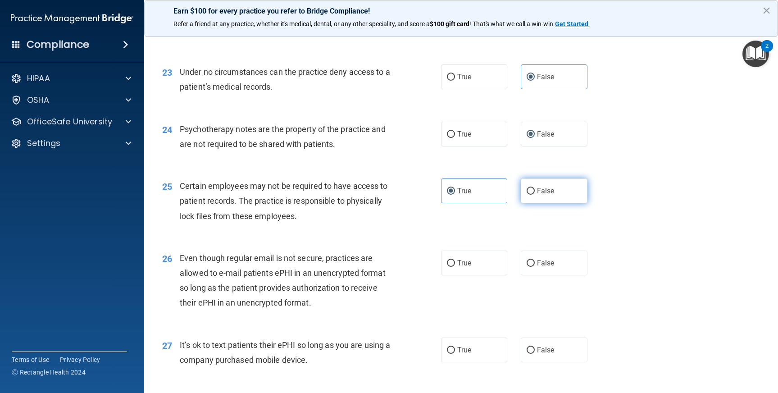
radio input "true"
radio input "false"
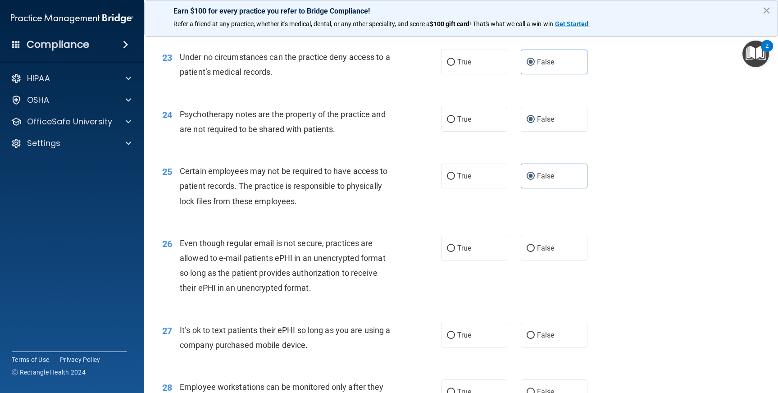
scroll to position [1774, 0]
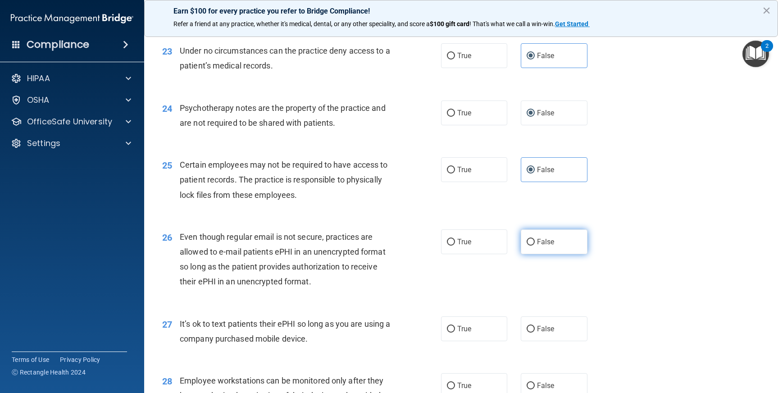
click at [555, 235] on label "False" at bounding box center [554, 241] width 67 height 25
click at [535, 239] on input "False" at bounding box center [530, 242] width 8 height 7
radio input "true"
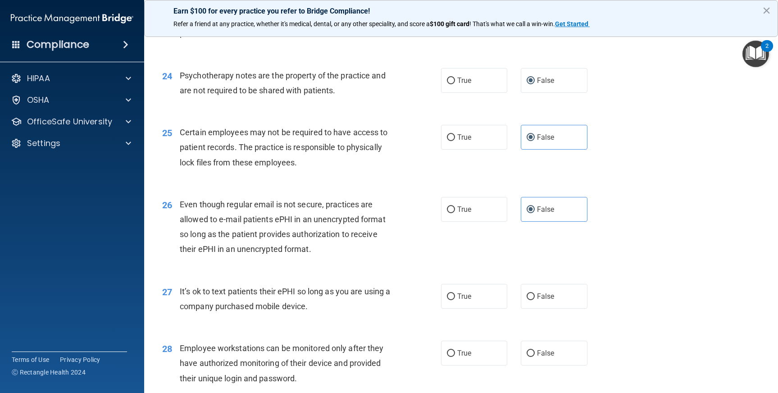
scroll to position [1810, 0]
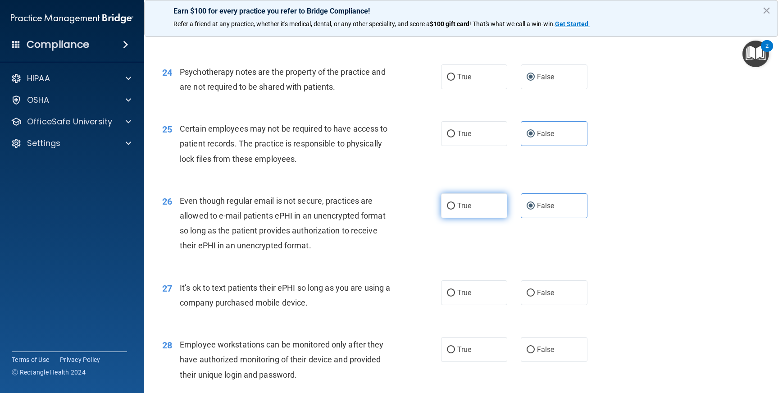
click at [460, 204] on span "True" at bounding box center [464, 205] width 14 height 9
click at [455, 204] on input "True" at bounding box center [451, 206] width 8 height 7
radio input "true"
radio input "false"
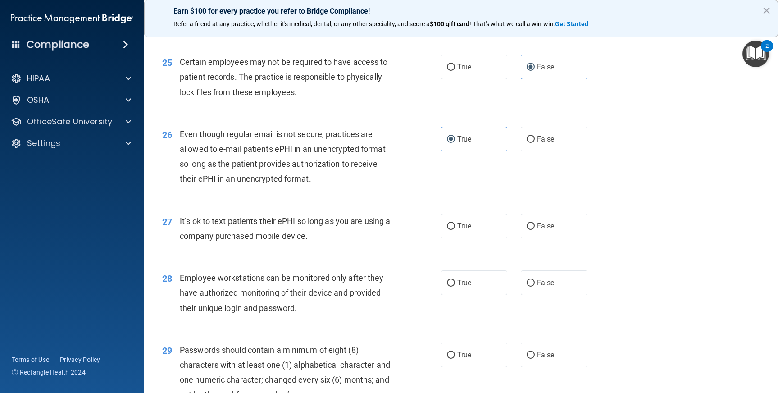
scroll to position [1885, 0]
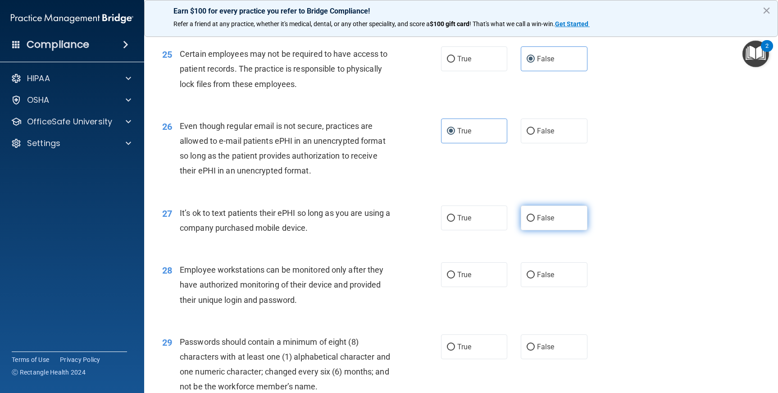
click at [537, 221] on span "False" at bounding box center [546, 217] width 18 height 9
click at [535, 221] on input "False" at bounding box center [530, 218] width 8 height 7
radio input "true"
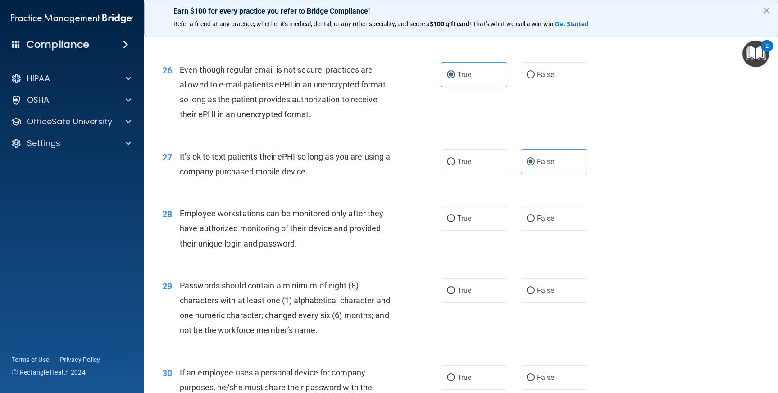
scroll to position [1954, 0]
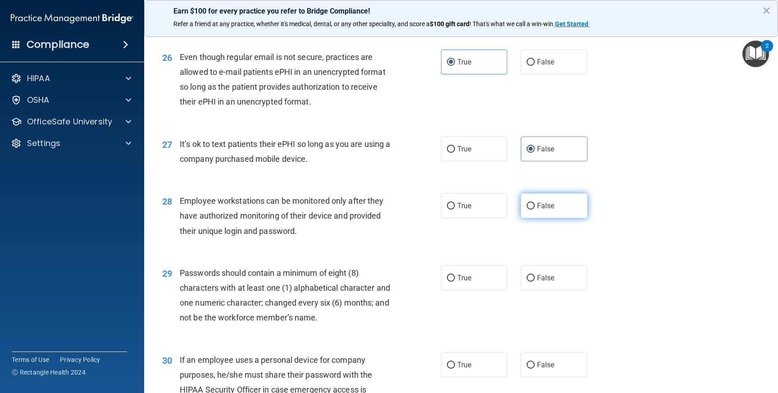
click at [544, 209] on span "False" at bounding box center [546, 205] width 18 height 9
click at [535, 209] on input "False" at bounding box center [530, 206] width 8 height 7
radio input "true"
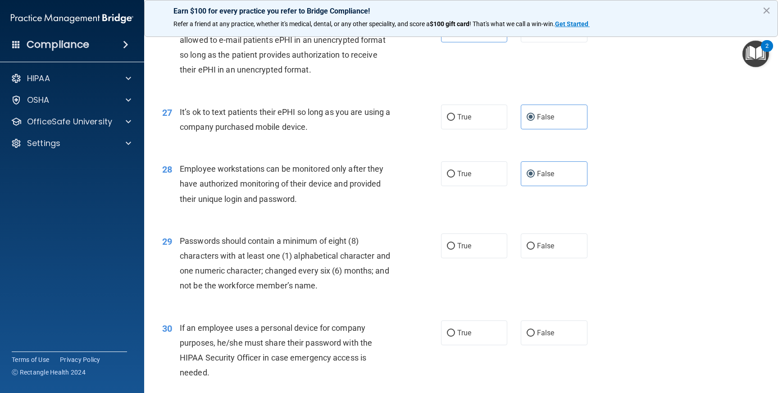
scroll to position [2034, 0]
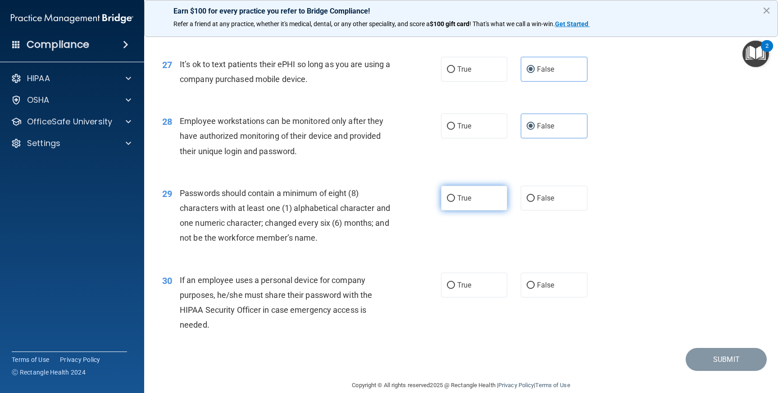
click at [463, 198] on span "True" at bounding box center [464, 198] width 14 height 9
click at [455, 198] on input "True" at bounding box center [451, 198] width 8 height 7
radio input "true"
click at [537, 200] on span "False" at bounding box center [546, 198] width 18 height 9
click at [535, 200] on input "False" at bounding box center [530, 198] width 8 height 7
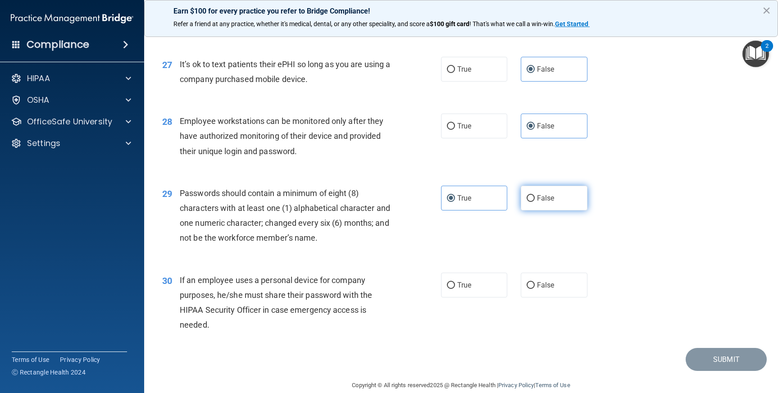
radio input "true"
radio input "false"
click at [541, 283] on span "False" at bounding box center [546, 285] width 18 height 9
click at [535, 283] on input "False" at bounding box center [530, 285] width 8 height 7
radio input "true"
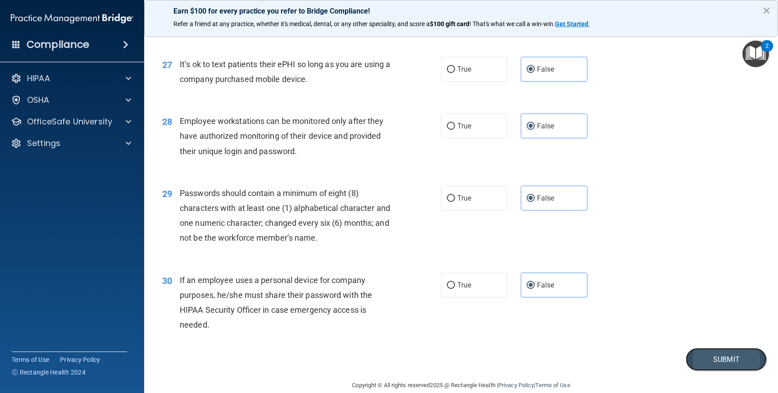
click at [719, 363] on button "Submit" at bounding box center [725, 359] width 81 height 23
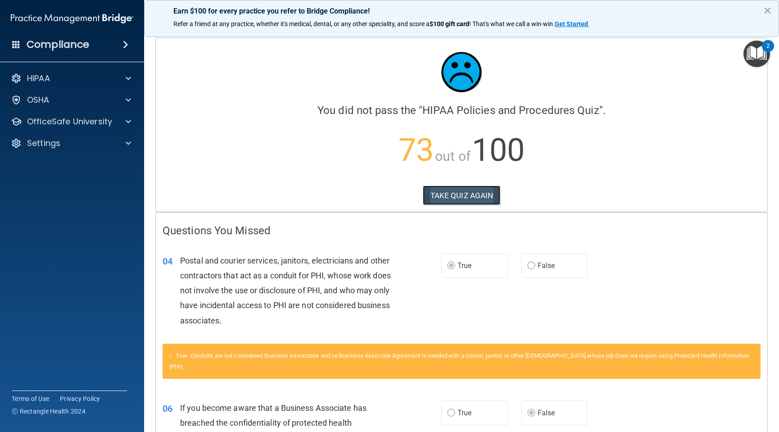
click at [466, 195] on button "TAKE QUIZ AGAIN" at bounding box center [462, 196] width 78 height 20
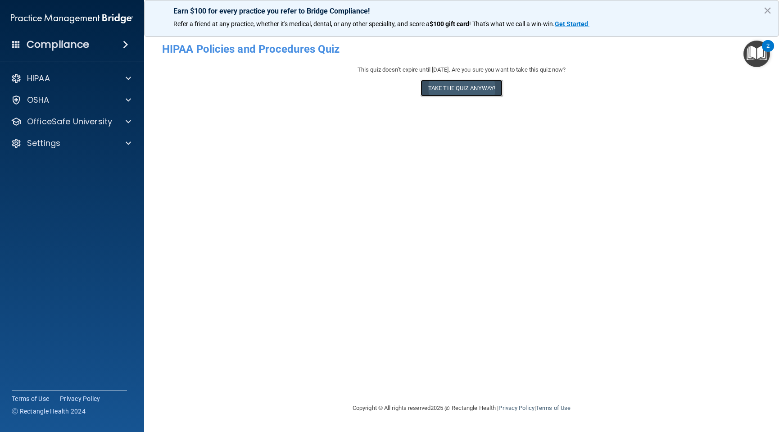
click at [460, 88] on button "Take the quiz anyway!" at bounding box center [462, 88] width 82 height 17
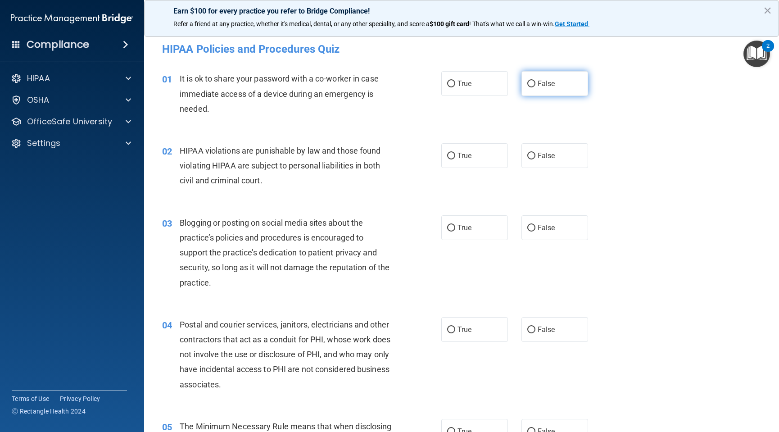
click at [528, 82] on input "False" at bounding box center [531, 84] width 8 height 7
radio input "true"
drag, startPoint x: 450, startPoint y: 156, endPoint x: 457, endPoint y: 228, distance: 72.4
click at [450, 156] on input "True" at bounding box center [451, 156] width 8 height 7
radio input "true"
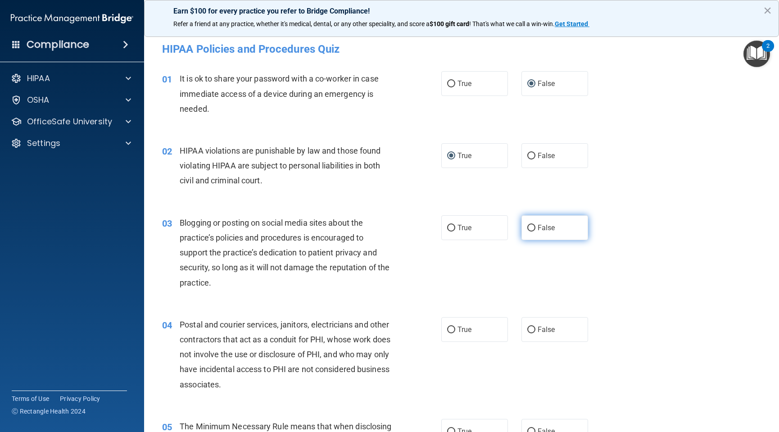
click at [529, 227] on input "False" at bounding box center [531, 228] width 8 height 7
radio input "true"
click at [451, 330] on input "True" at bounding box center [451, 330] width 8 height 7
radio input "true"
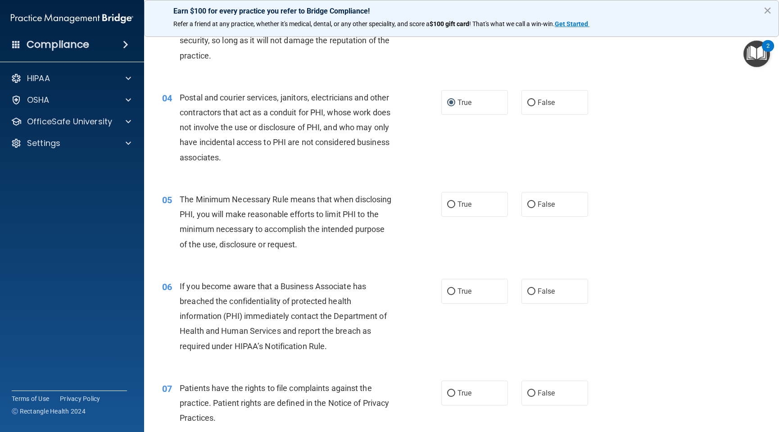
scroll to position [247, 0]
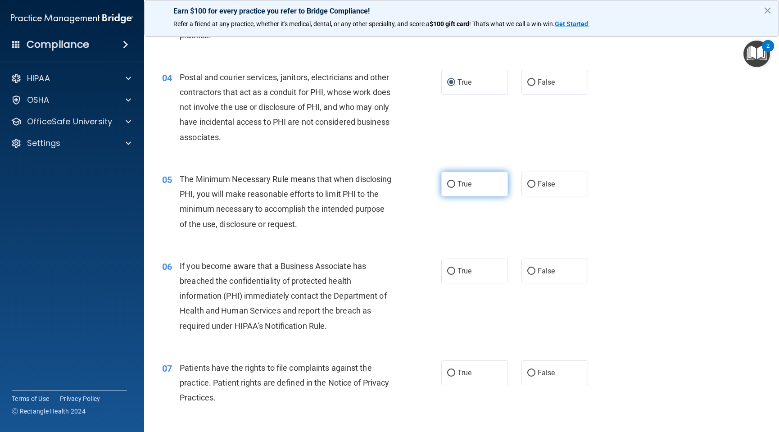
click at [449, 184] on input "True" at bounding box center [451, 184] width 8 height 7
radio input "true"
click at [530, 268] on input "False" at bounding box center [531, 271] width 8 height 7
radio input "true"
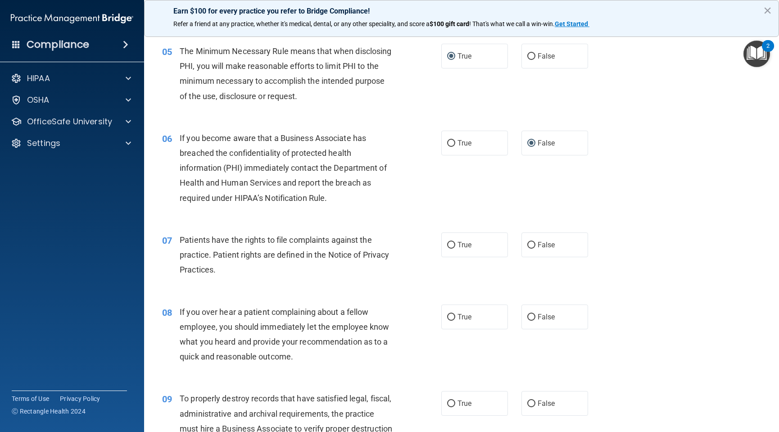
scroll to position [376, 0]
click at [450, 243] on input "True" at bounding box center [451, 244] width 8 height 7
radio input "true"
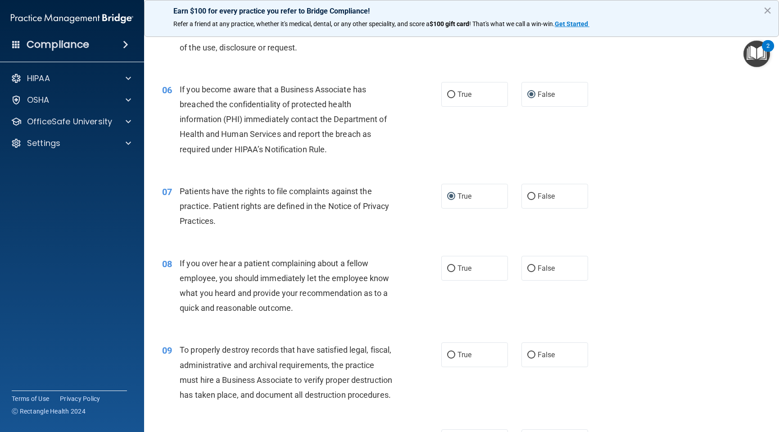
scroll to position [426, 0]
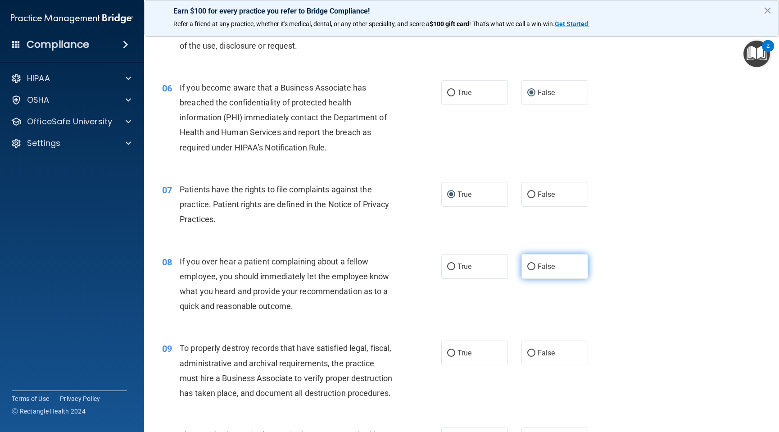
click at [528, 267] on input "False" at bounding box center [531, 266] width 8 height 7
radio input "true"
click at [528, 352] on input "False" at bounding box center [531, 353] width 8 height 7
radio input "true"
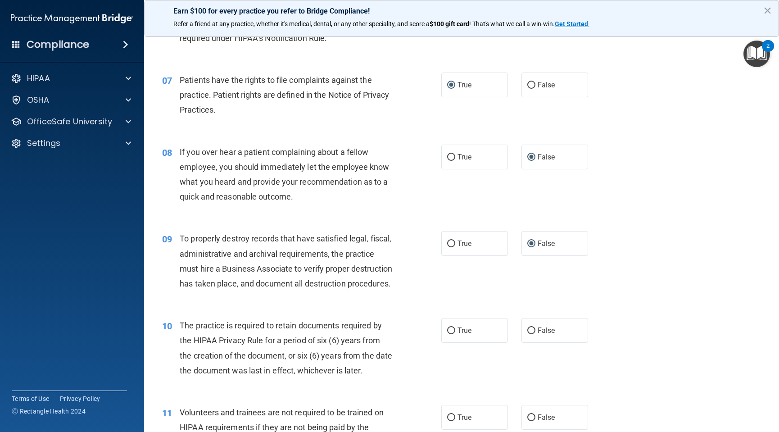
scroll to position [560, 0]
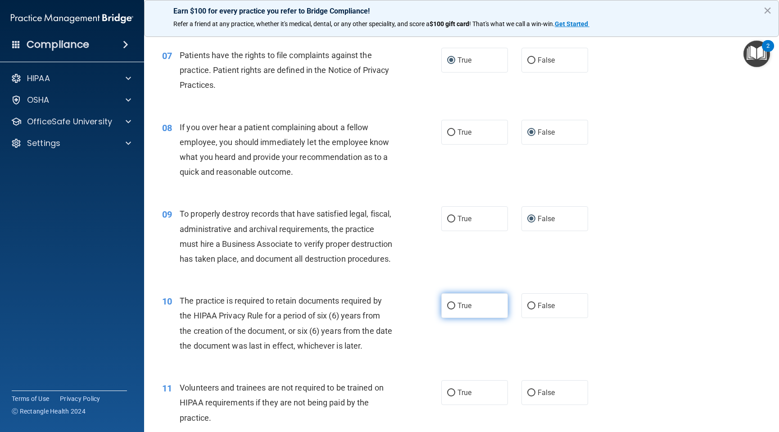
click at [451, 309] on input "True" at bounding box center [451, 306] width 8 height 7
radio input "true"
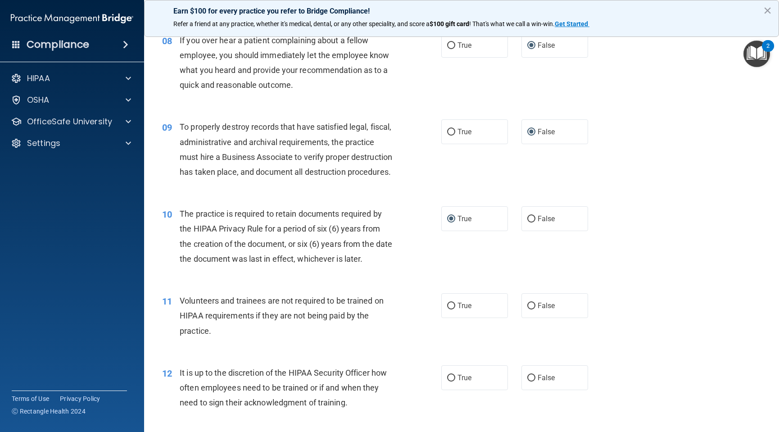
scroll to position [685, 0]
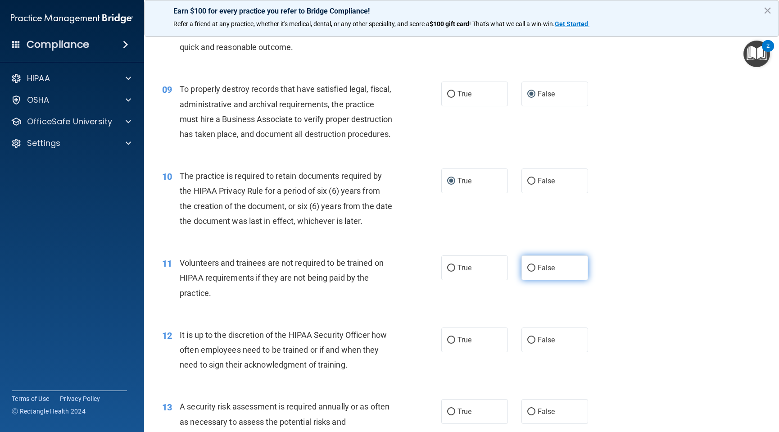
click at [527, 272] on input "False" at bounding box center [531, 268] width 8 height 7
radio input "true"
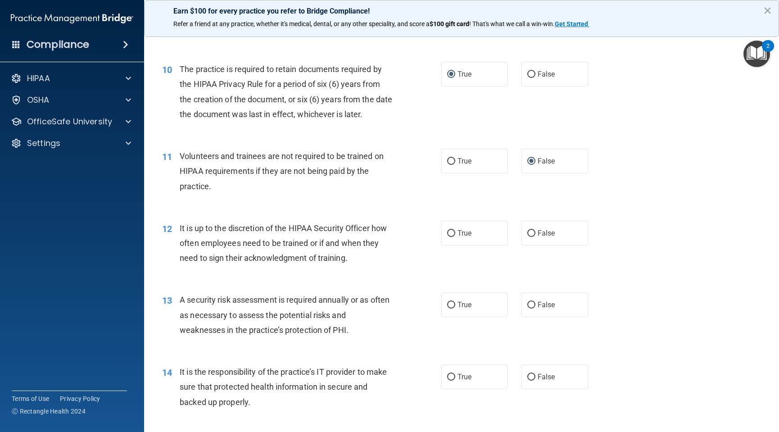
scroll to position [794, 0]
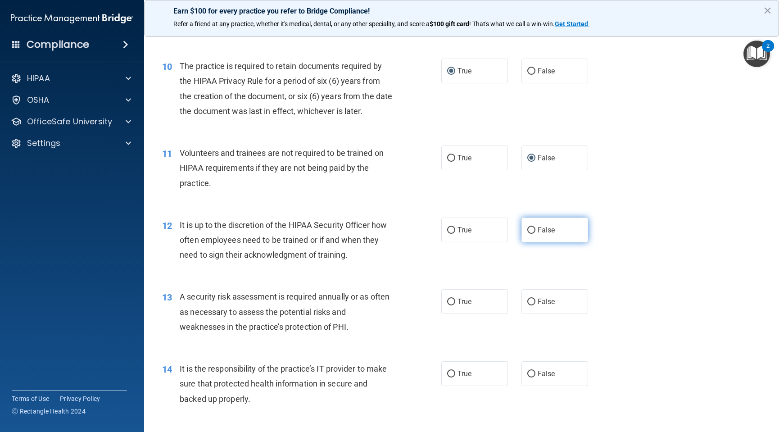
click at [528, 234] on input "False" at bounding box center [531, 230] width 8 height 7
radio input "true"
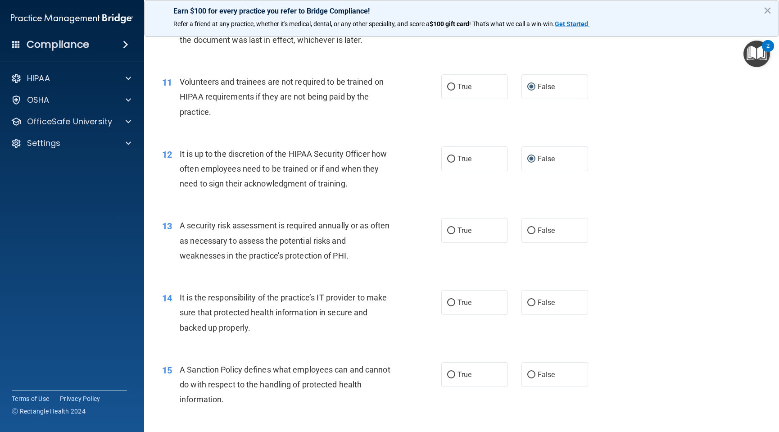
scroll to position [874, 0]
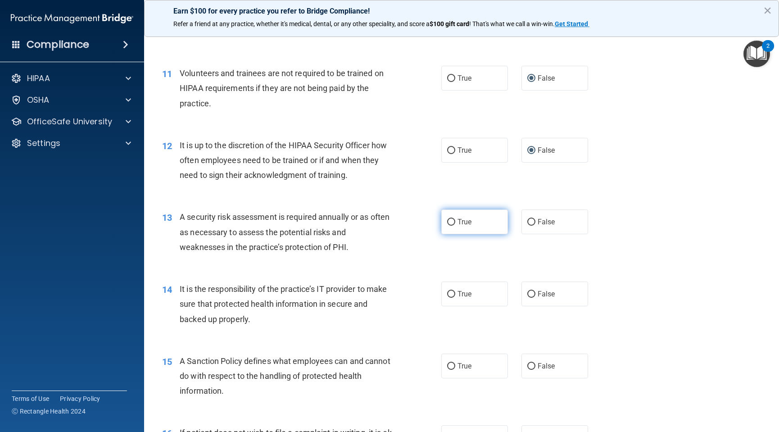
click at [447, 226] on input "True" at bounding box center [451, 222] width 8 height 7
radio input "true"
click at [529, 298] on input "False" at bounding box center [531, 294] width 8 height 7
radio input "true"
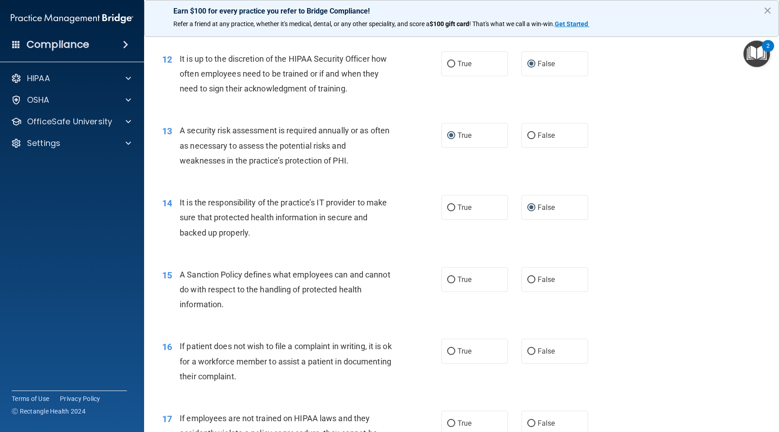
scroll to position [963, 0]
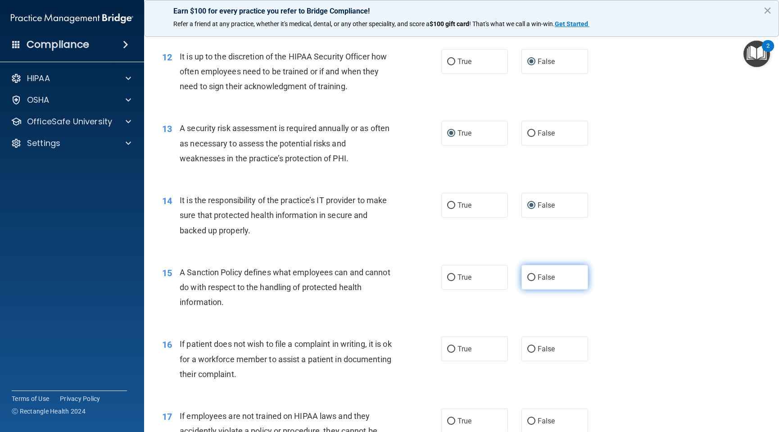
click at [527, 281] on input "False" at bounding box center [531, 277] width 8 height 7
radio input "true"
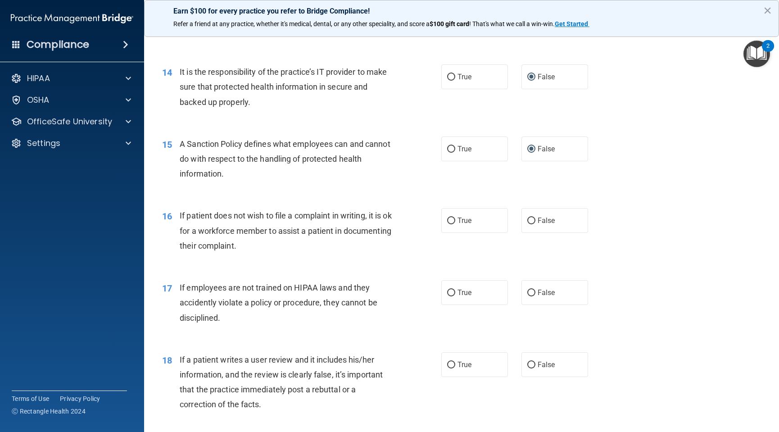
scroll to position [1093, 0]
click at [451, 223] on input "True" at bounding box center [451, 219] width 8 height 7
radio input "true"
click at [528, 295] on input "False" at bounding box center [531, 291] width 8 height 7
radio input "true"
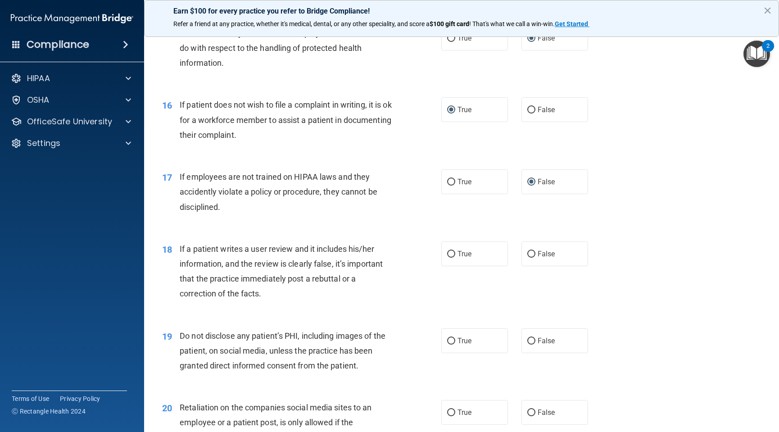
scroll to position [1203, 0]
click at [527, 257] on input "False" at bounding box center [531, 253] width 8 height 7
radio input "true"
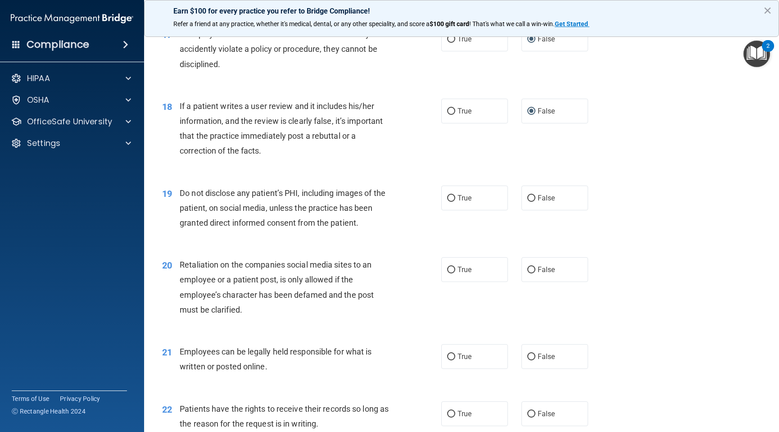
scroll to position [1346, 0]
click at [449, 200] on input "True" at bounding box center [451, 197] width 8 height 7
radio input "true"
click at [527, 272] on input "False" at bounding box center [531, 268] width 8 height 7
radio input "true"
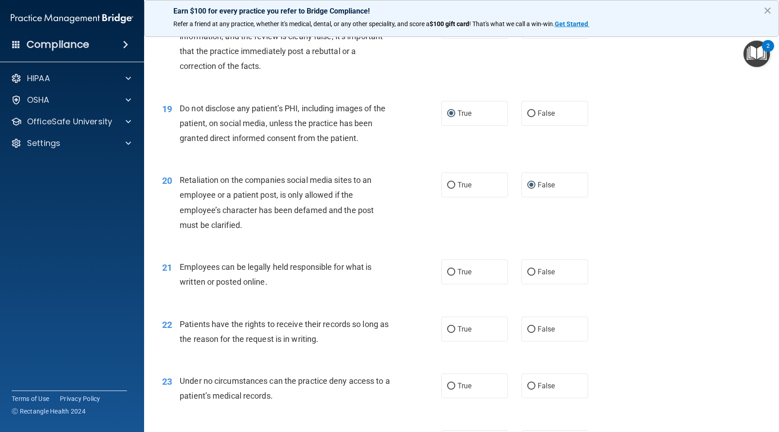
scroll to position [1434, 0]
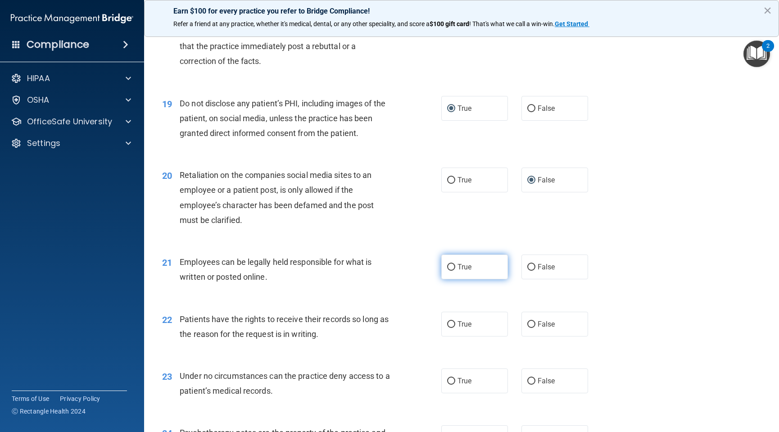
click at [448, 271] on input "True" at bounding box center [451, 267] width 8 height 7
radio input "true"
click at [447, 328] on input "True" at bounding box center [451, 324] width 8 height 7
radio input "true"
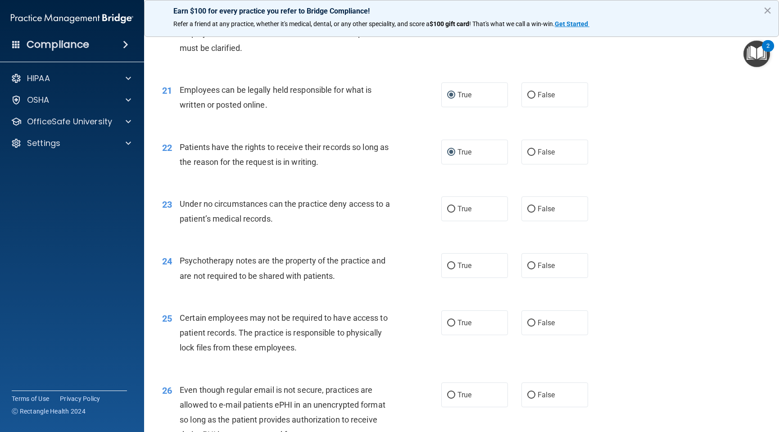
scroll to position [1607, 0]
click at [527, 155] on input "False" at bounding box center [531, 152] width 8 height 7
radio input "true"
radio input "false"
click at [447, 212] on input "True" at bounding box center [451, 208] width 8 height 7
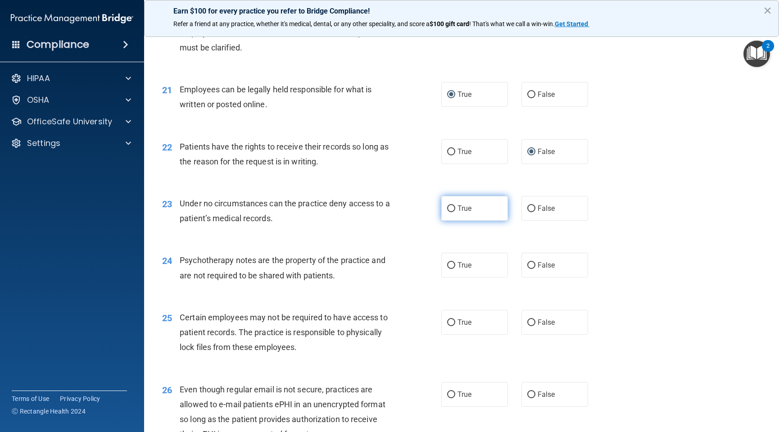
radio input "true"
click at [528, 212] on input "False" at bounding box center [531, 208] width 8 height 7
radio input "true"
radio input "false"
click at [528, 269] on input "False" at bounding box center [531, 265] width 8 height 7
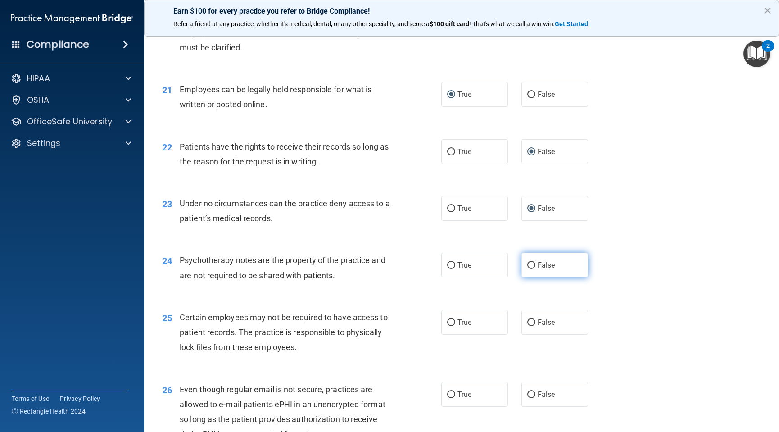
radio input "true"
click at [450, 269] on input "True" at bounding box center [451, 265] width 8 height 7
radio input "true"
radio input "false"
click at [448, 326] on input "True" at bounding box center [451, 322] width 8 height 7
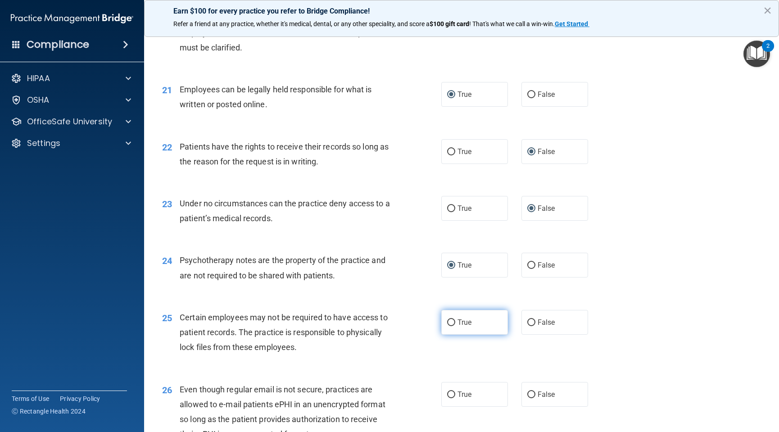
radio input "true"
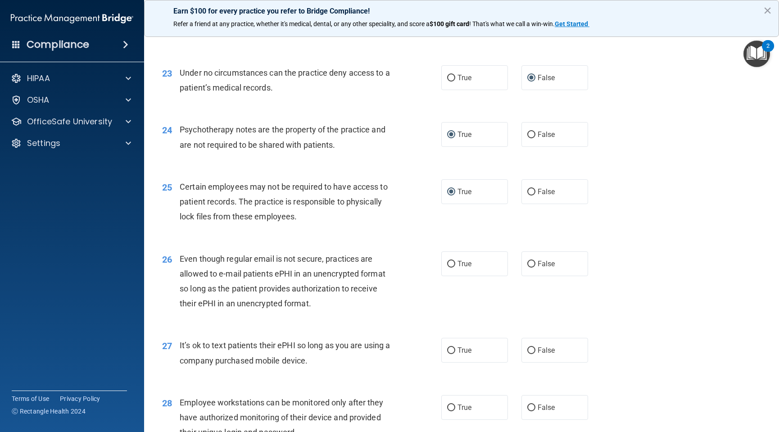
scroll to position [1740, 0]
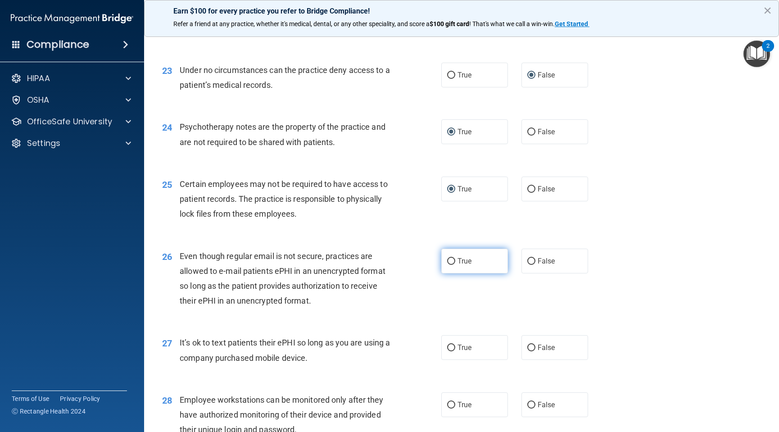
click at [447, 265] on input "True" at bounding box center [451, 261] width 8 height 7
radio input "true"
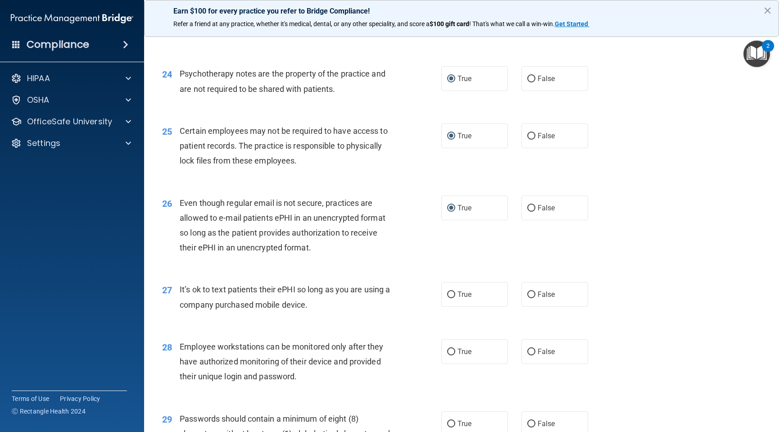
scroll to position [1799, 0]
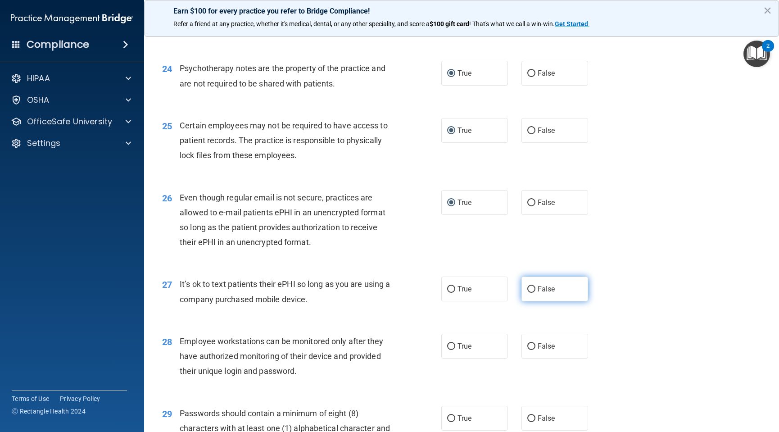
click at [527, 293] on input "False" at bounding box center [531, 289] width 8 height 7
radio input "true"
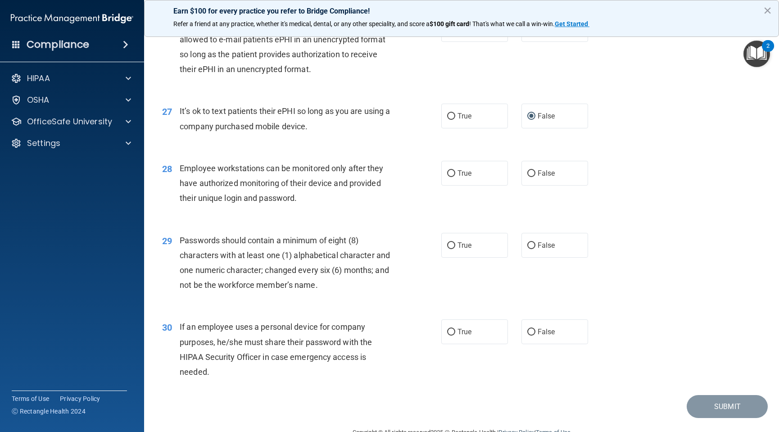
scroll to position [2007, 0]
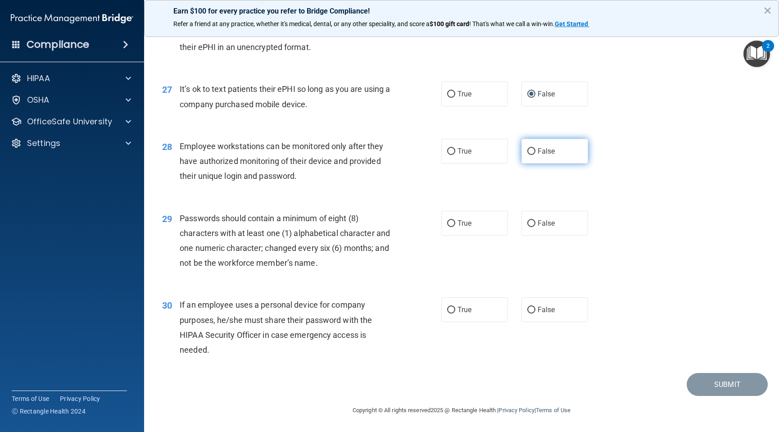
click at [527, 153] on input "False" at bounding box center [531, 151] width 8 height 7
radio input "true"
click at [448, 225] on input "True" at bounding box center [451, 223] width 8 height 7
radio input "true"
click at [528, 313] on input "False" at bounding box center [531, 310] width 8 height 7
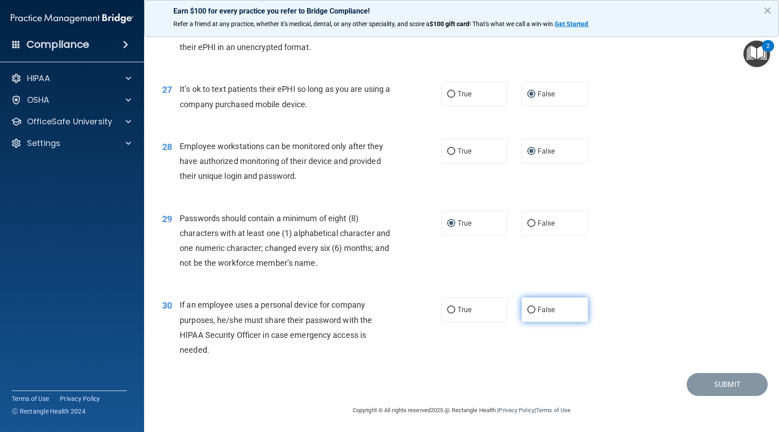
radio input "true"
click at [698, 381] on button "Submit" at bounding box center [727, 384] width 81 height 23
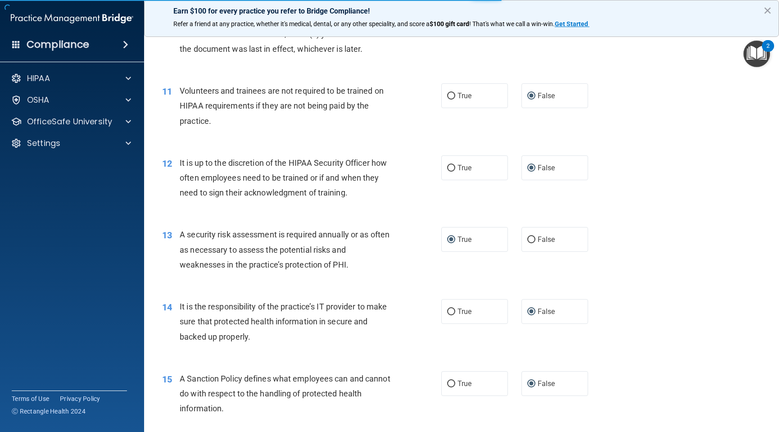
scroll to position [0, 0]
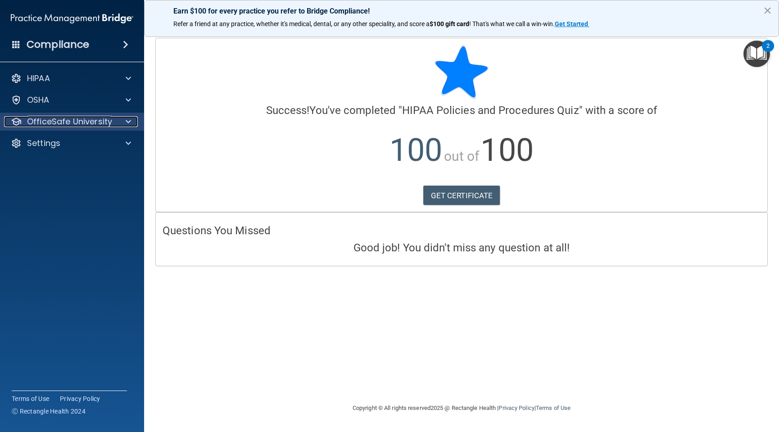
click at [50, 122] on p "OfficeSafe University" at bounding box center [69, 121] width 85 height 11
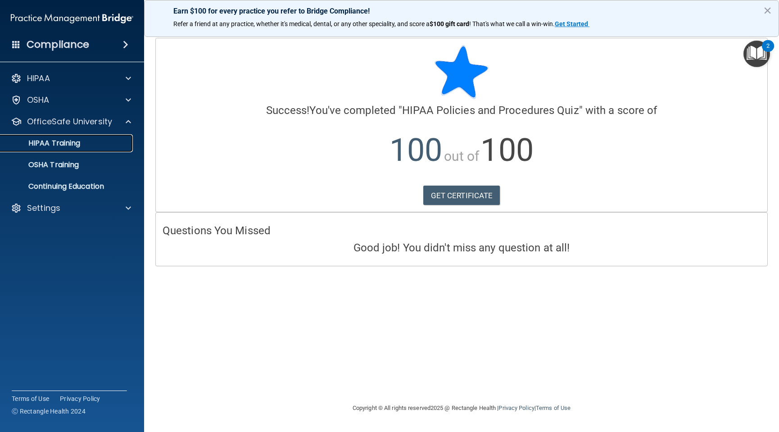
click at [52, 145] on p "HIPAA Training" at bounding box center [43, 143] width 74 height 9
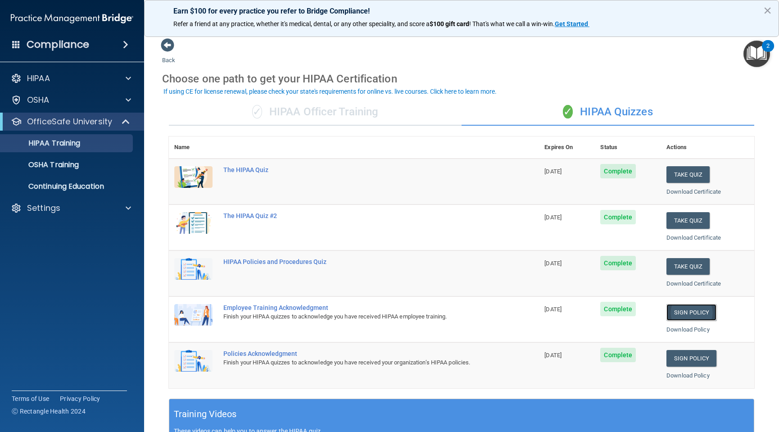
click at [679, 311] on link "Sign Policy" at bounding box center [692, 312] width 50 height 17
click at [37, 163] on p "OSHA Training" at bounding box center [42, 164] width 73 height 9
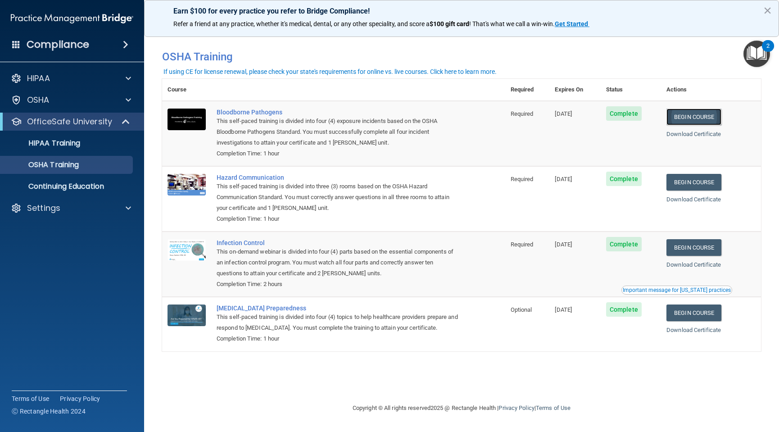
click at [702, 117] on link "Begin Course" at bounding box center [694, 117] width 55 height 17
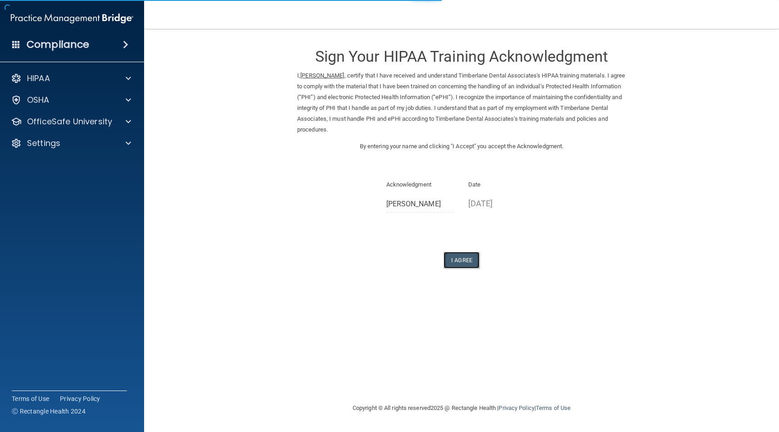
click at [463, 262] on button "I Agree" at bounding box center [462, 260] width 36 height 17
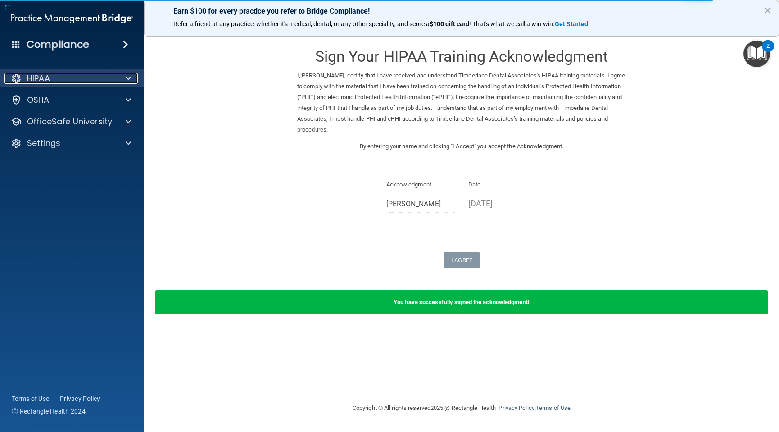
click at [49, 83] on p "HIPAA" at bounding box center [38, 78] width 23 height 11
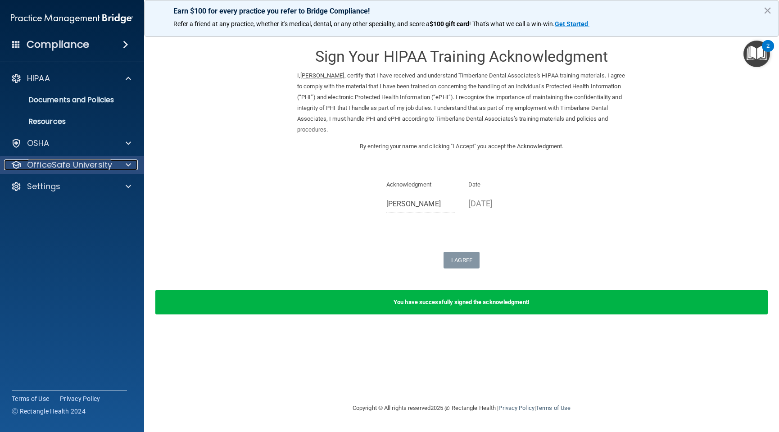
click at [43, 168] on p "OfficeSafe University" at bounding box center [69, 164] width 85 height 11
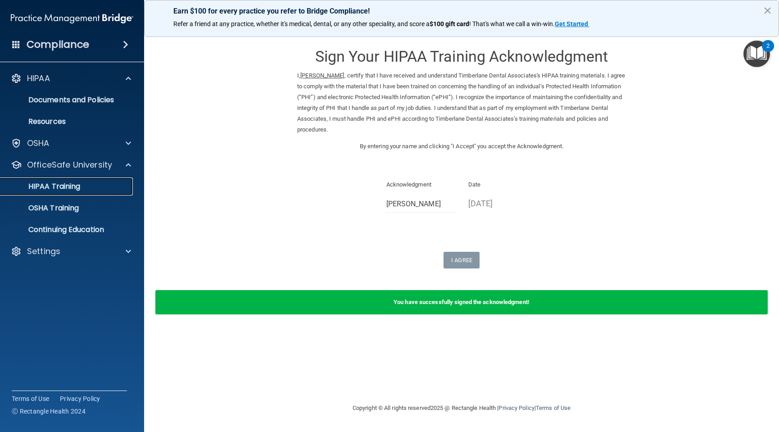
drag, startPoint x: 47, startPoint y: 183, endPoint x: 98, endPoint y: 177, distance: 51.7
click at [46, 183] on p "HIPAA Training" at bounding box center [43, 186] width 74 height 9
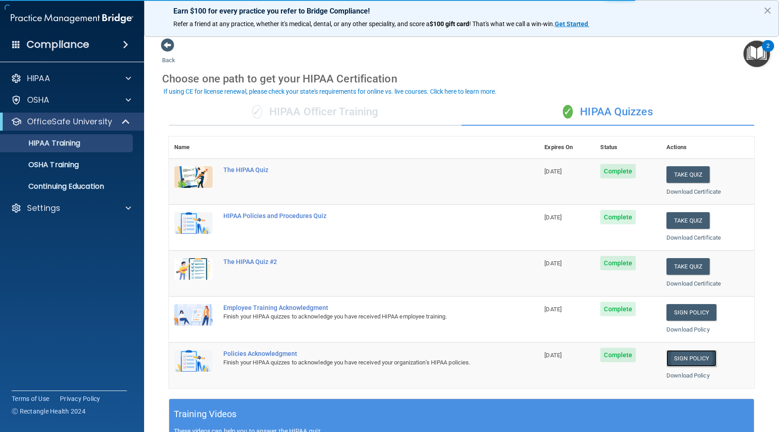
click at [687, 356] on link "Sign Policy" at bounding box center [692, 358] width 50 height 17
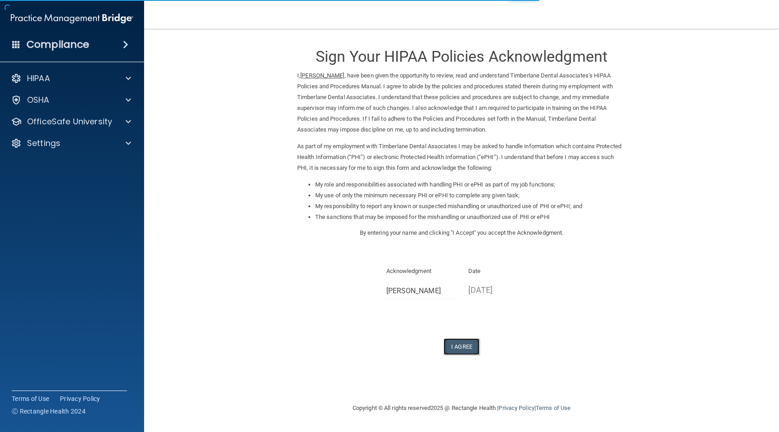
click at [457, 347] on button "I Agree" at bounding box center [462, 346] width 36 height 17
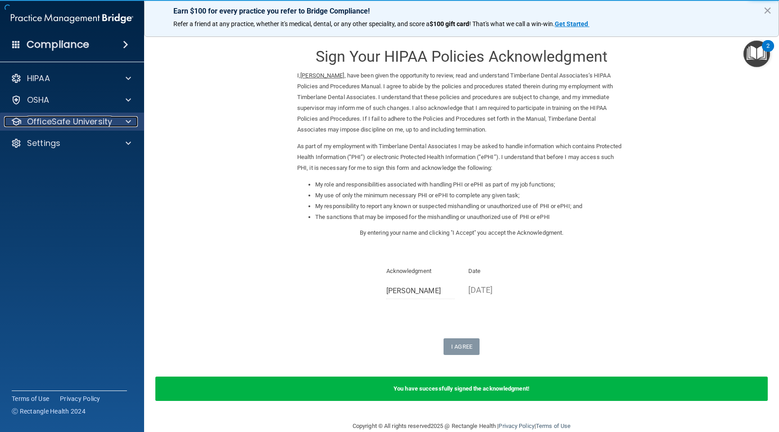
click at [42, 123] on p "OfficeSafe University" at bounding box center [69, 121] width 85 height 11
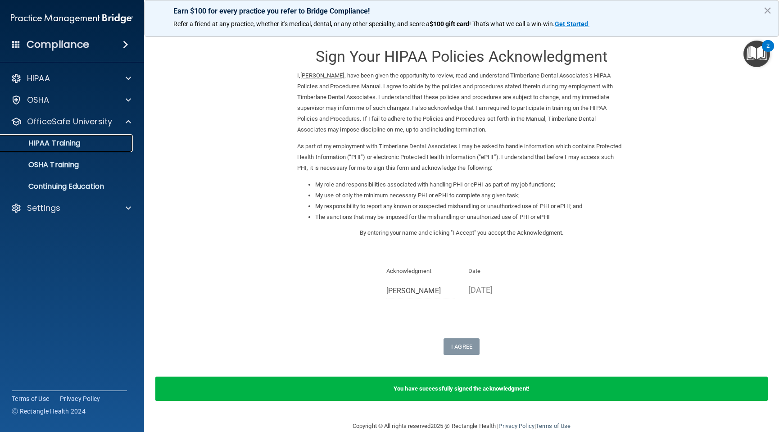
click at [42, 142] on p "HIPAA Training" at bounding box center [43, 143] width 74 height 9
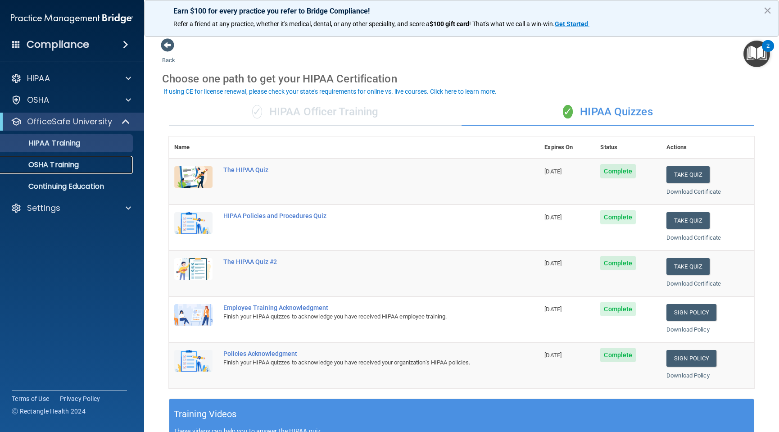
click at [78, 163] on p "OSHA Training" at bounding box center [42, 164] width 73 height 9
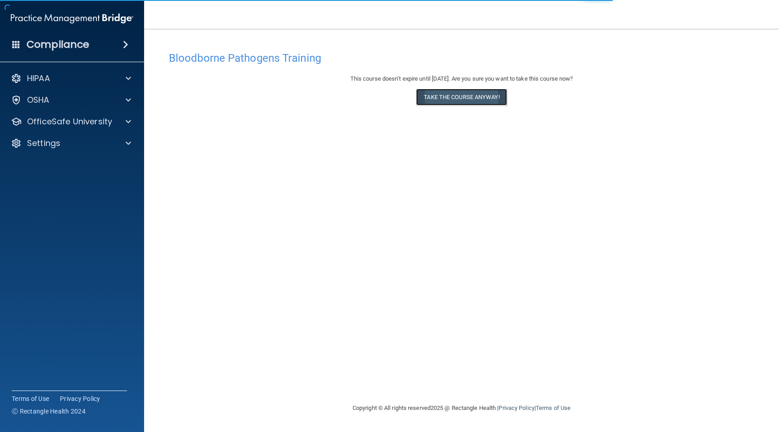
click at [465, 97] on button "Take the course anyway!" at bounding box center [461, 97] width 91 height 17
